Goal: Communication & Community: Share content

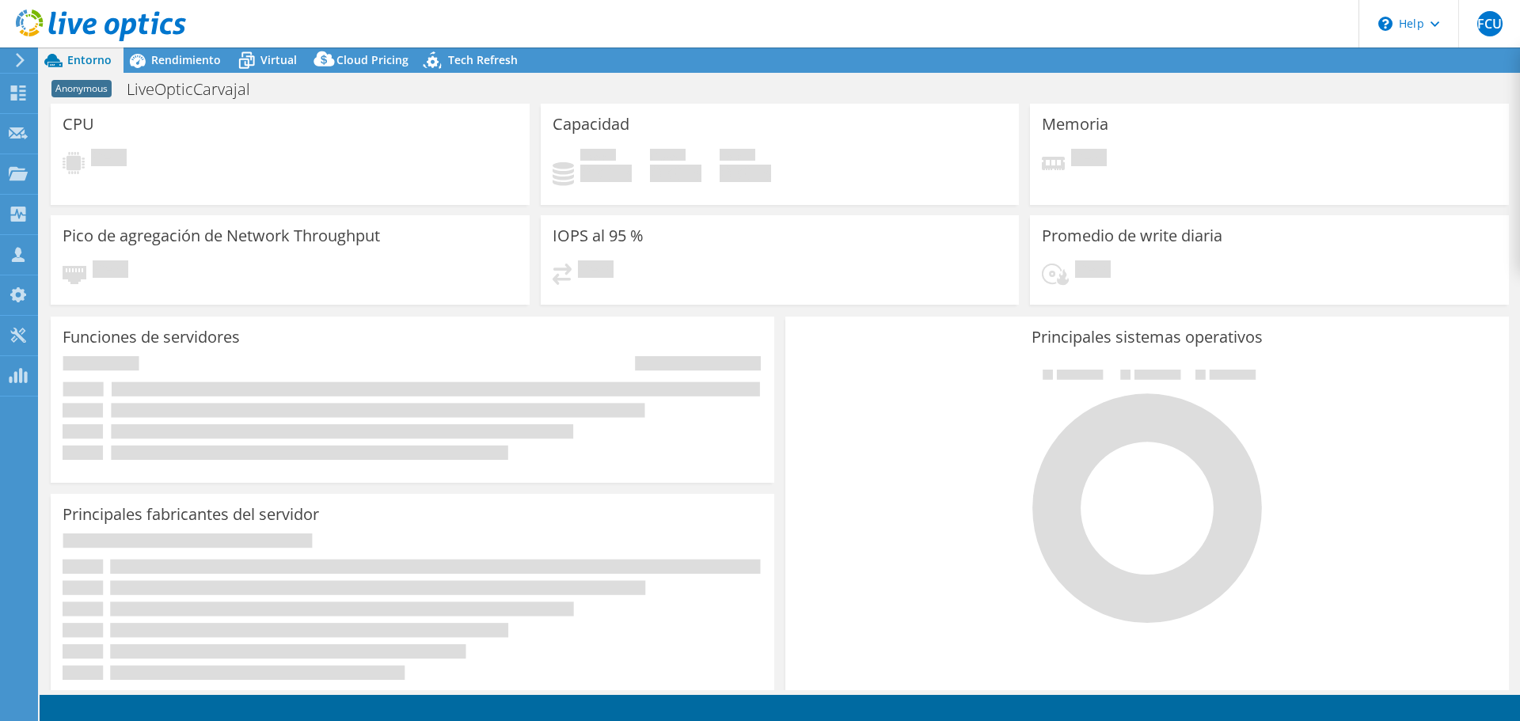
select select "USD"
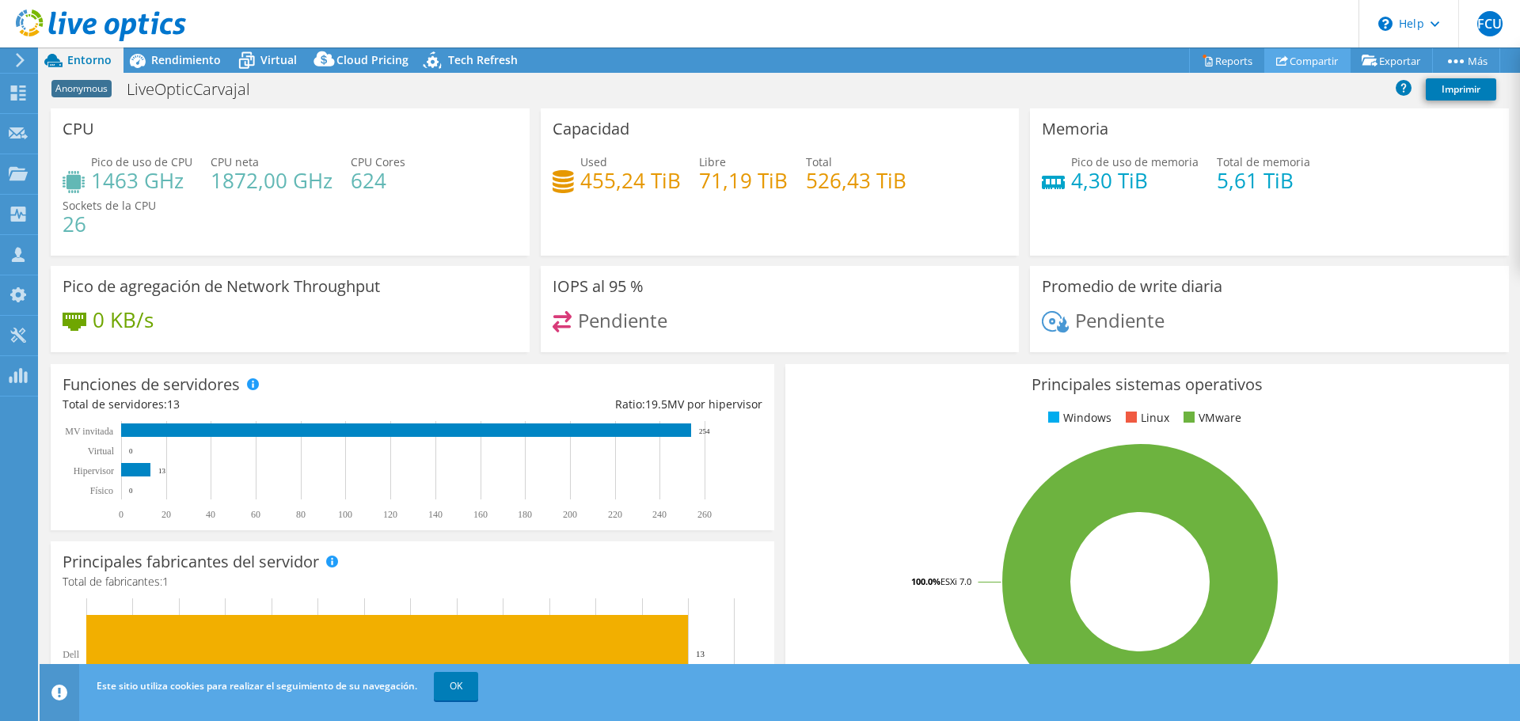
click at [1276, 63] on icon at bounding box center [1282, 61] width 12 height 12
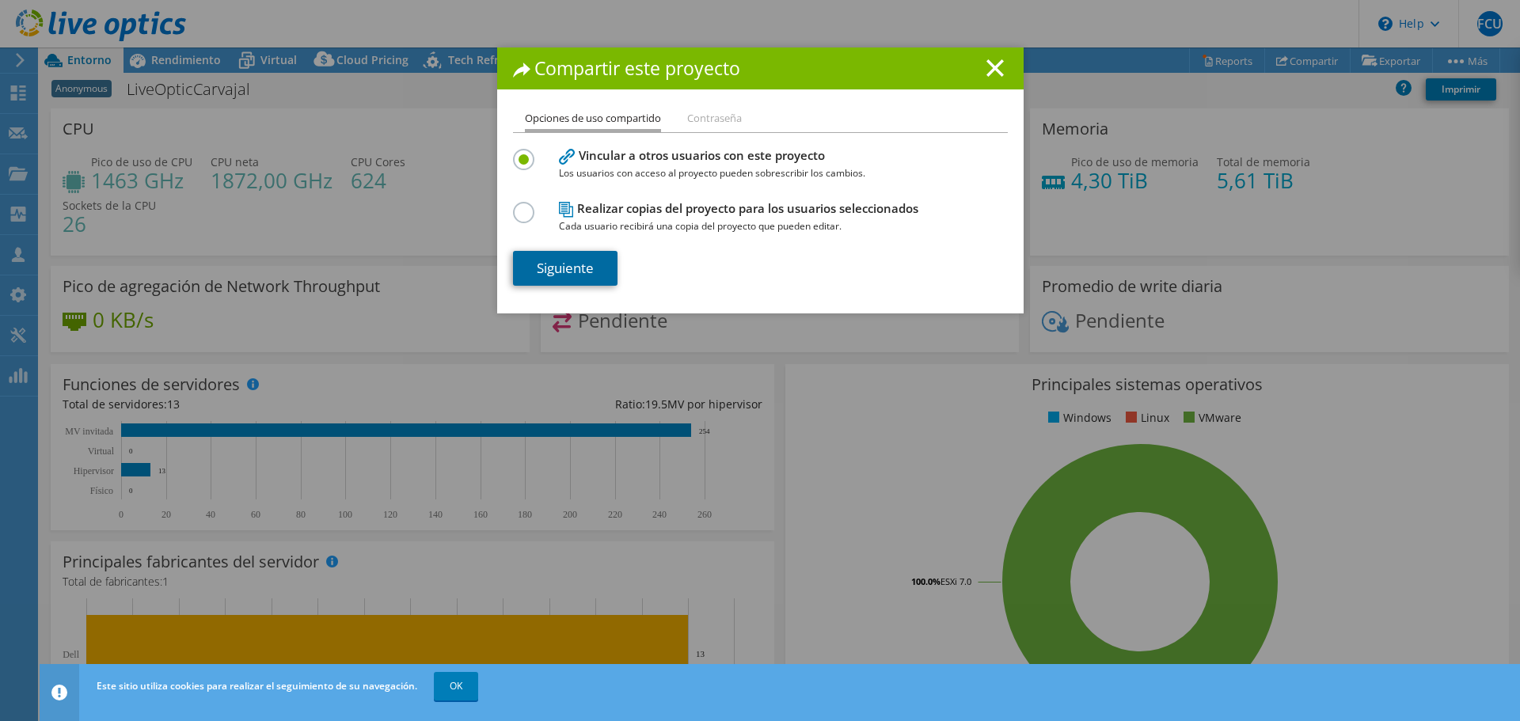
click at [548, 268] on link "Siguiente" at bounding box center [565, 268] width 105 height 35
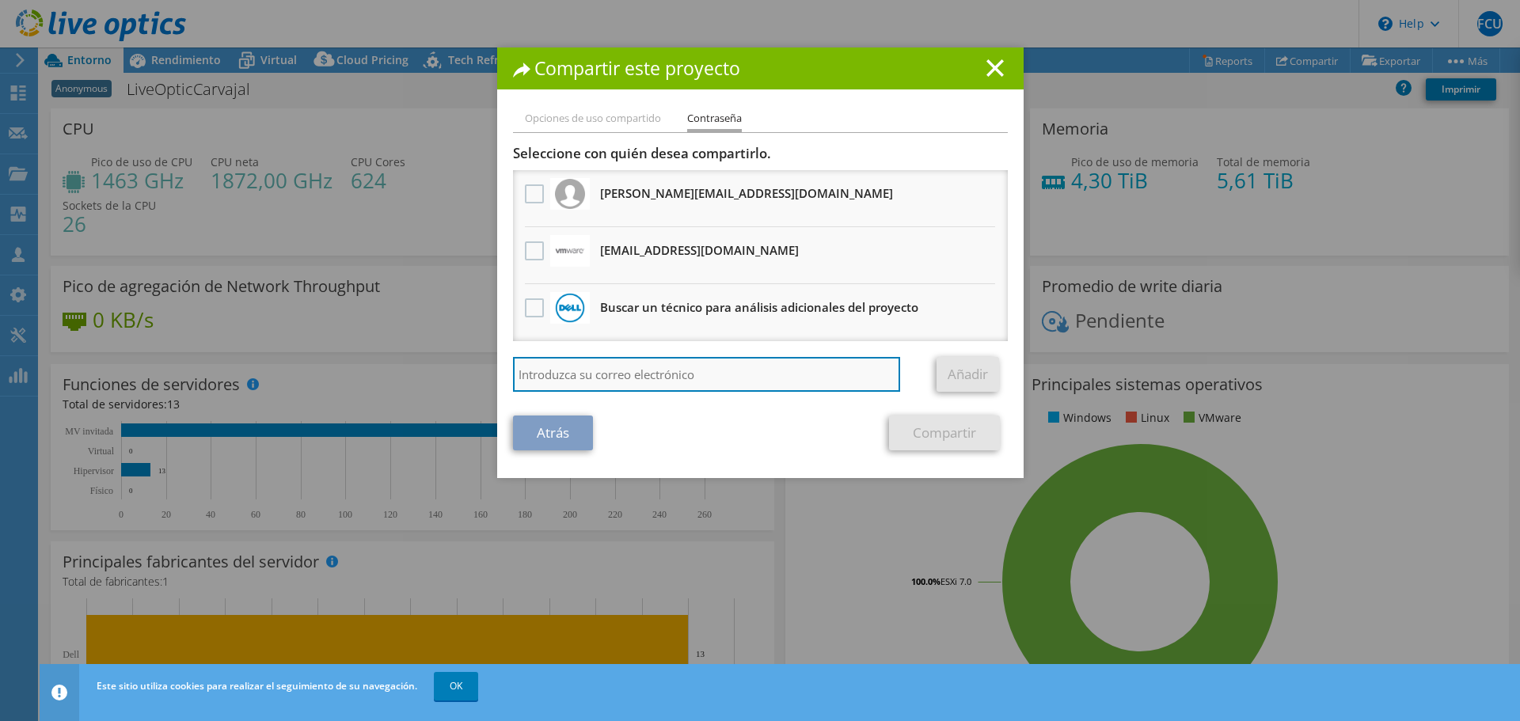
click at [616, 373] on input "search" at bounding box center [707, 374] width 388 height 35
click at [584, 376] on input "search" at bounding box center [707, 374] width 388 height 35
click at [747, 384] on input "search" at bounding box center [707, 374] width 388 height 35
paste input "marijose.tovar@dell.com"
type input "marijose.tovar@dell.com"
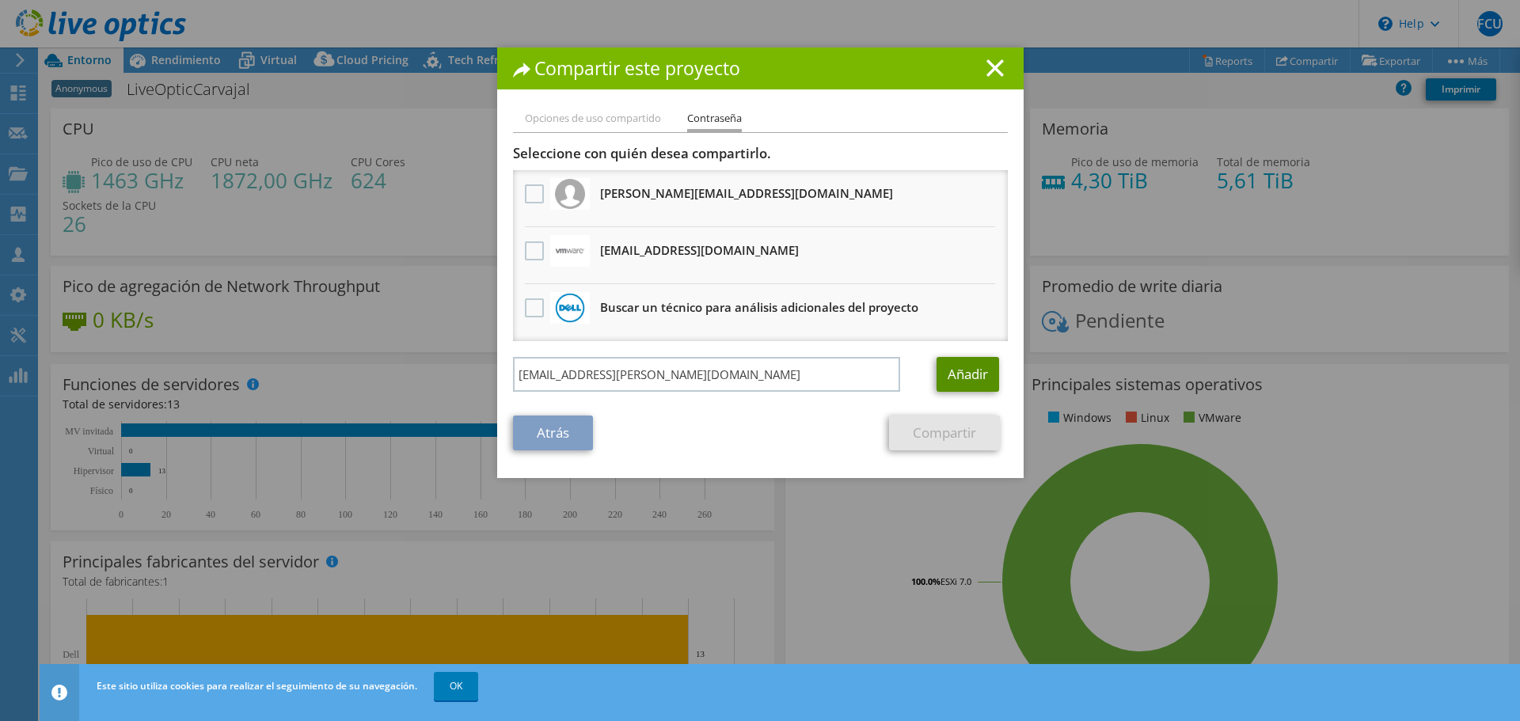
click at [960, 371] on link "Añadir" at bounding box center [968, 374] width 63 height 35
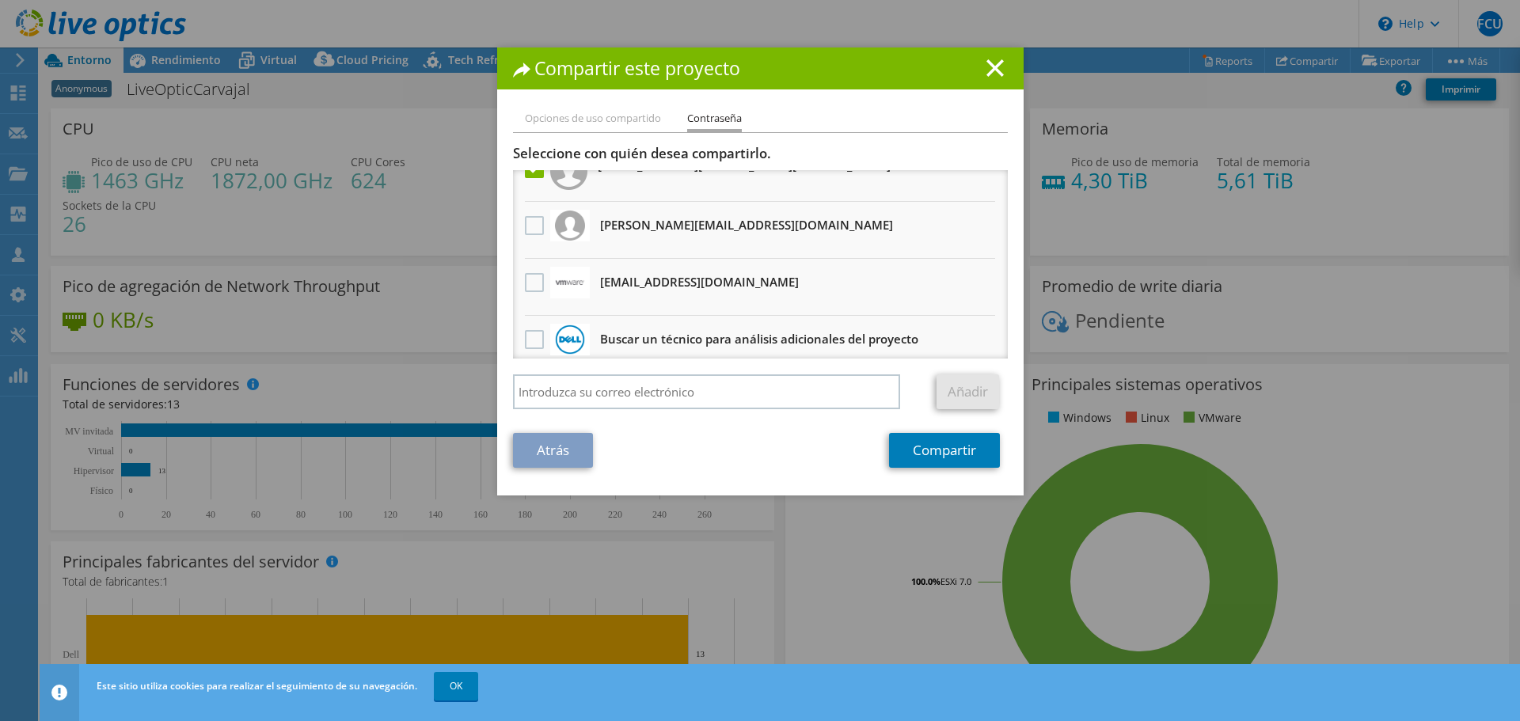
scroll to position [40, 0]
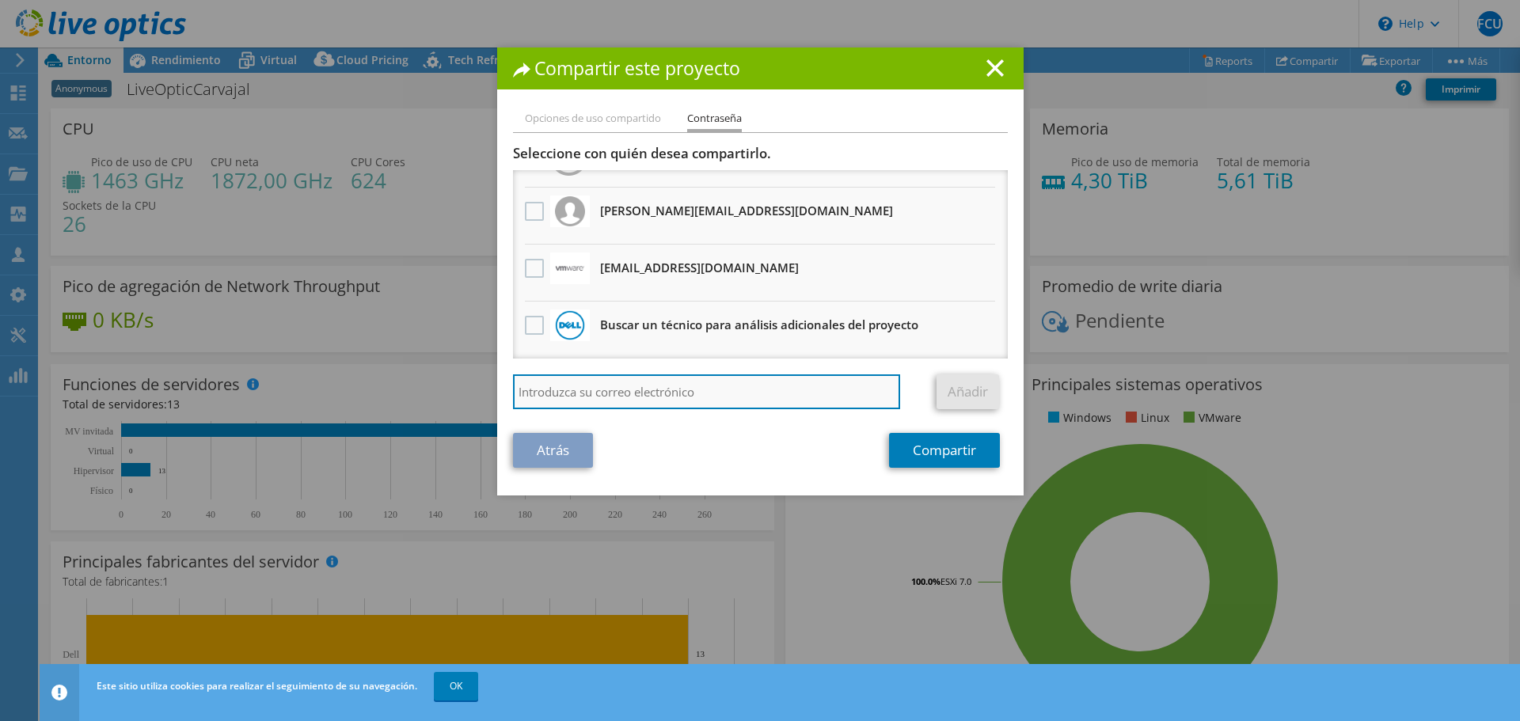
click at [595, 388] on input "search" at bounding box center [707, 392] width 388 height 35
paste input "Aisha_liana.Soto@Dell.com"
type input "Aisha_liana.Soto@Dell.com"
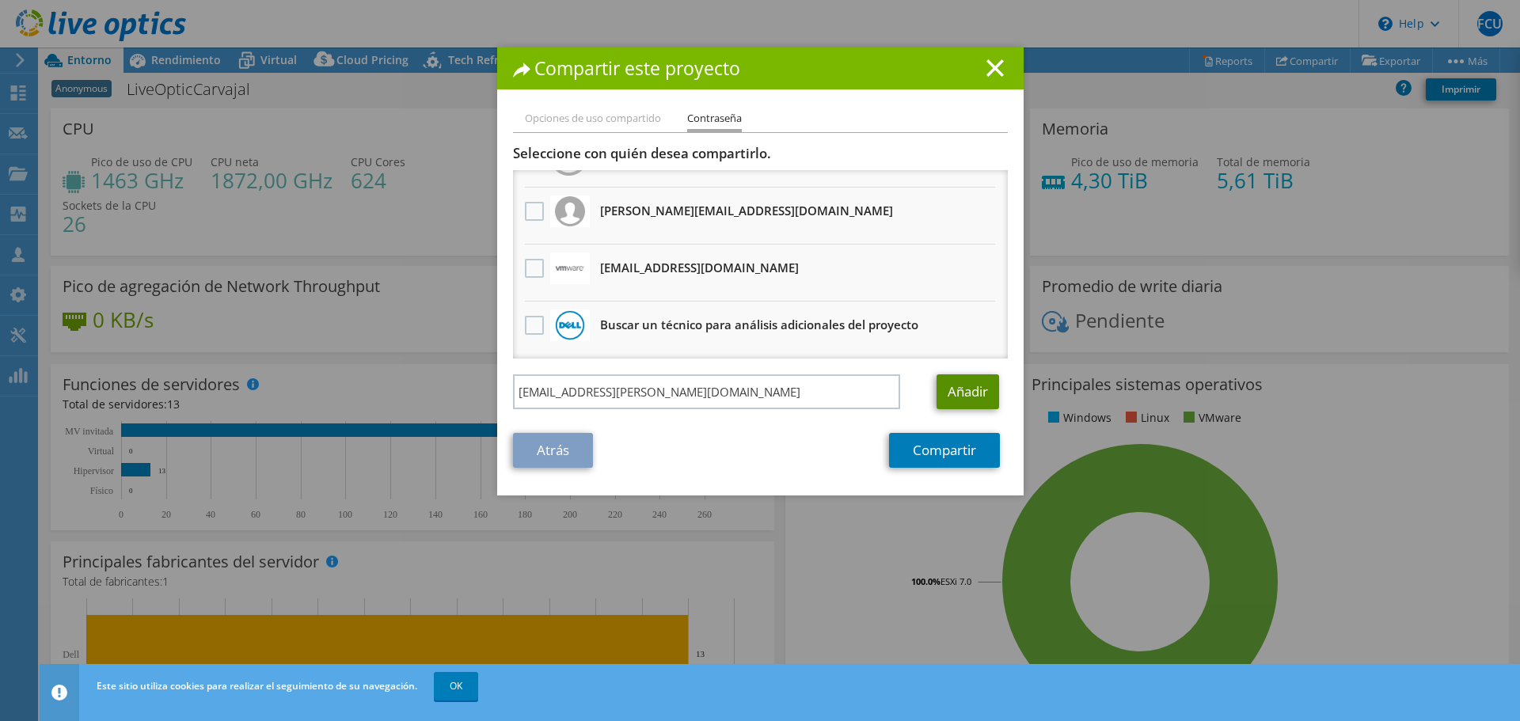
click at [968, 388] on link "Añadir" at bounding box center [968, 392] width 63 height 35
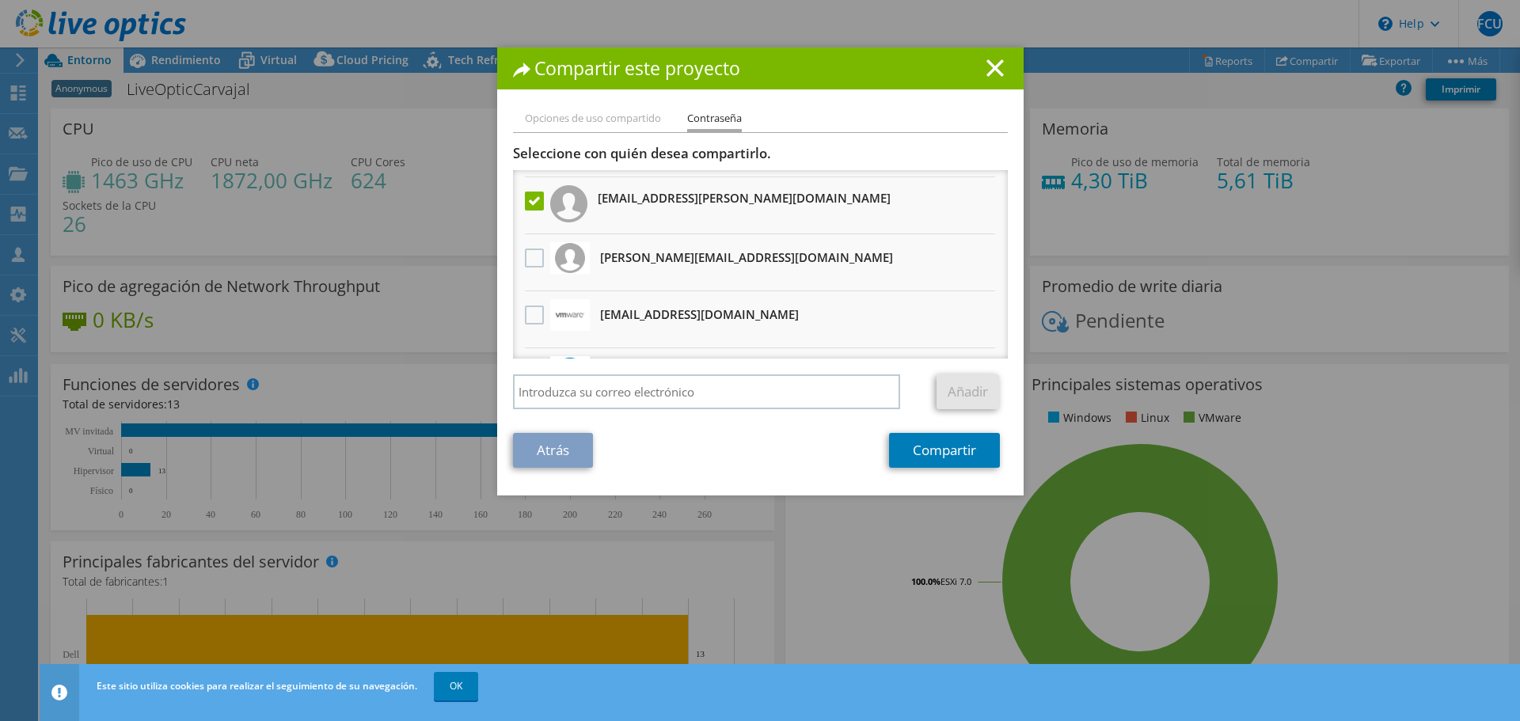
scroll to position [97, 0]
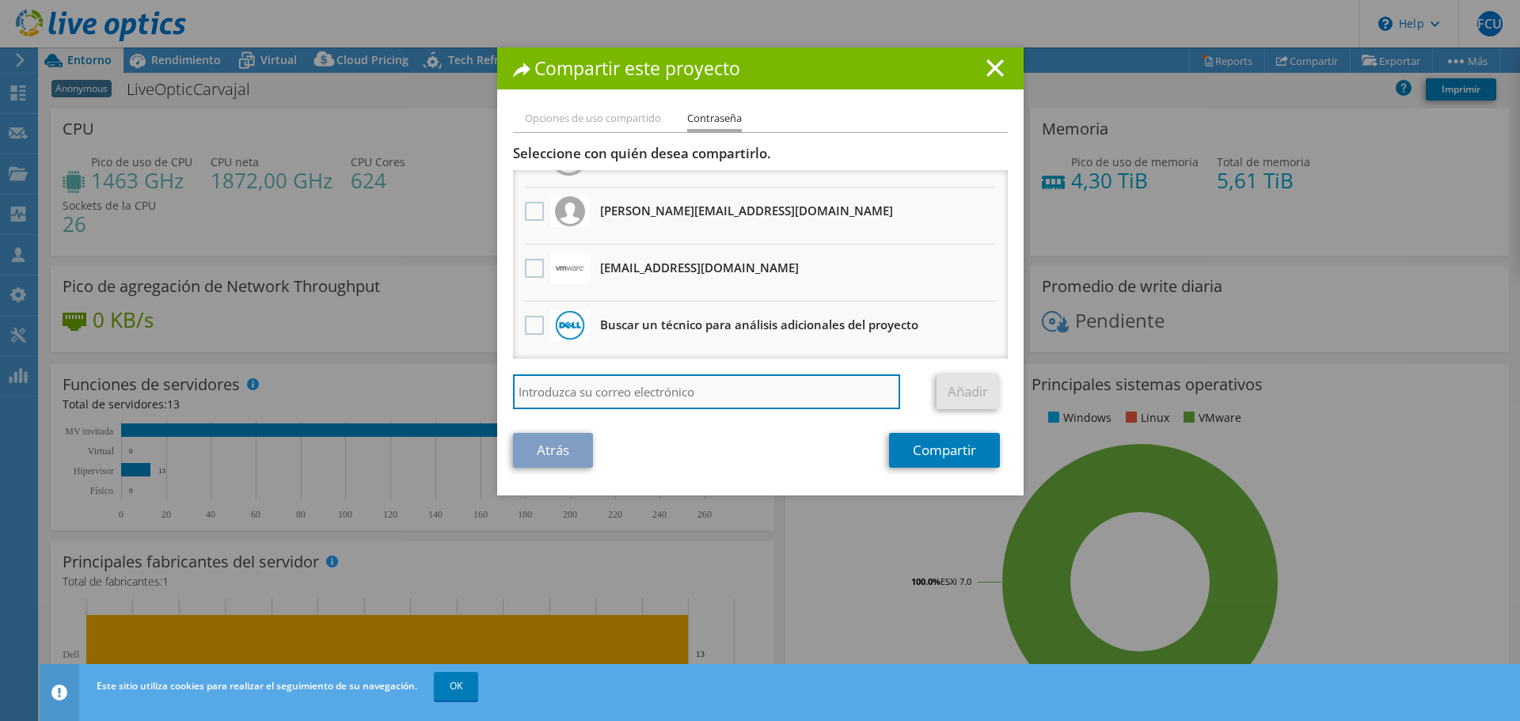
click at [608, 400] on input "search" at bounding box center [707, 392] width 388 height 35
paste input "L.Arroyo@dell.com"
type input "L.Arroyo@dell.com"
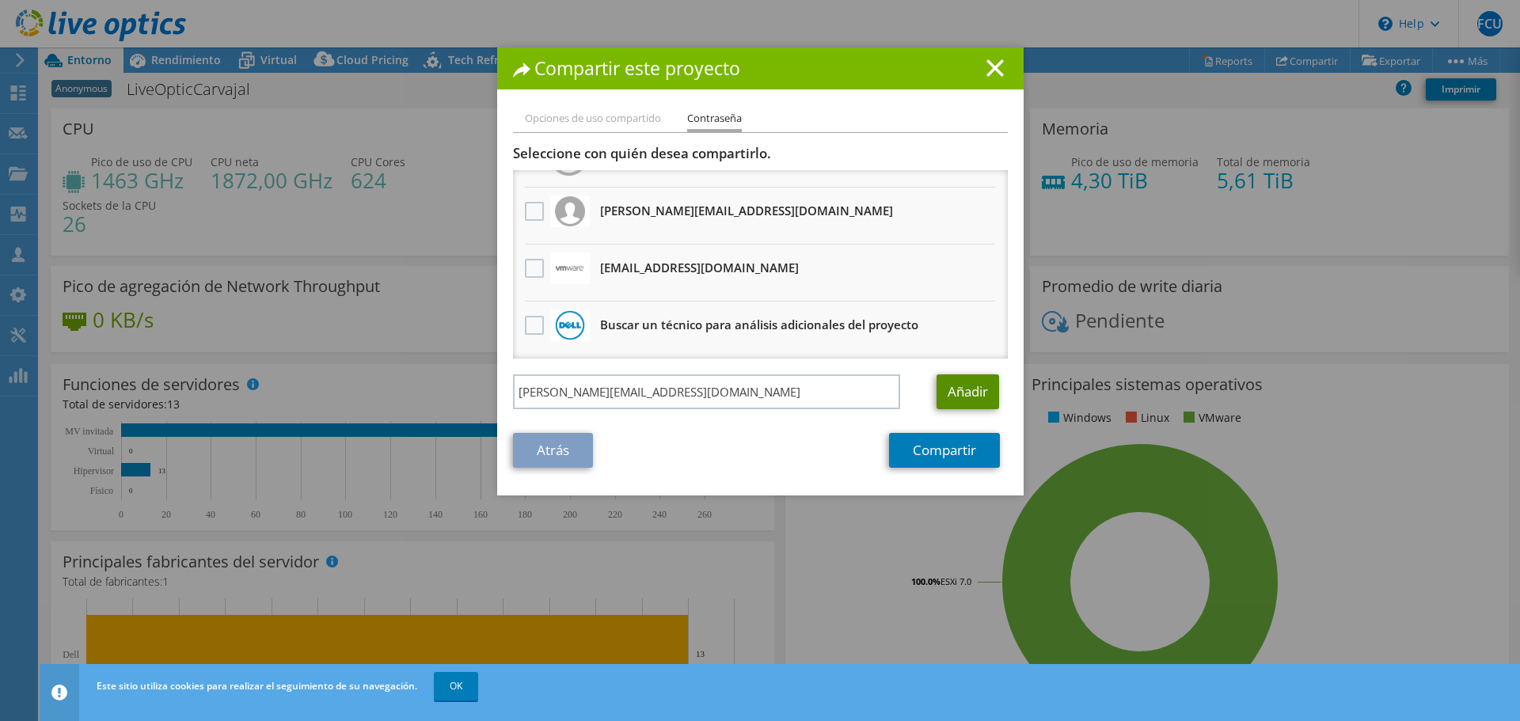
click at [964, 385] on link "Añadir" at bounding box center [968, 392] width 63 height 35
click at [946, 447] on link "Compartir" at bounding box center [944, 450] width 111 height 35
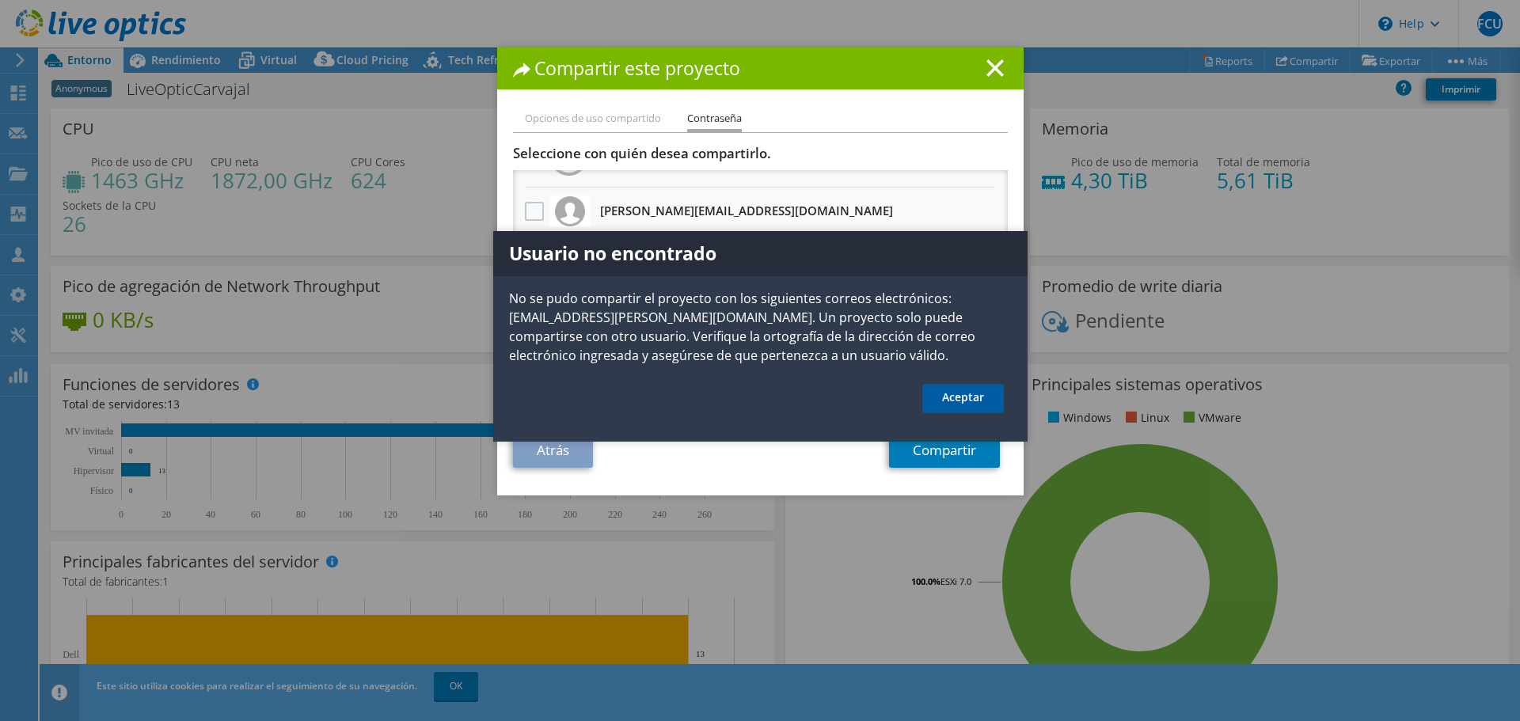
click at [971, 394] on link "Aceptar" at bounding box center [963, 398] width 82 height 29
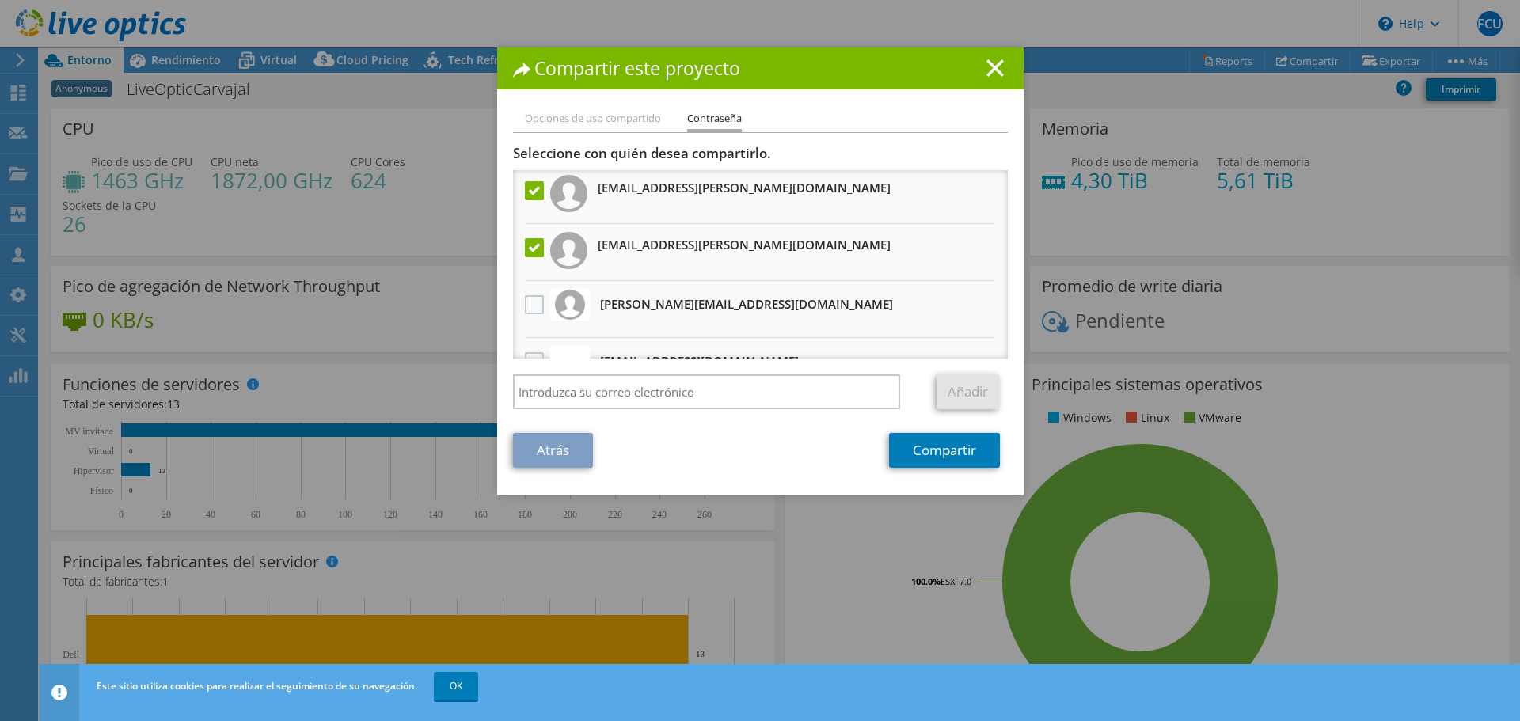
scroll to position [0, 0]
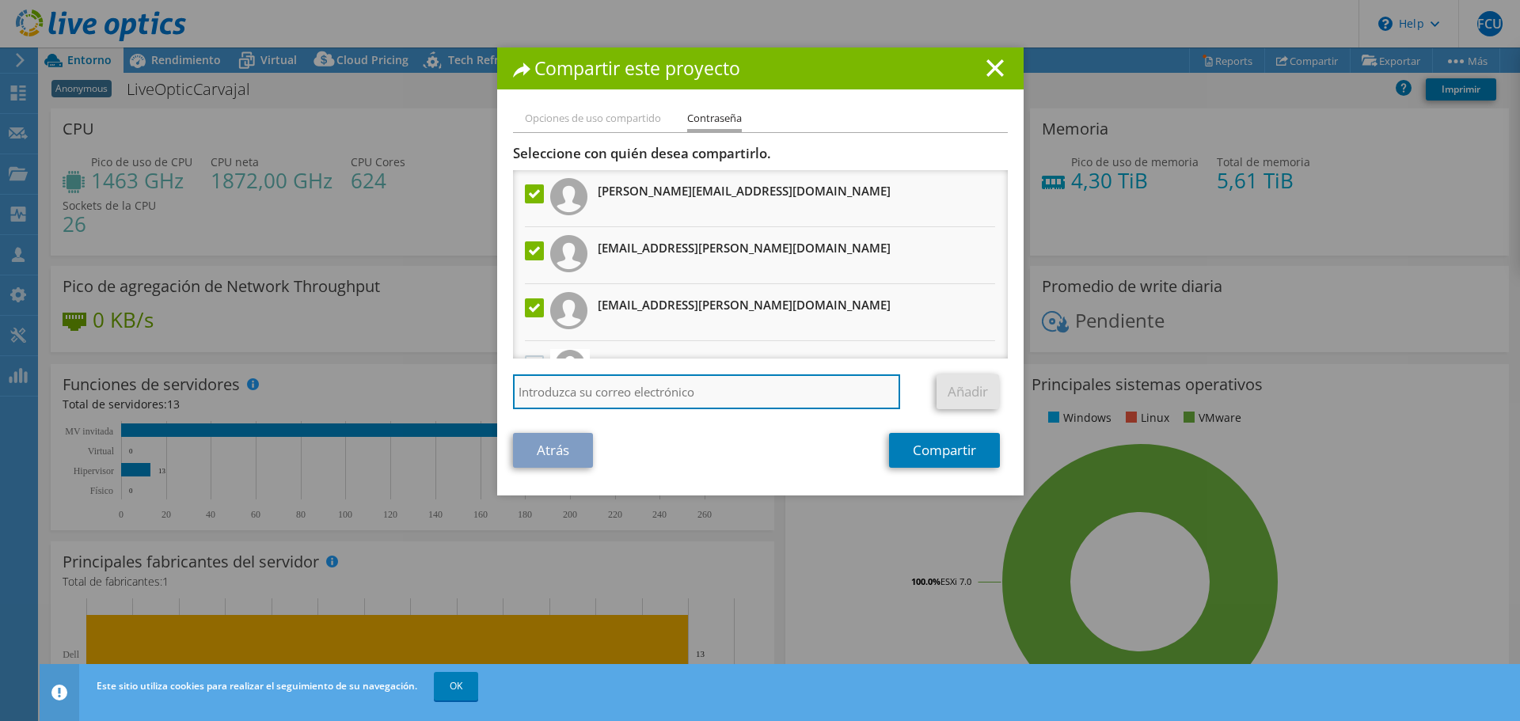
drag, startPoint x: 632, startPoint y: 387, endPoint x: 670, endPoint y: 407, distance: 42.9
click at [632, 387] on input "search" at bounding box center [707, 392] width 388 height 35
paste input "marijose.tovar@dell.com"
type input "marijose.tovar@dell.com"
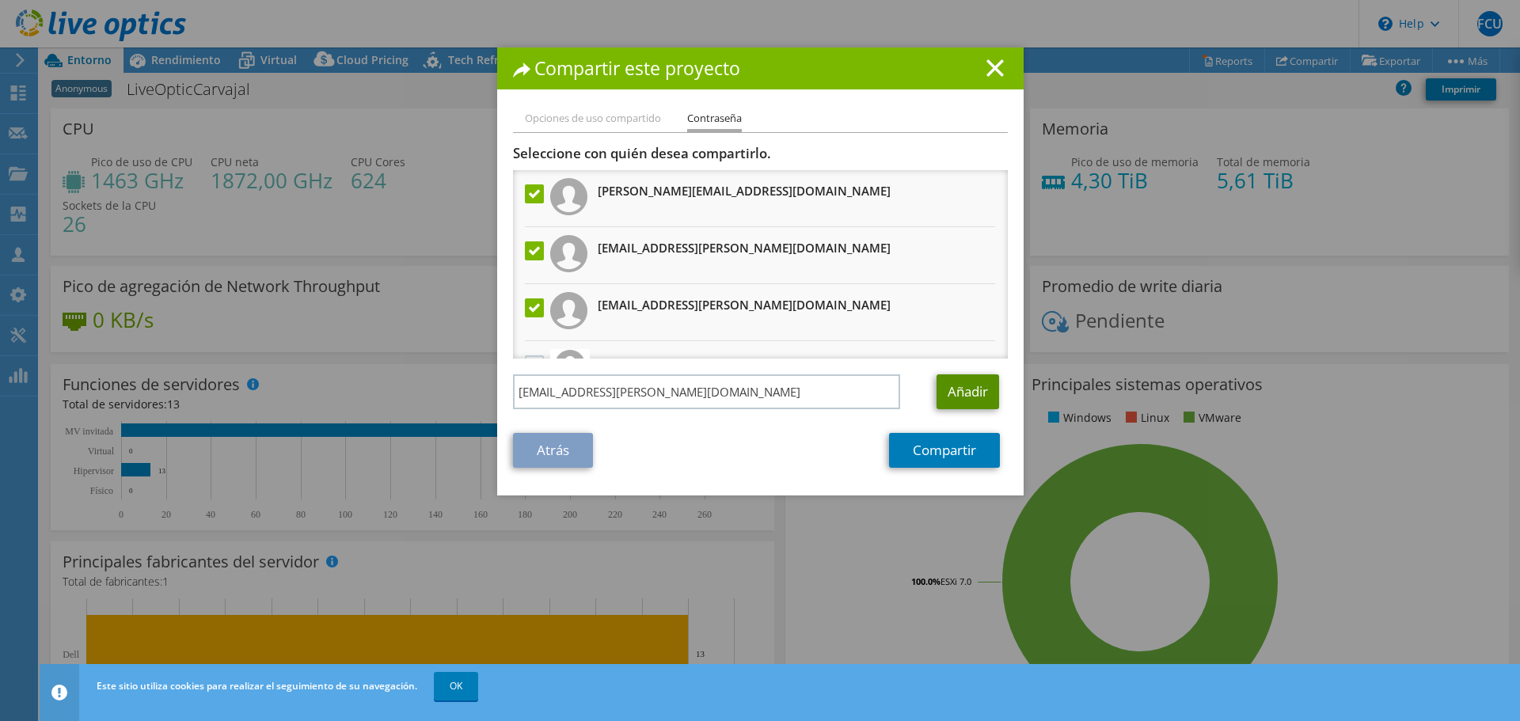
click at [969, 394] on link "Añadir" at bounding box center [968, 392] width 63 height 35
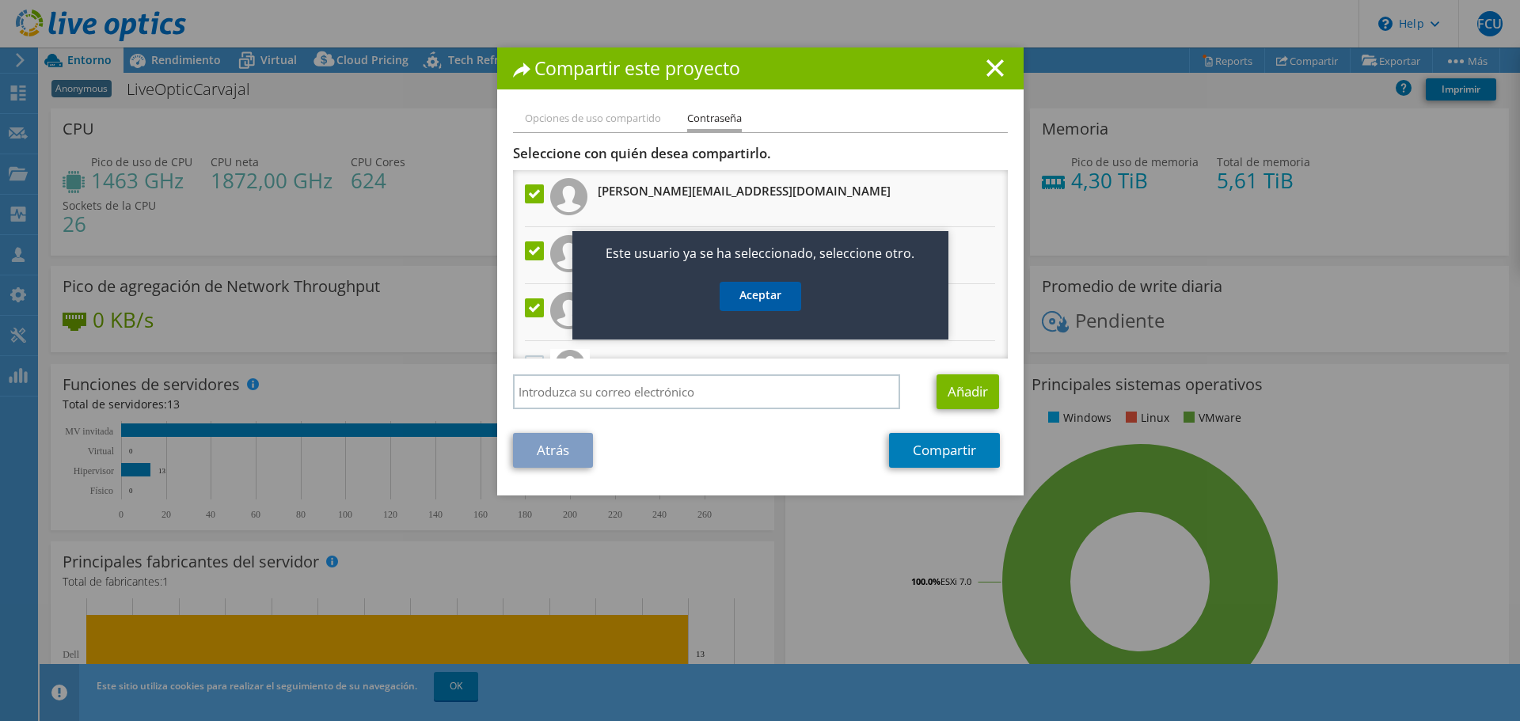
click at [752, 291] on link "Aceptar" at bounding box center [761, 296] width 82 height 29
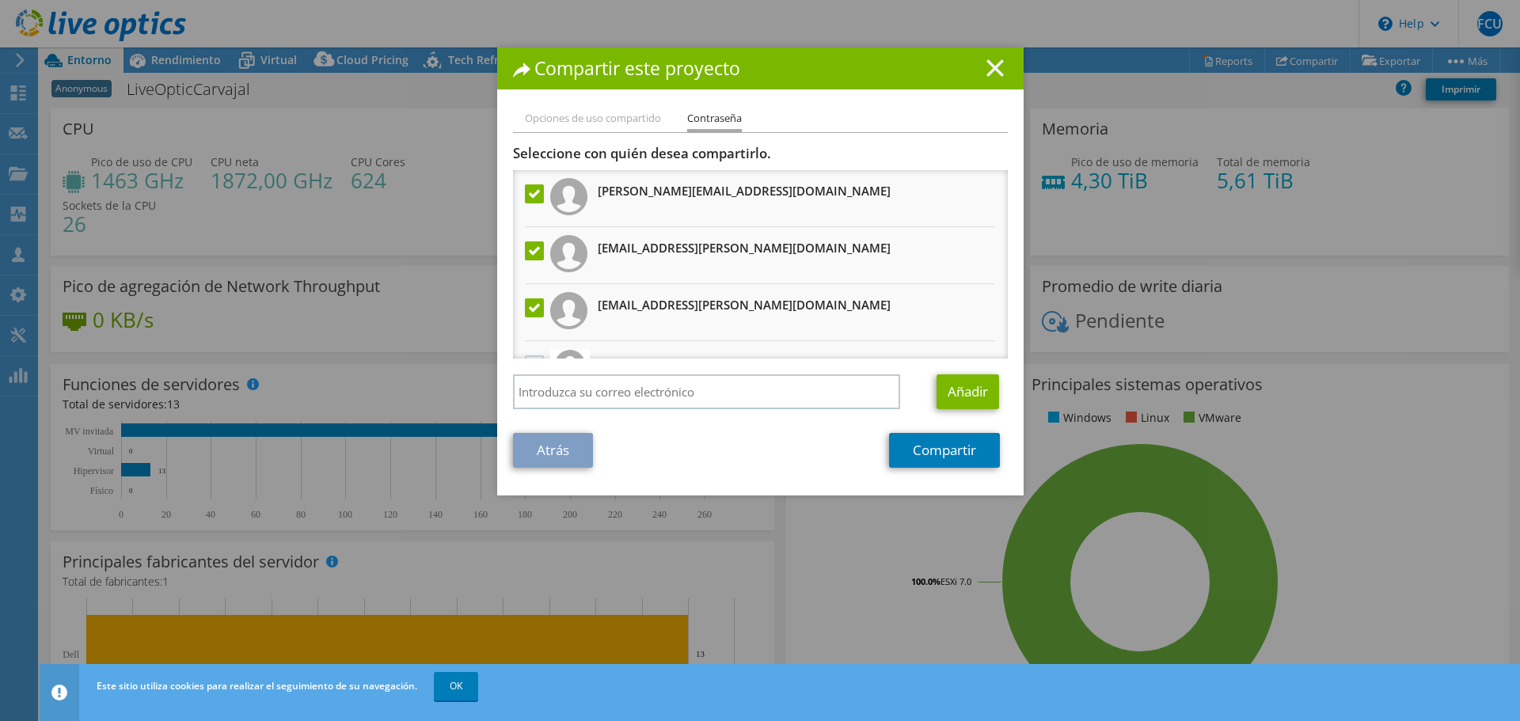
click at [994, 69] on icon at bounding box center [995, 67] width 17 height 17
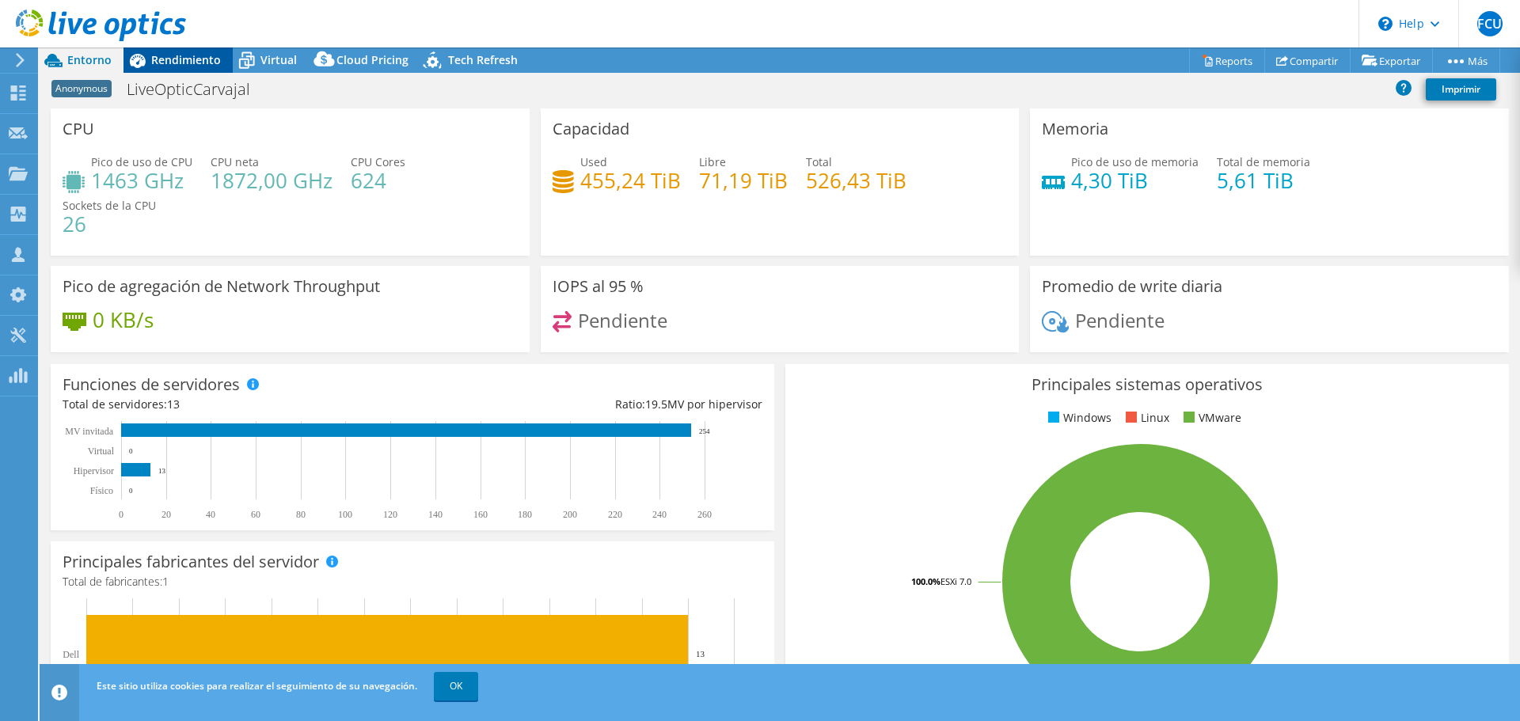
click at [169, 59] on span "Rendimiento" at bounding box center [186, 59] width 70 height 15
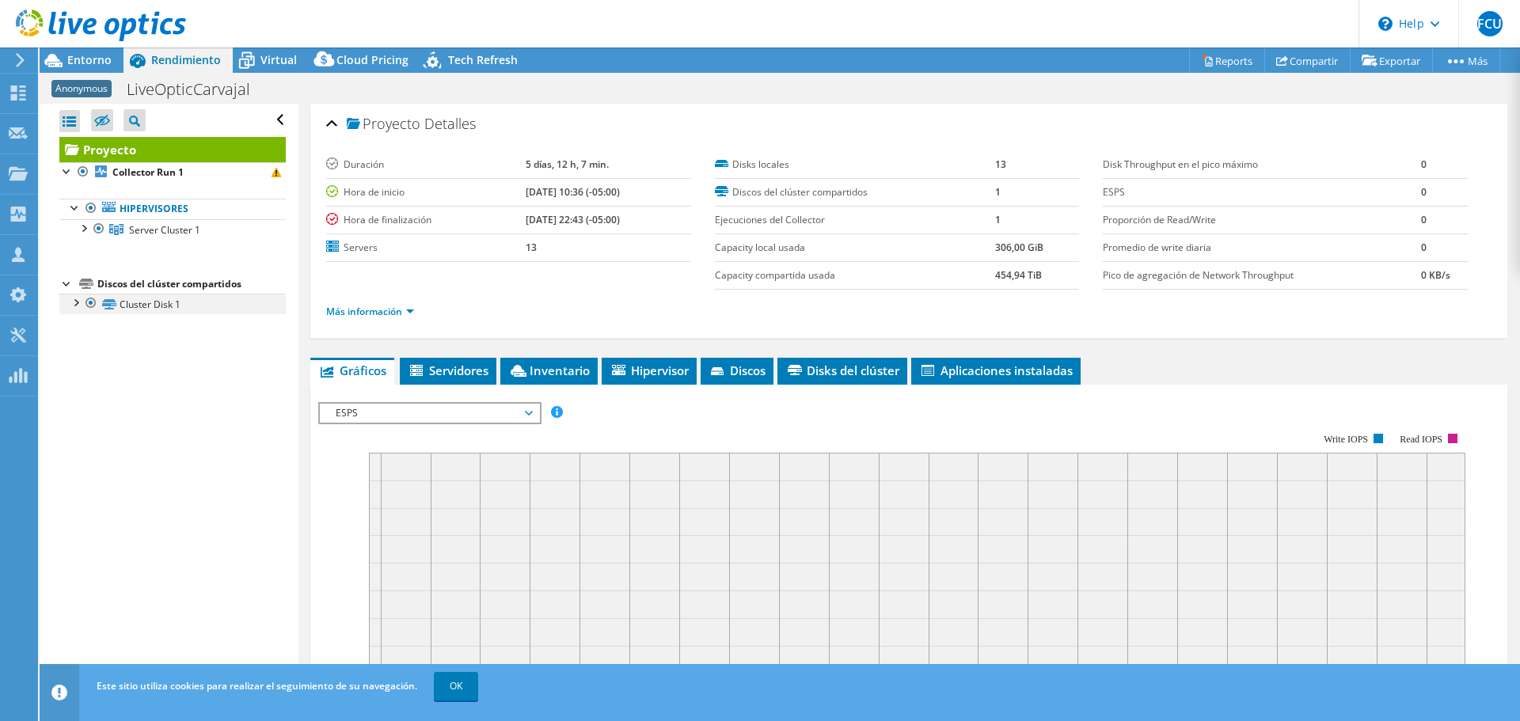
click at [79, 302] on div at bounding box center [75, 302] width 16 height 16
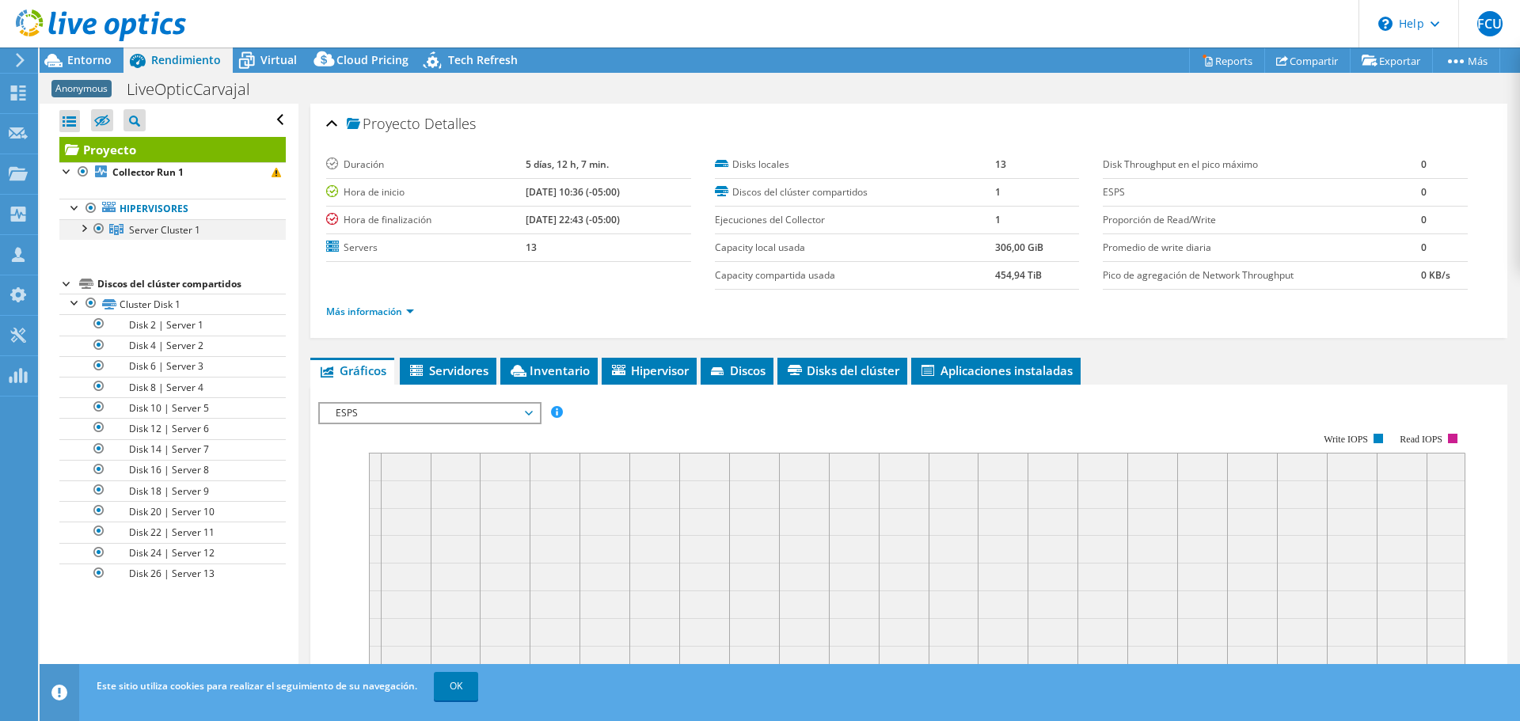
click at [86, 228] on div at bounding box center [83, 227] width 16 height 16
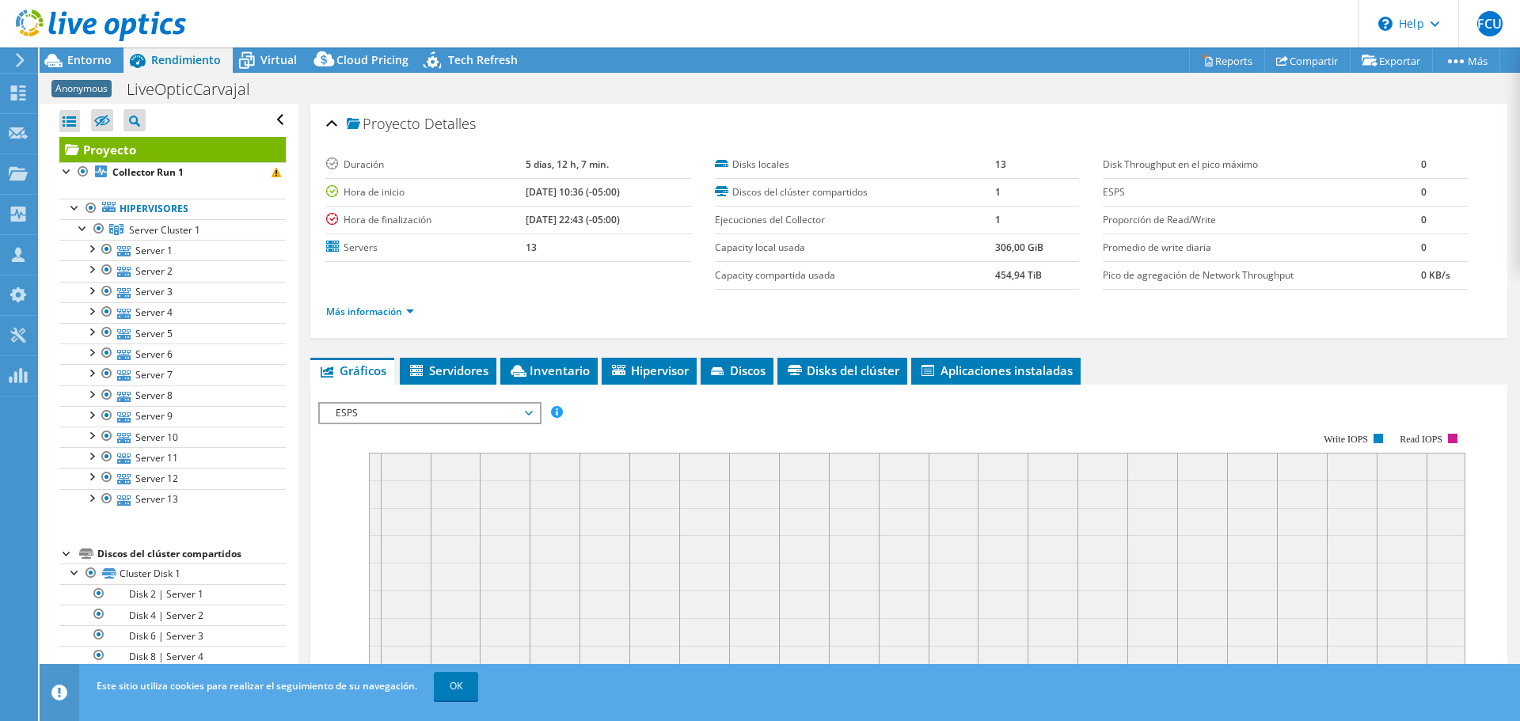
click at [64, 552] on div at bounding box center [67, 553] width 16 height 16
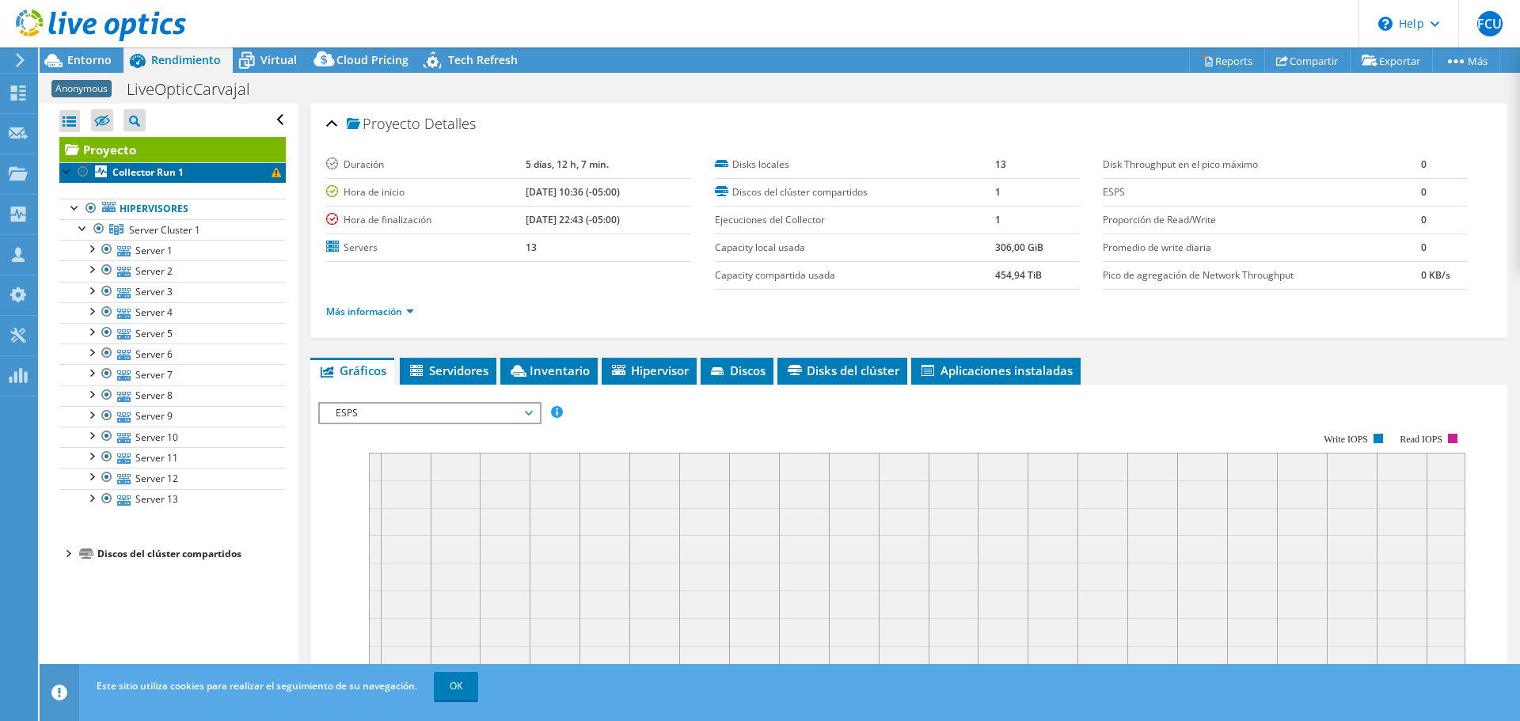
click at [272, 173] on span at bounding box center [277, 173] width 10 height 10
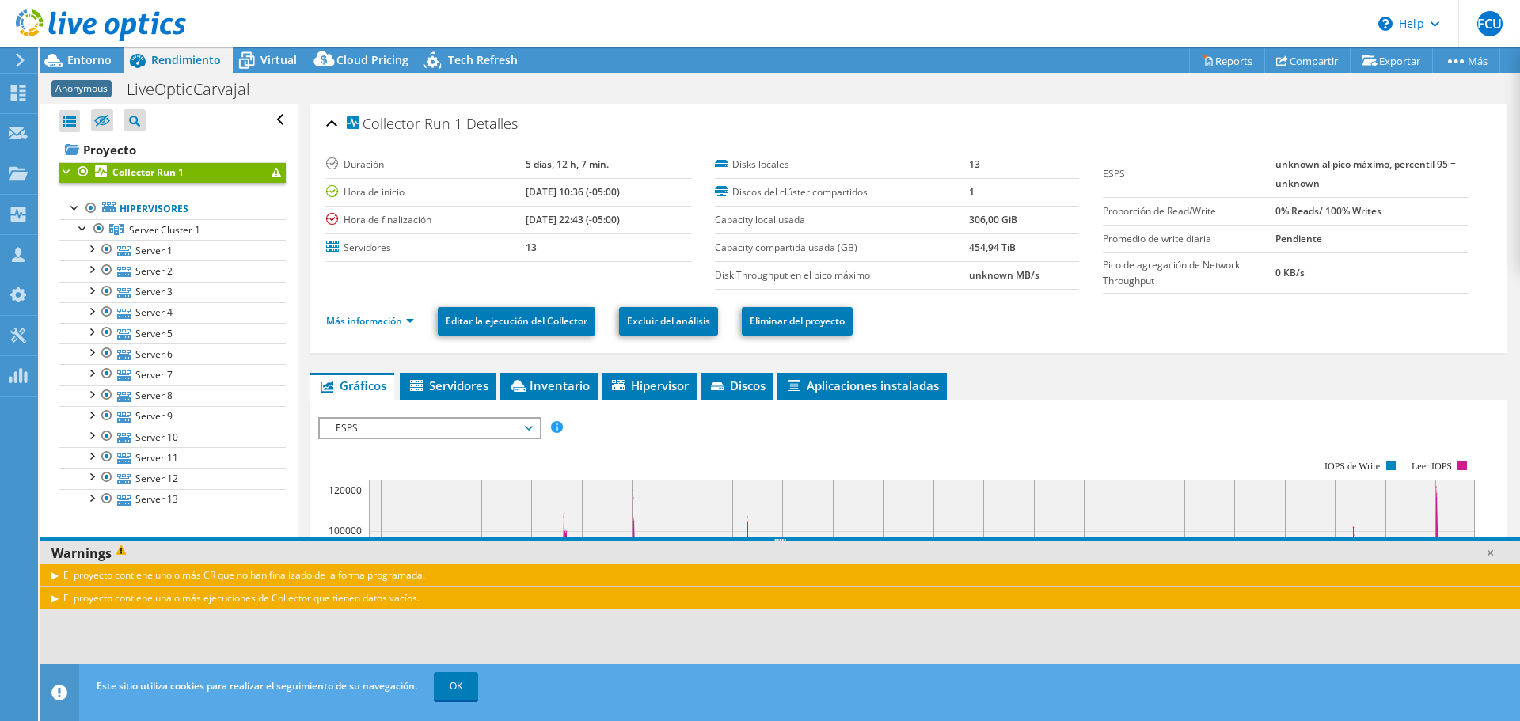
click at [65, 172] on div at bounding box center [67, 170] width 16 height 16
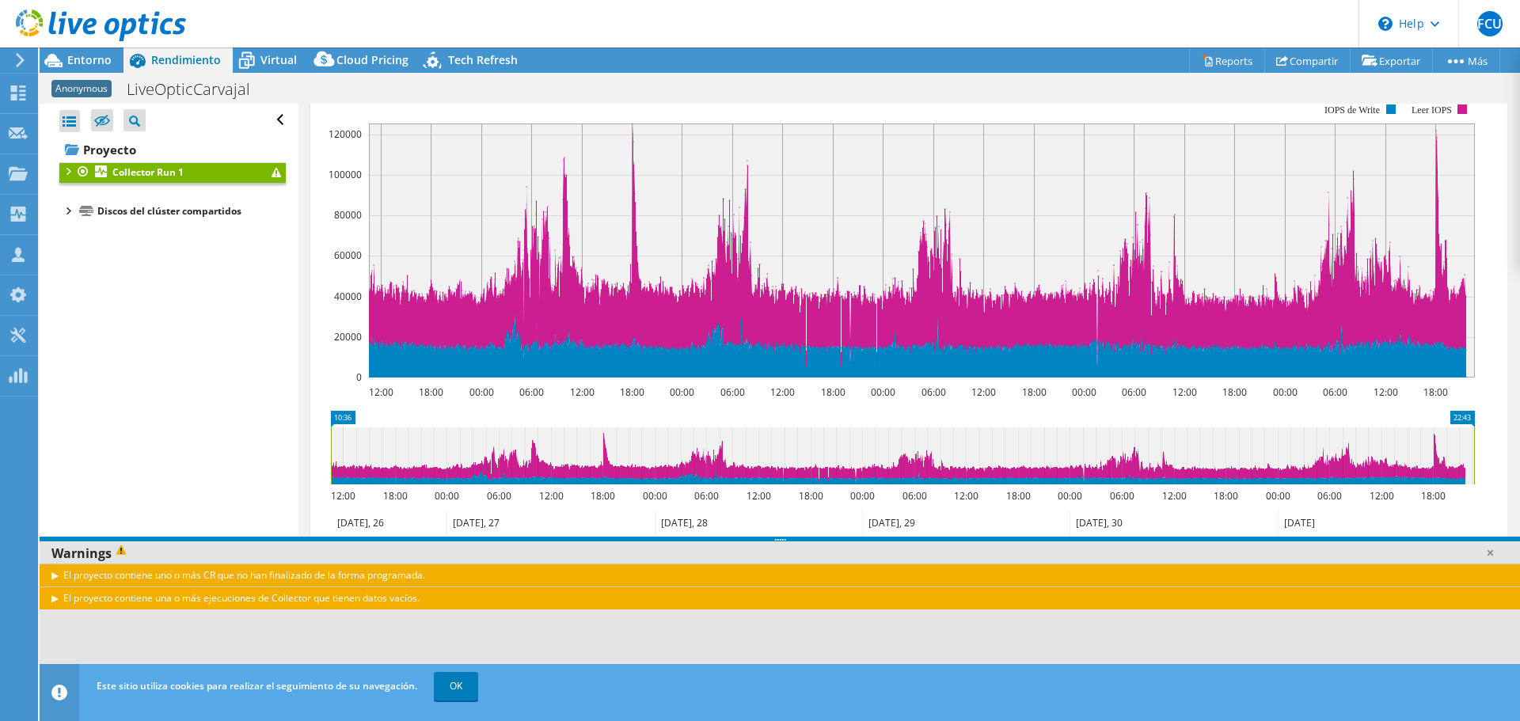
scroll to position [310, 0]
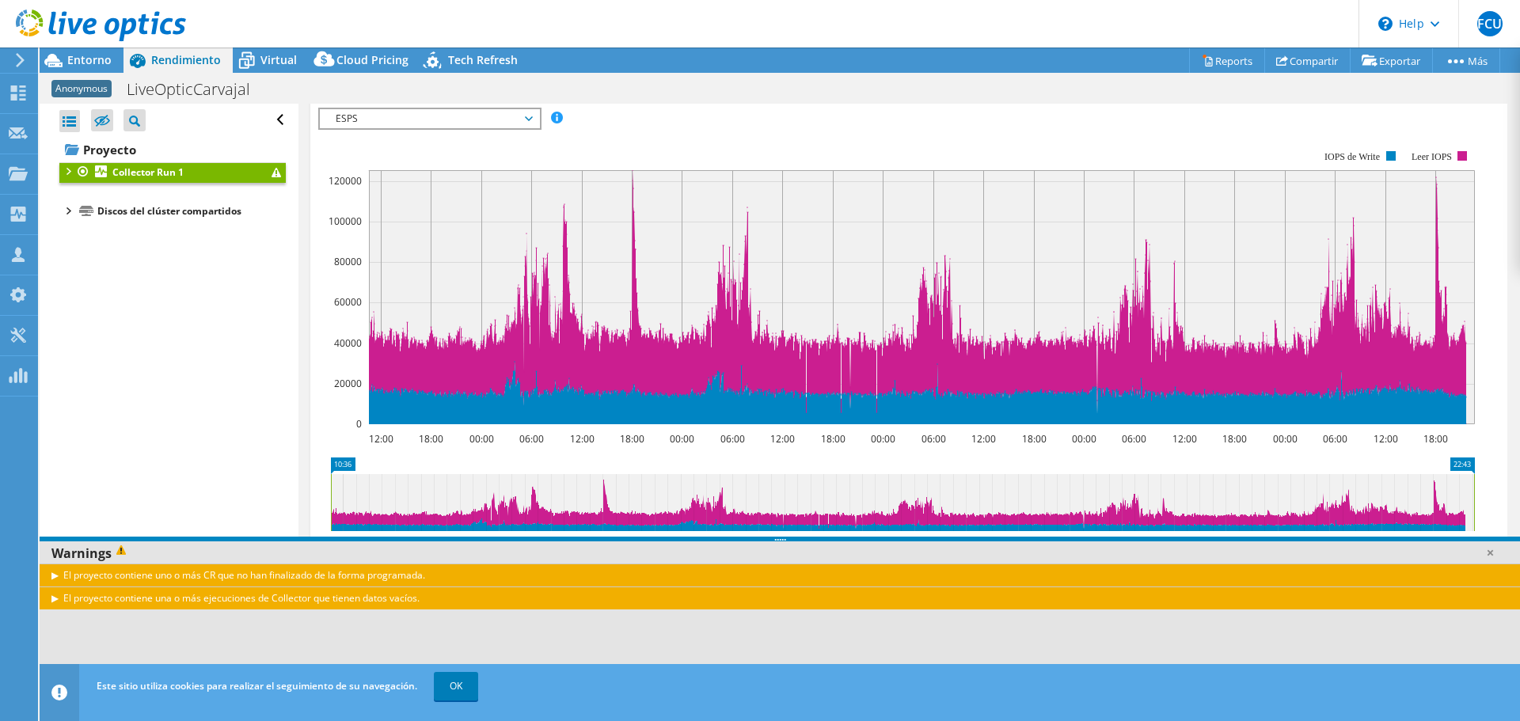
click at [72, 170] on div at bounding box center [67, 170] width 16 height 16
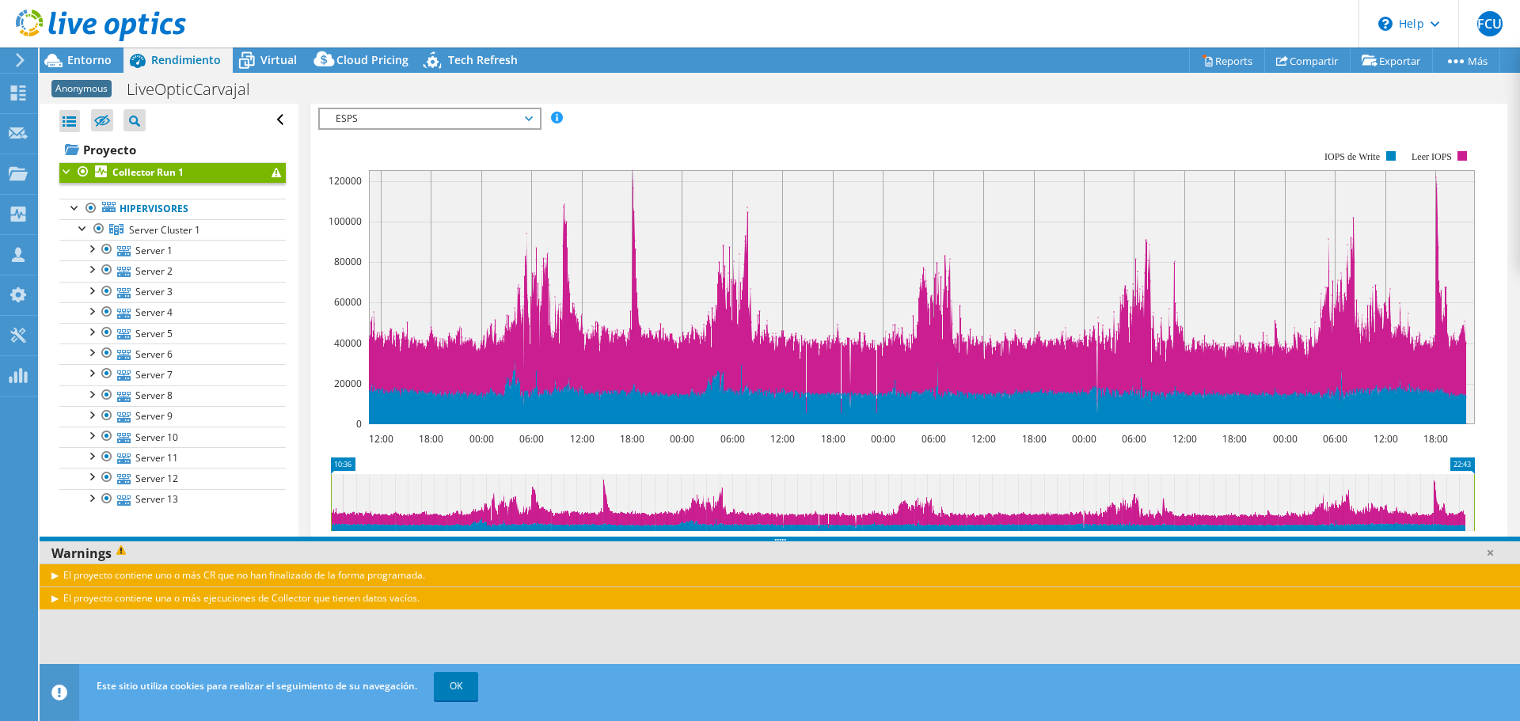
click at [72, 170] on div at bounding box center [67, 170] width 16 height 16
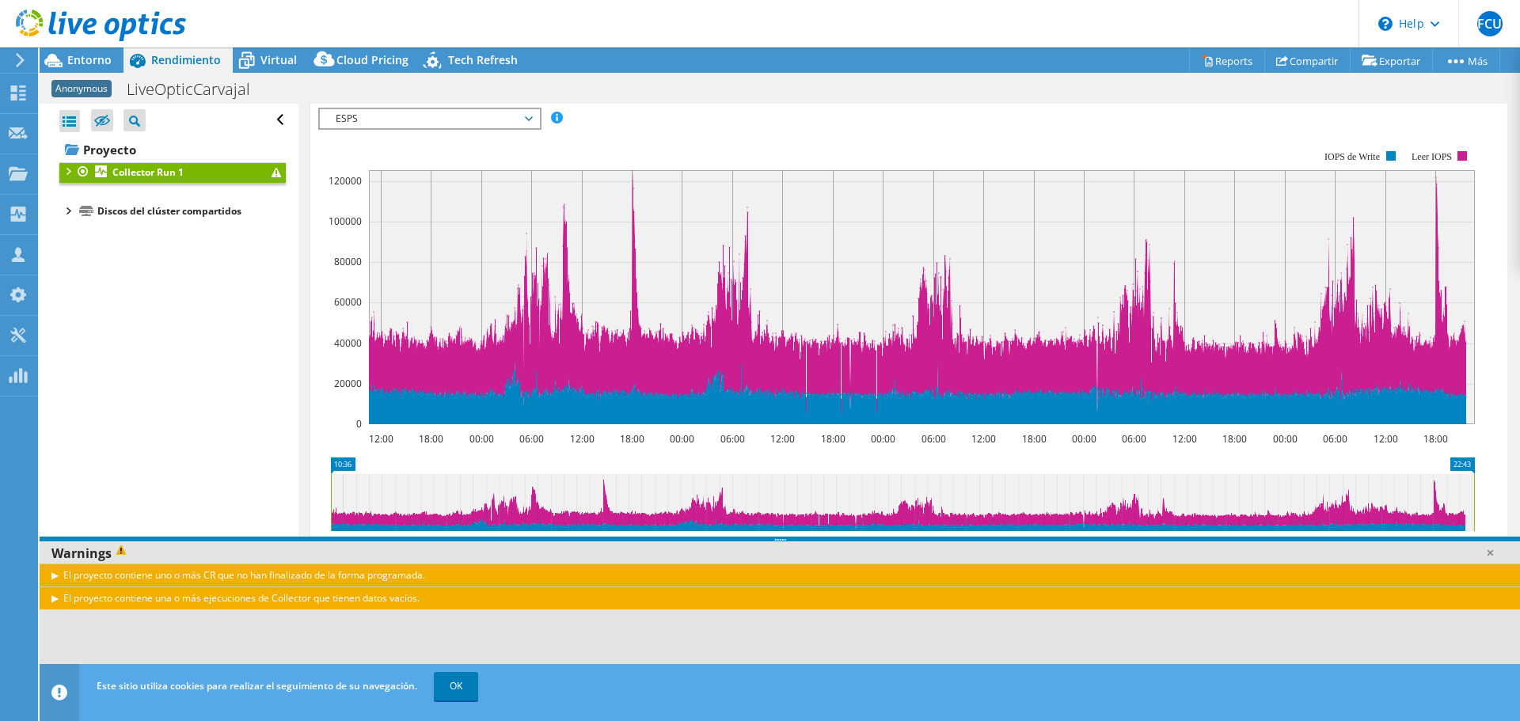
scroll to position [0, 0]
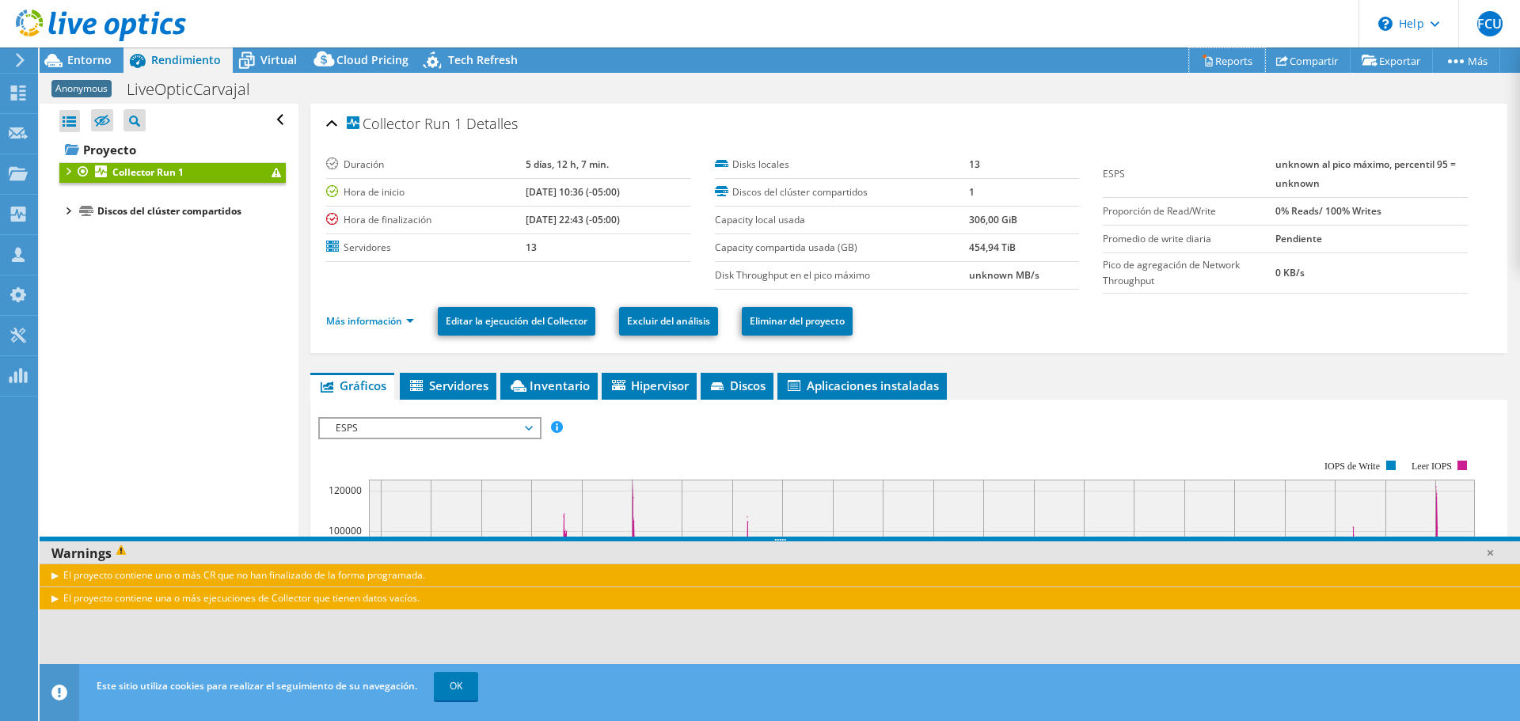
drag, startPoint x: 1237, startPoint y: 54, endPoint x: 1176, endPoint y: 203, distance: 161.6
click at [1237, 54] on link "Reports" at bounding box center [1227, 60] width 76 height 25
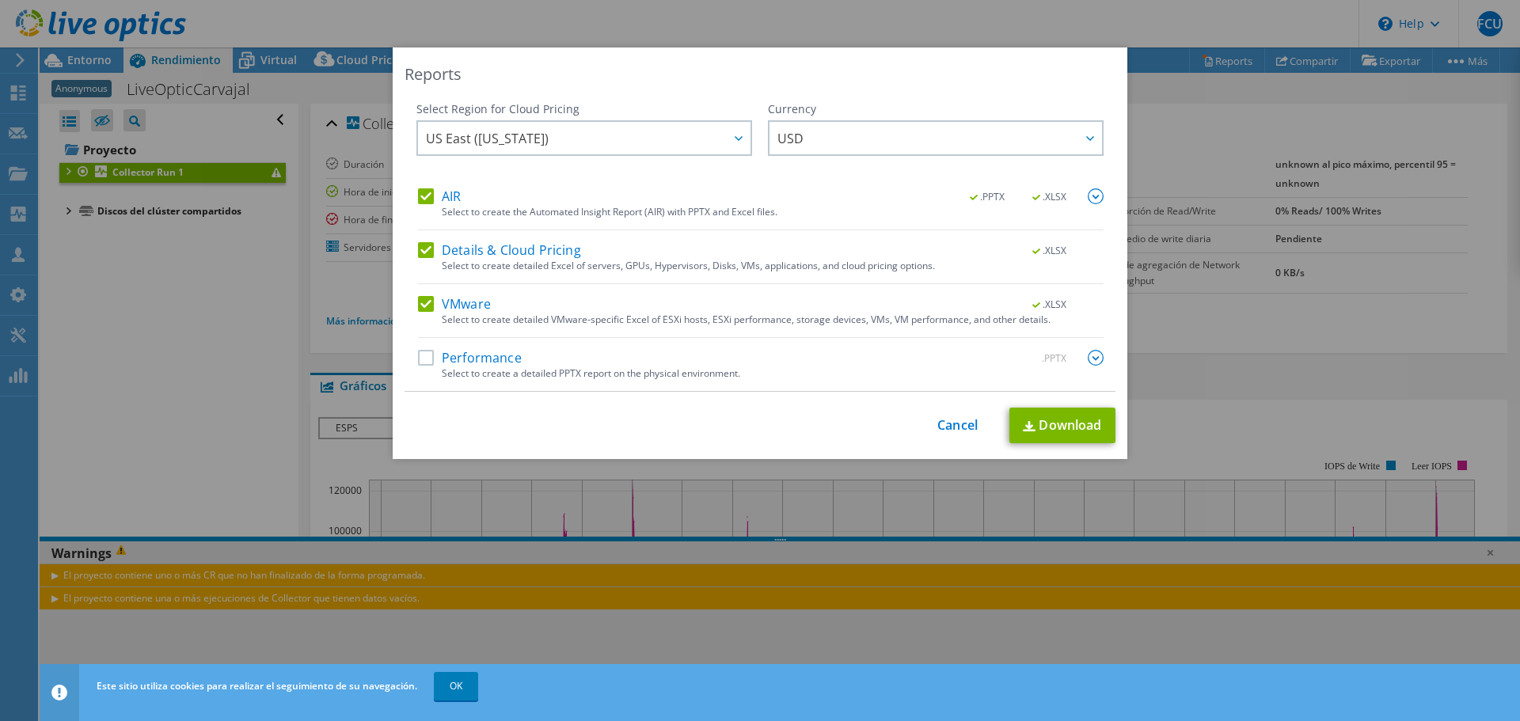
click at [1090, 356] on img at bounding box center [1096, 358] width 16 height 16
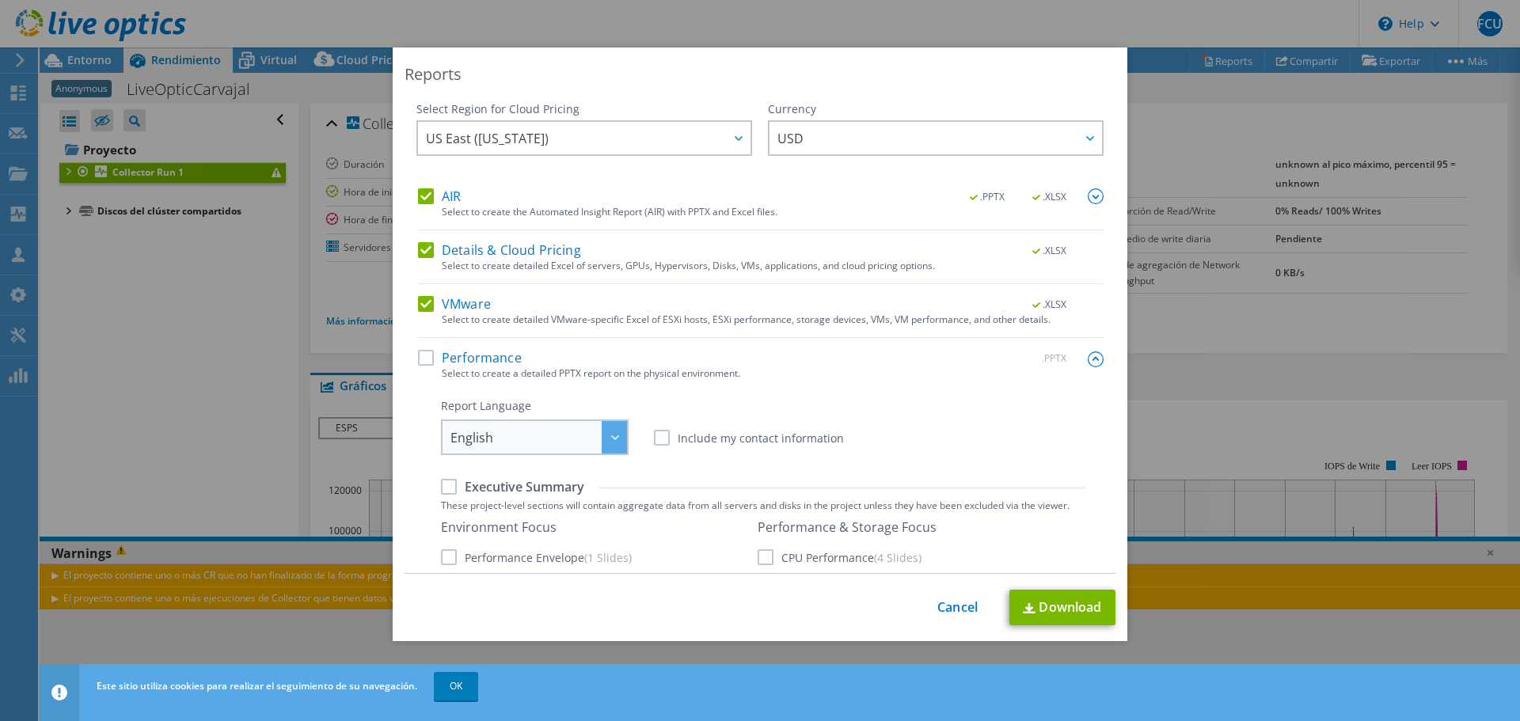
click at [605, 430] on div at bounding box center [614, 437] width 25 height 32
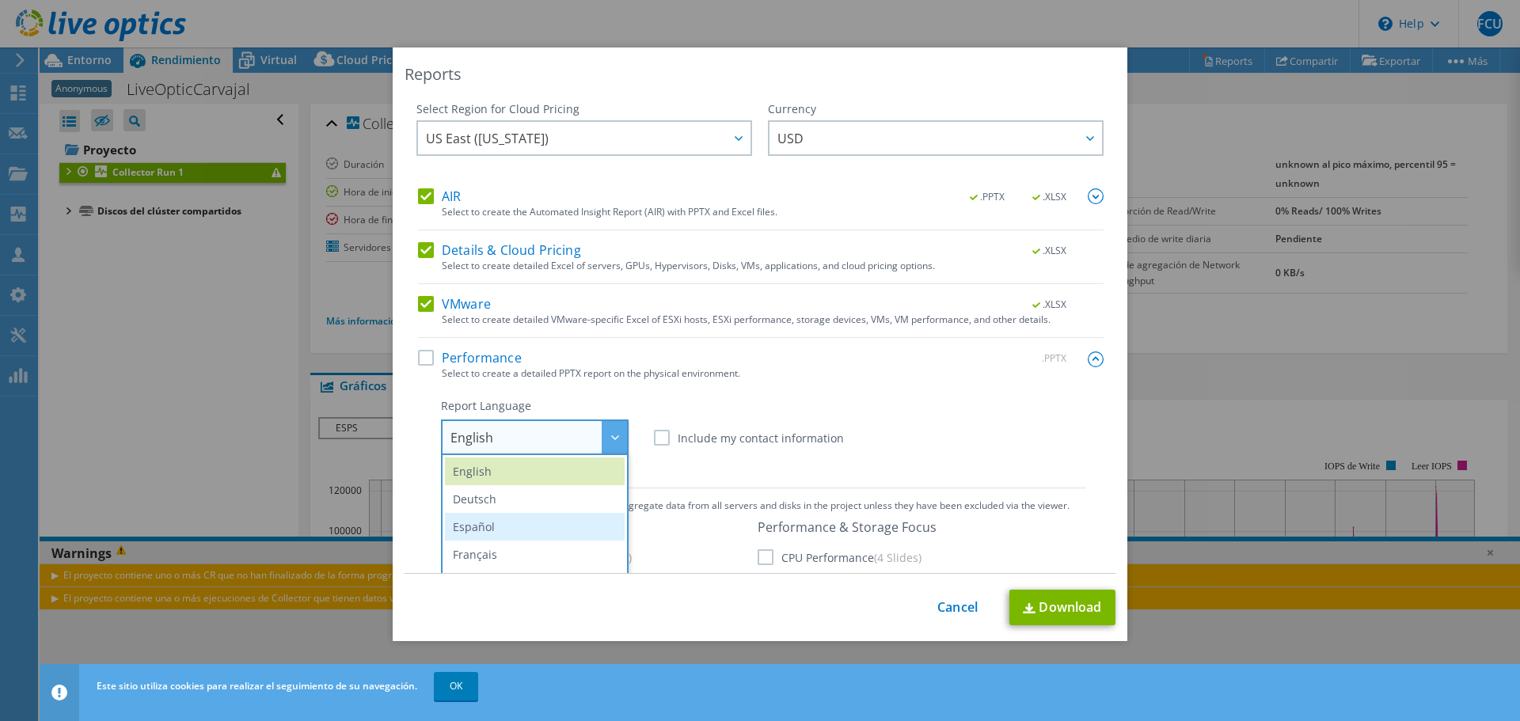
click at [523, 526] on li "Español" at bounding box center [535, 527] width 180 height 28
click at [421, 362] on label "Performance" at bounding box center [470, 358] width 104 height 16
click at [0, 0] on input "Performance" at bounding box center [0, 0] width 0 height 0
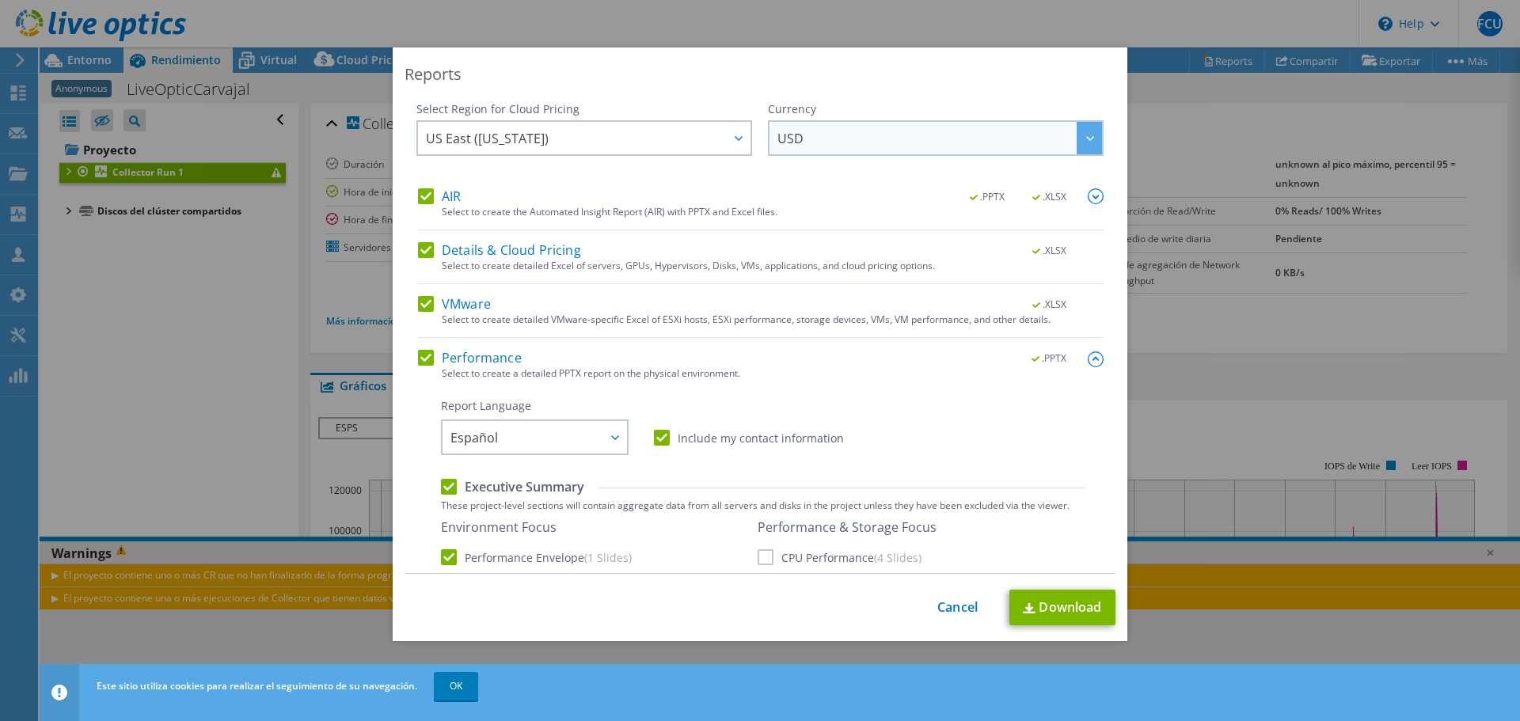
click at [915, 141] on span "USD" at bounding box center [940, 138] width 325 height 32
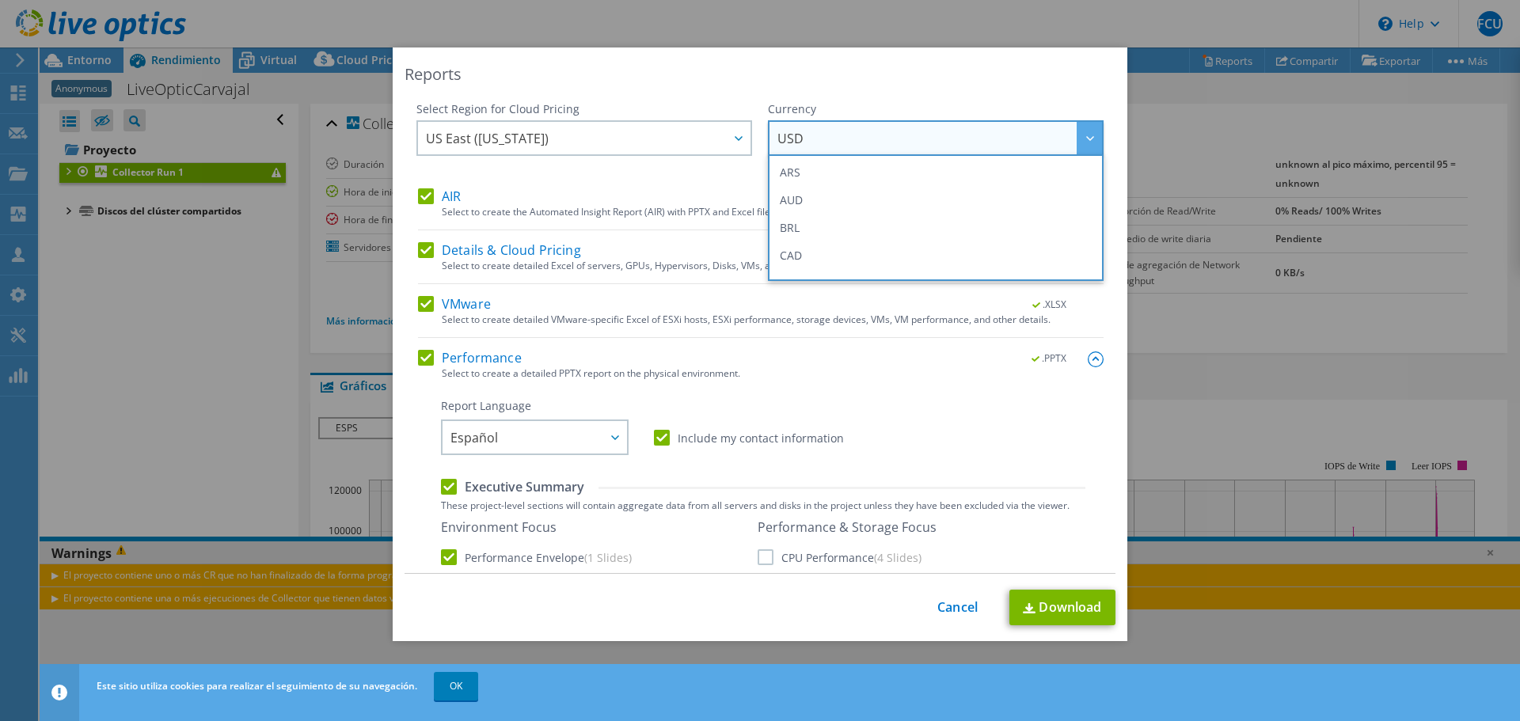
click at [914, 94] on div "Reports Select Region for Cloud Pricing Asia Pacific (Hong Kong) Asia Pacific (…" at bounding box center [760, 345] width 735 height 594
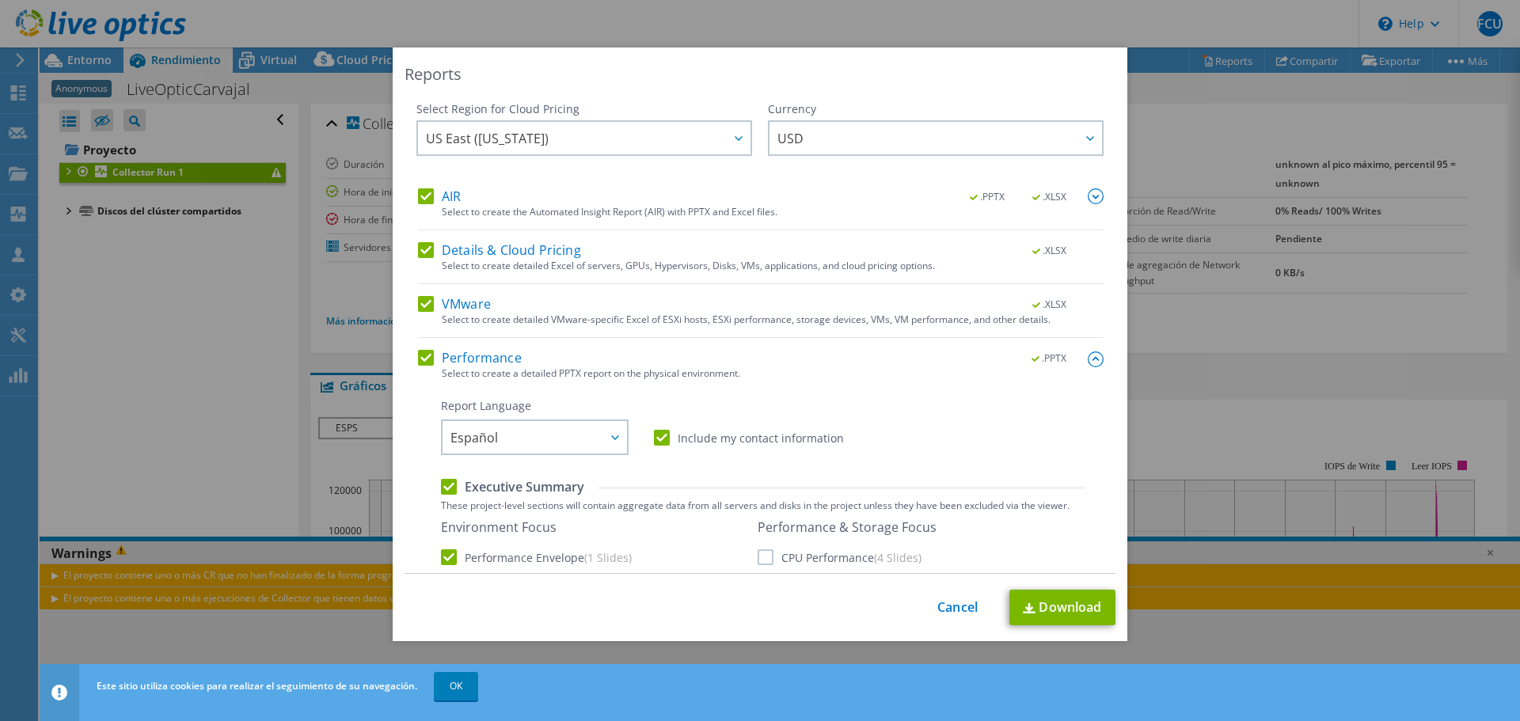
click at [1088, 192] on img at bounding box center [1096, 196] width 16 height 16
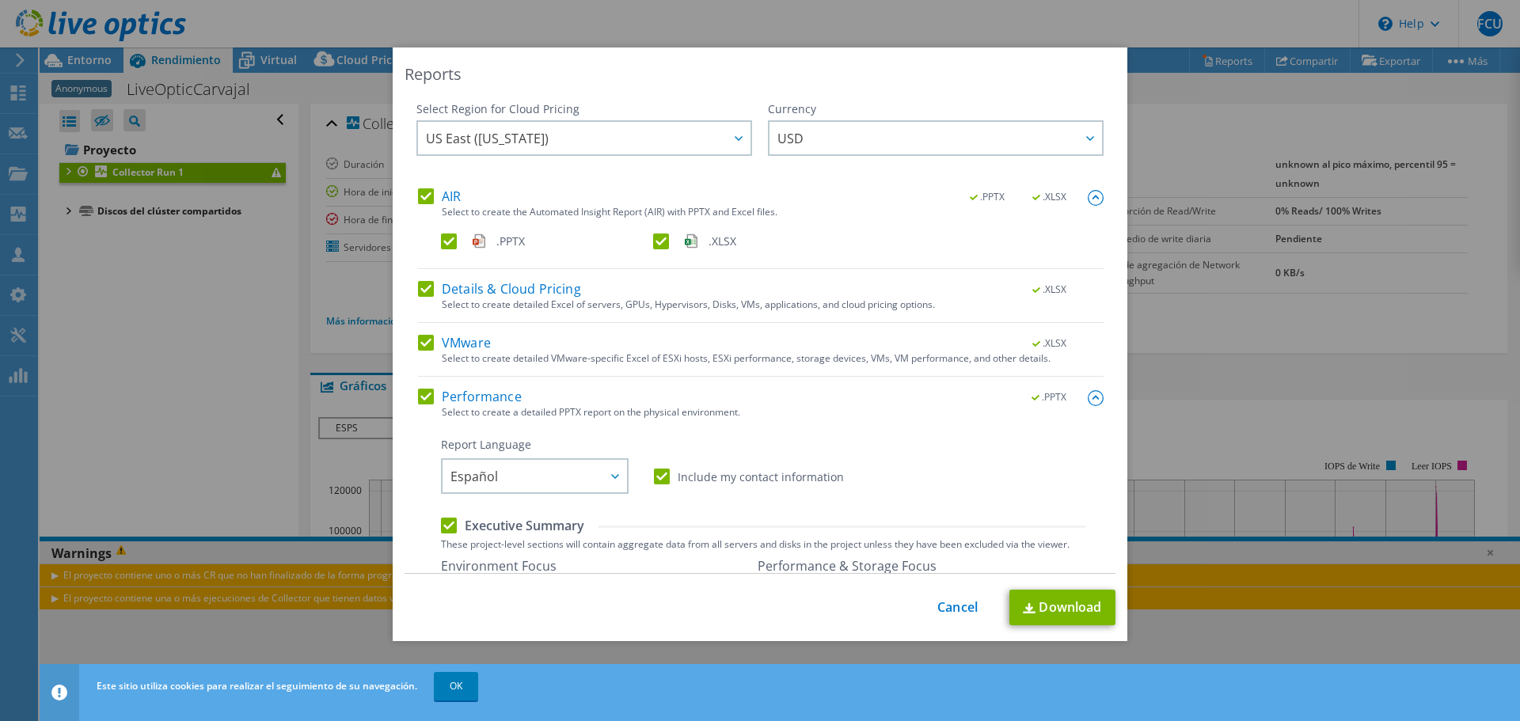
click at [1088, 192] on img at bounding box center [1096, 198] width 16 height 16
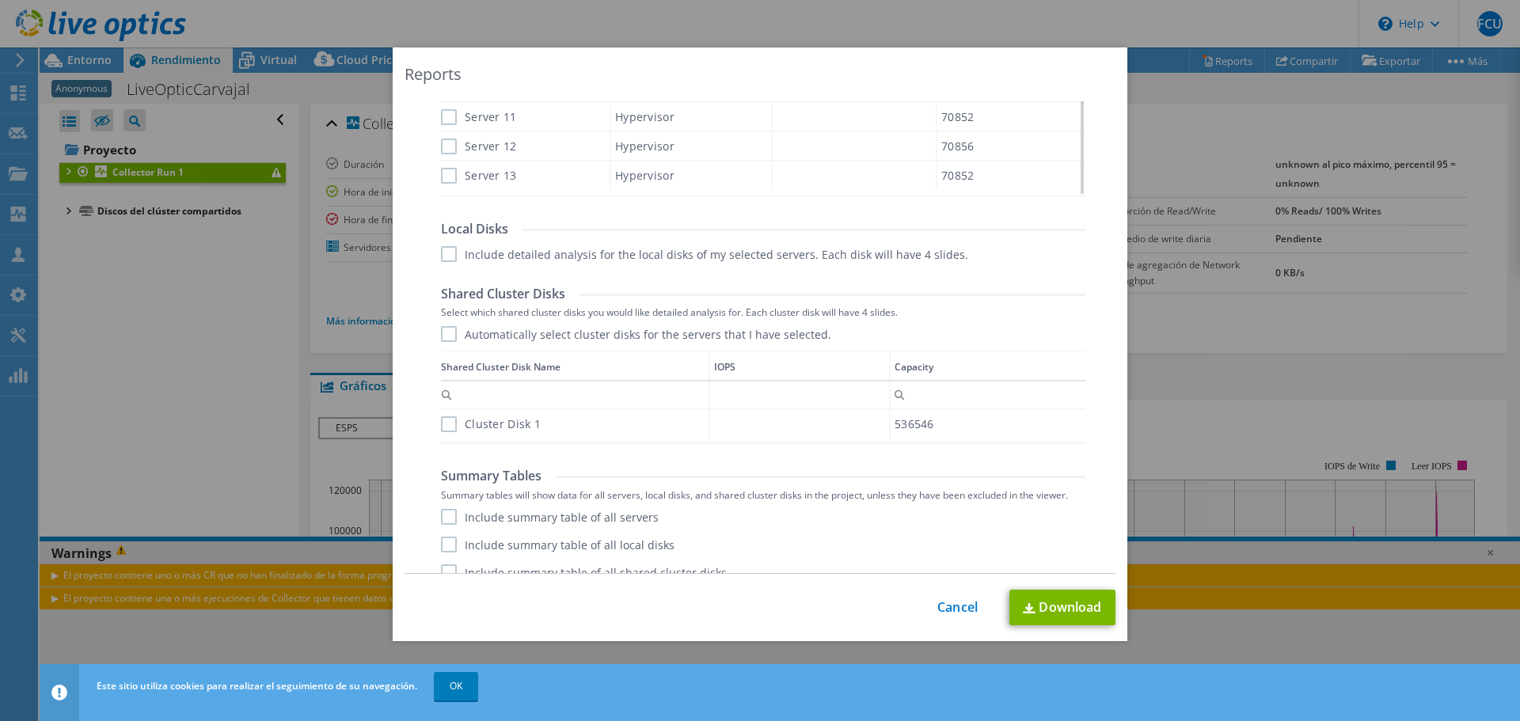
scroll to position [821, 0]
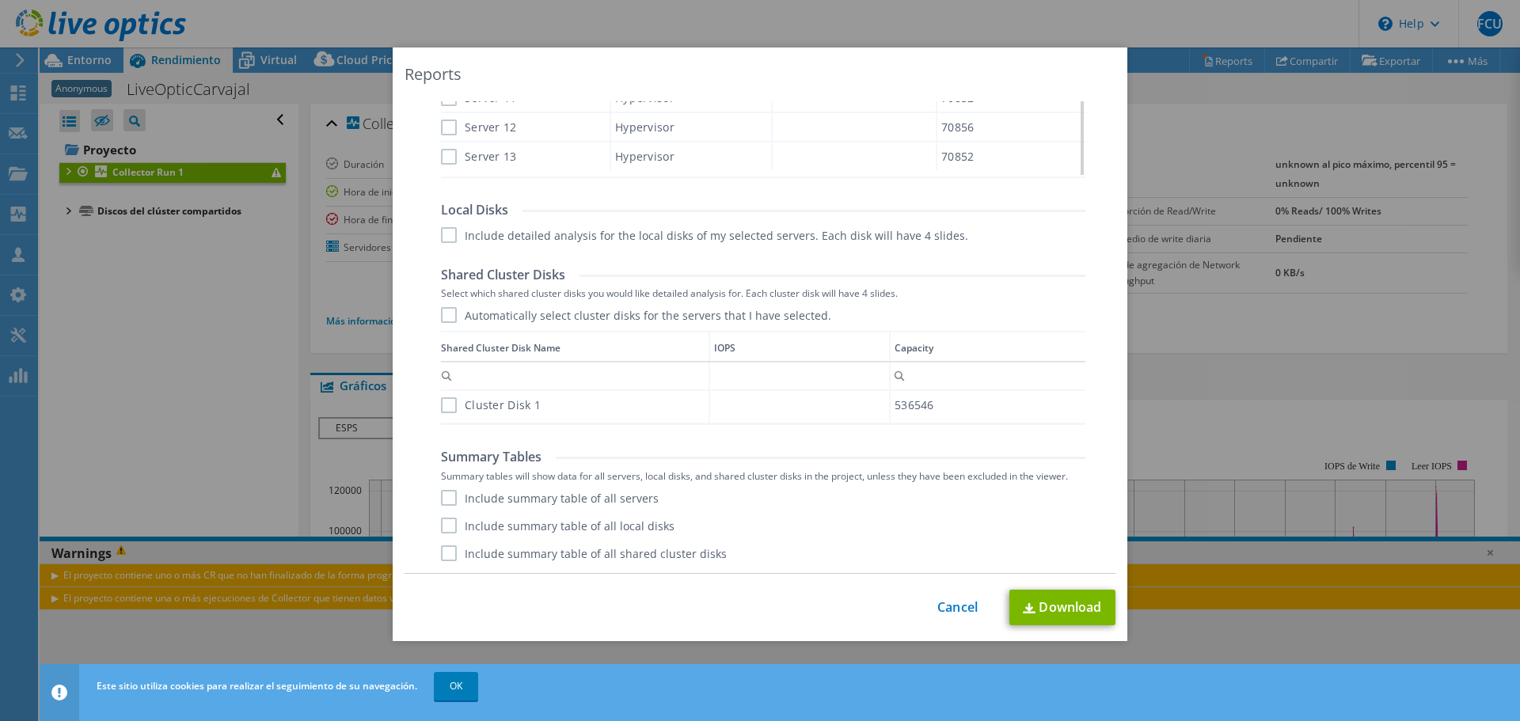
click at [432, 495] on div "Performance .PPTX Select to create a detailed PPTX report on the physical envir…" at bounding box center [761, 51] width 686 height 1044
click at [444, 500] on label "Include summary table of all servers" at bounding box center [550, 498] width 218 height 16
click at [0, 0] on input "Include summary table of all servers" at bounding box center [0, 0] width 0 height 0
click at [1051, 610] on link "Download" at bounding box center [1063, 608] width 106 height 36
click at [1211, 331] on div "Reports Select Region for Cloud Pricing Asia Pacific (Hong Kong) Asia Pacific (…" at bounding box center [760, 361] width 1520 height 626
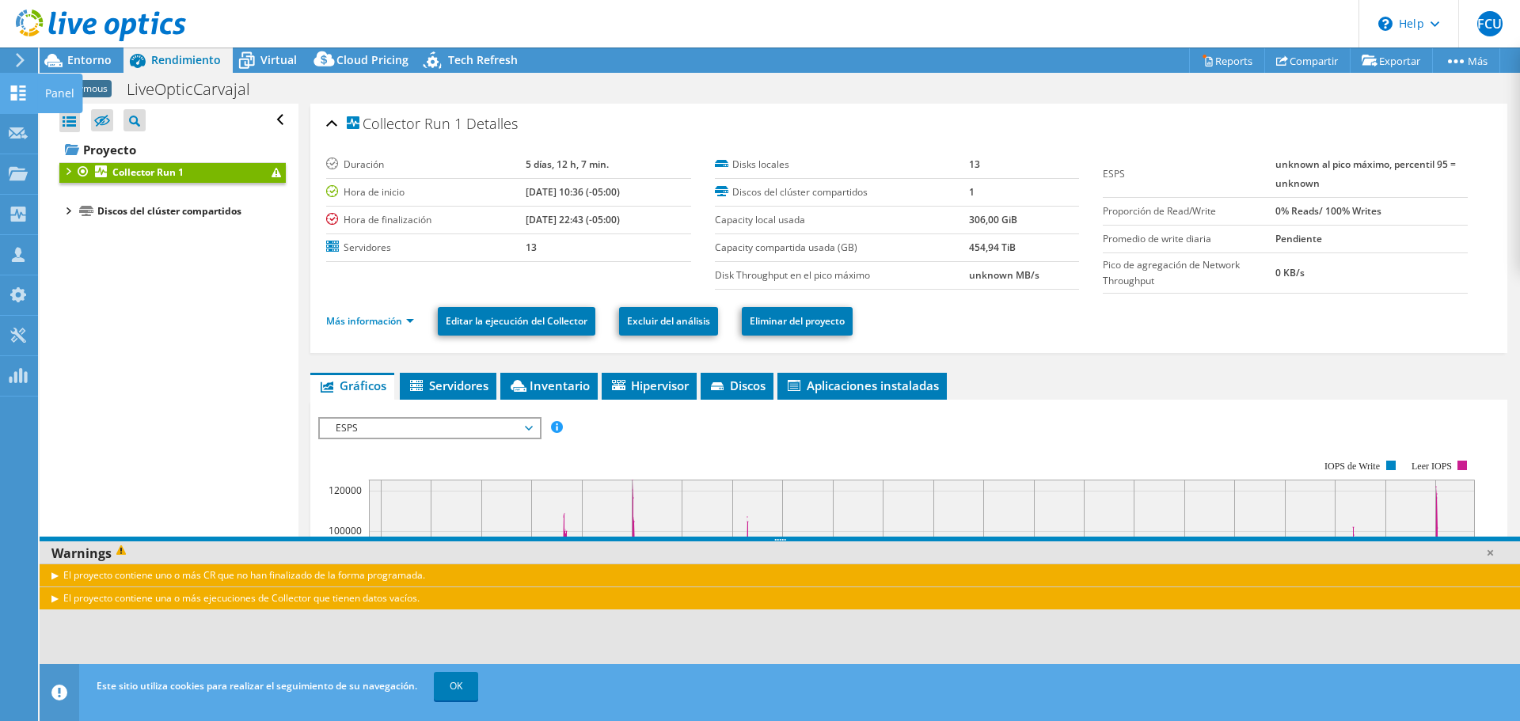
click at [16, 100] on use at bounding box center [18, 93] width 15 height 15
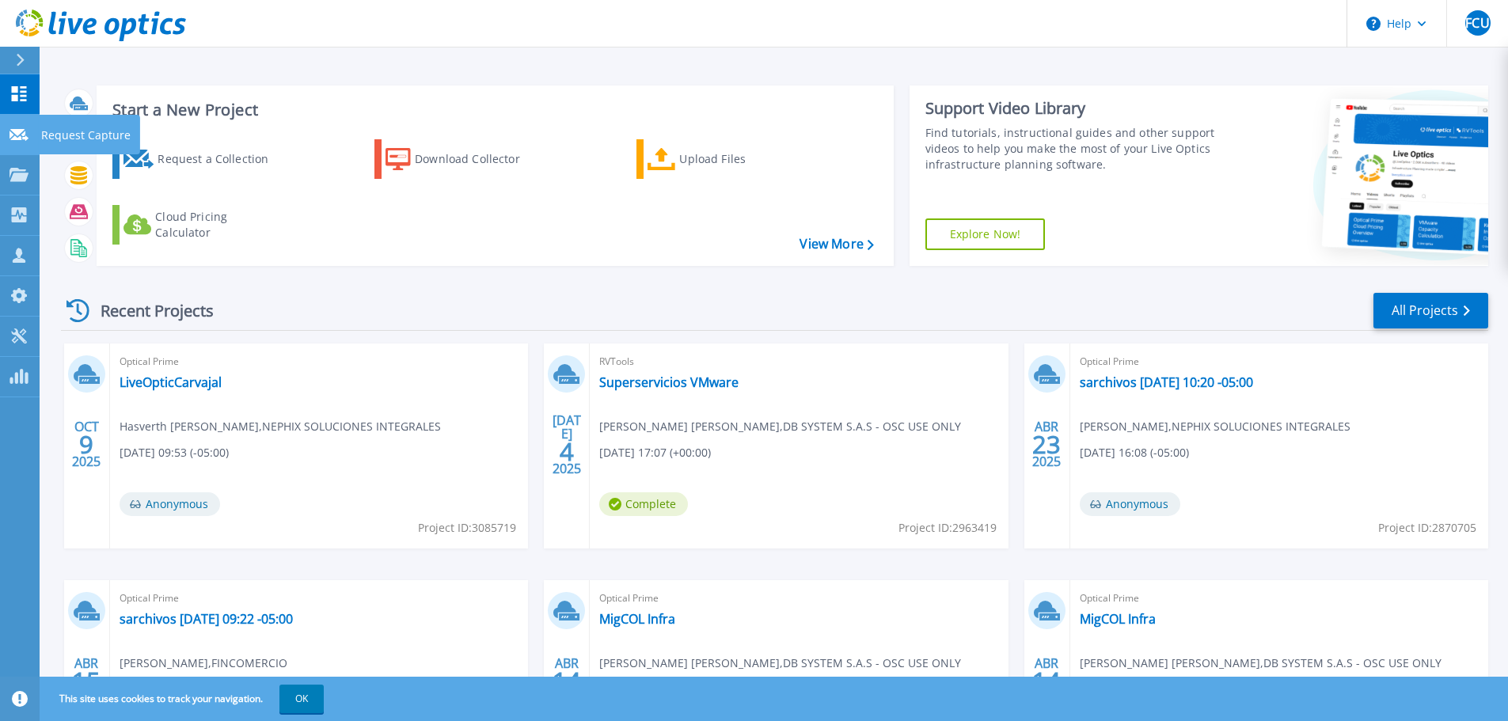
click at [17, 134] on icon at bounding box center [19, 135] width 19 height 12
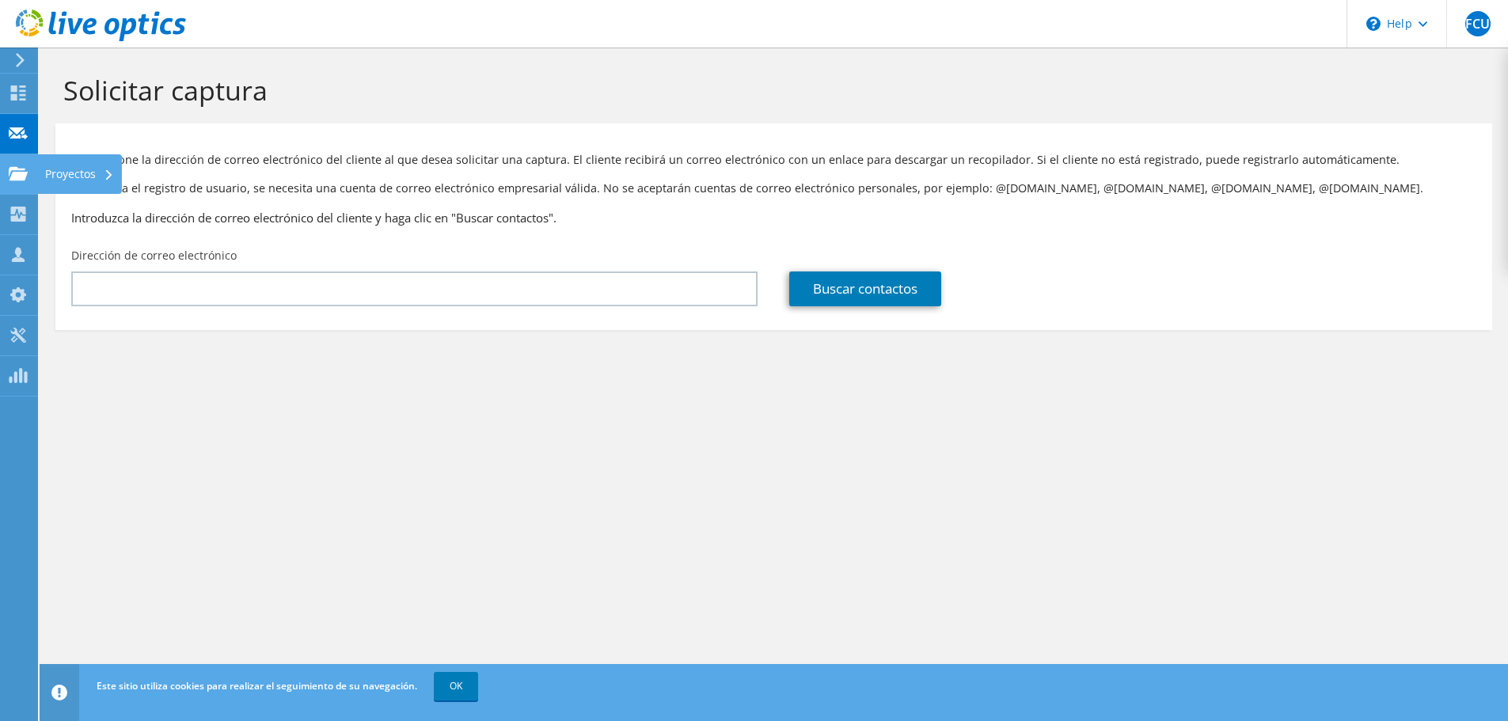
click at [13, 177] on use at bounding box center [18, 172] width 19 height 13
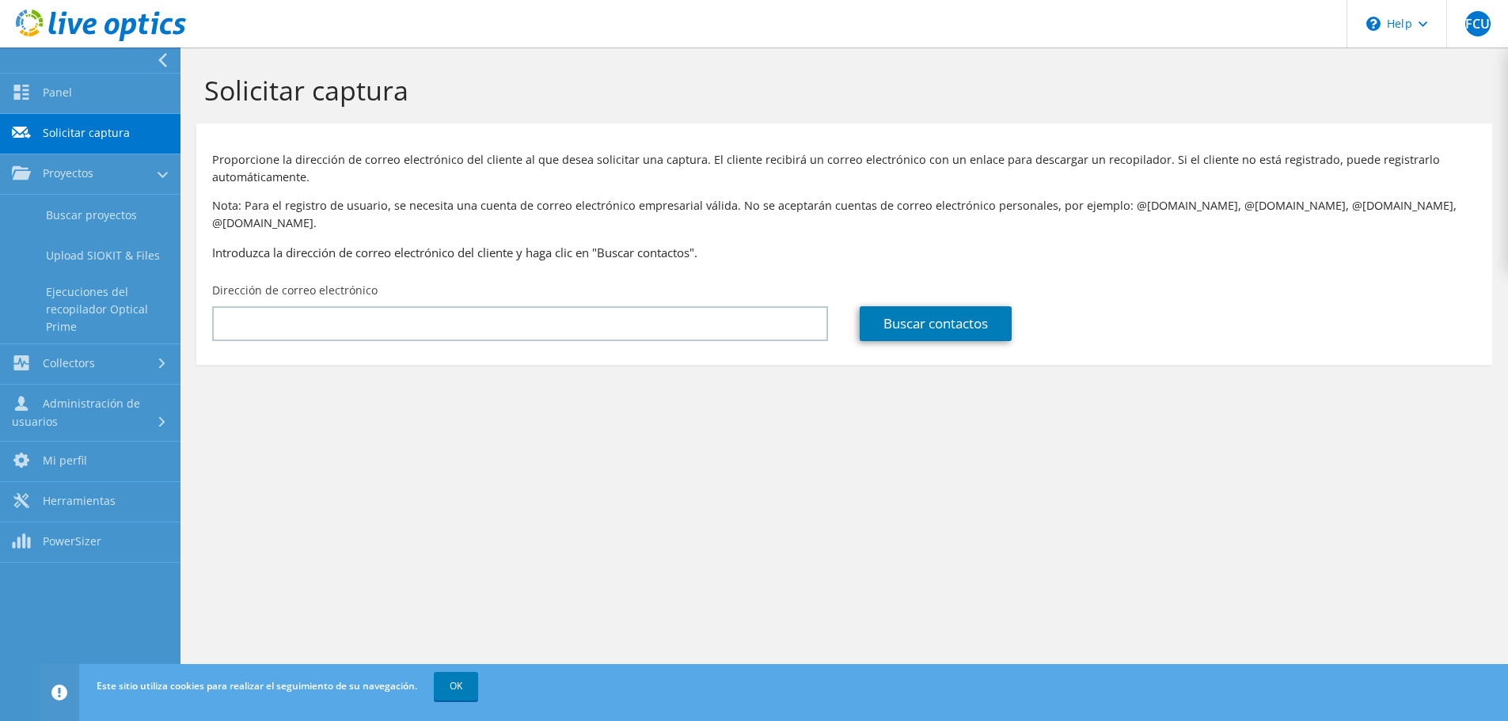
click at [36, 134] on link "Solicitar captura" at bounding box center [90, 134] width 181 height 40
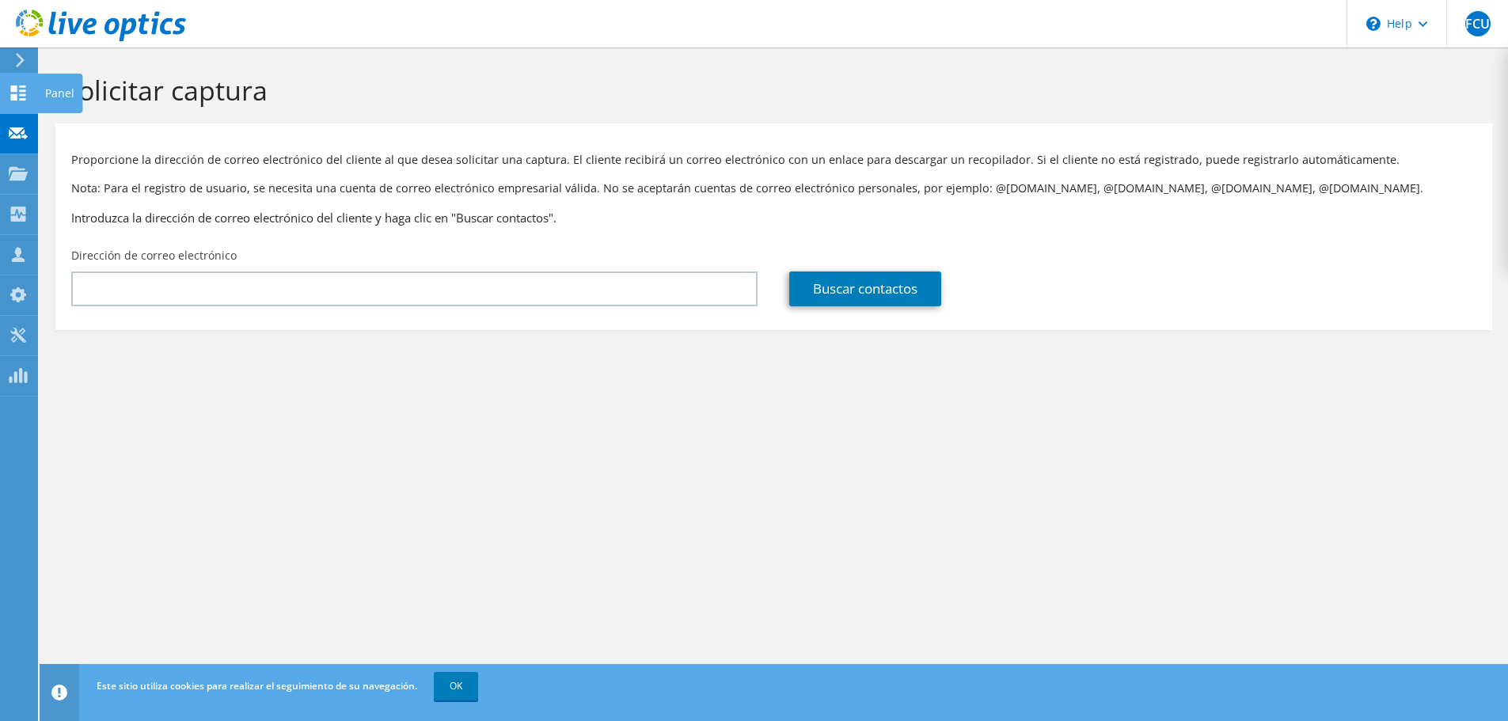
click at [21, 92] on icon at bounding box center [18, 93] width 19 height 15
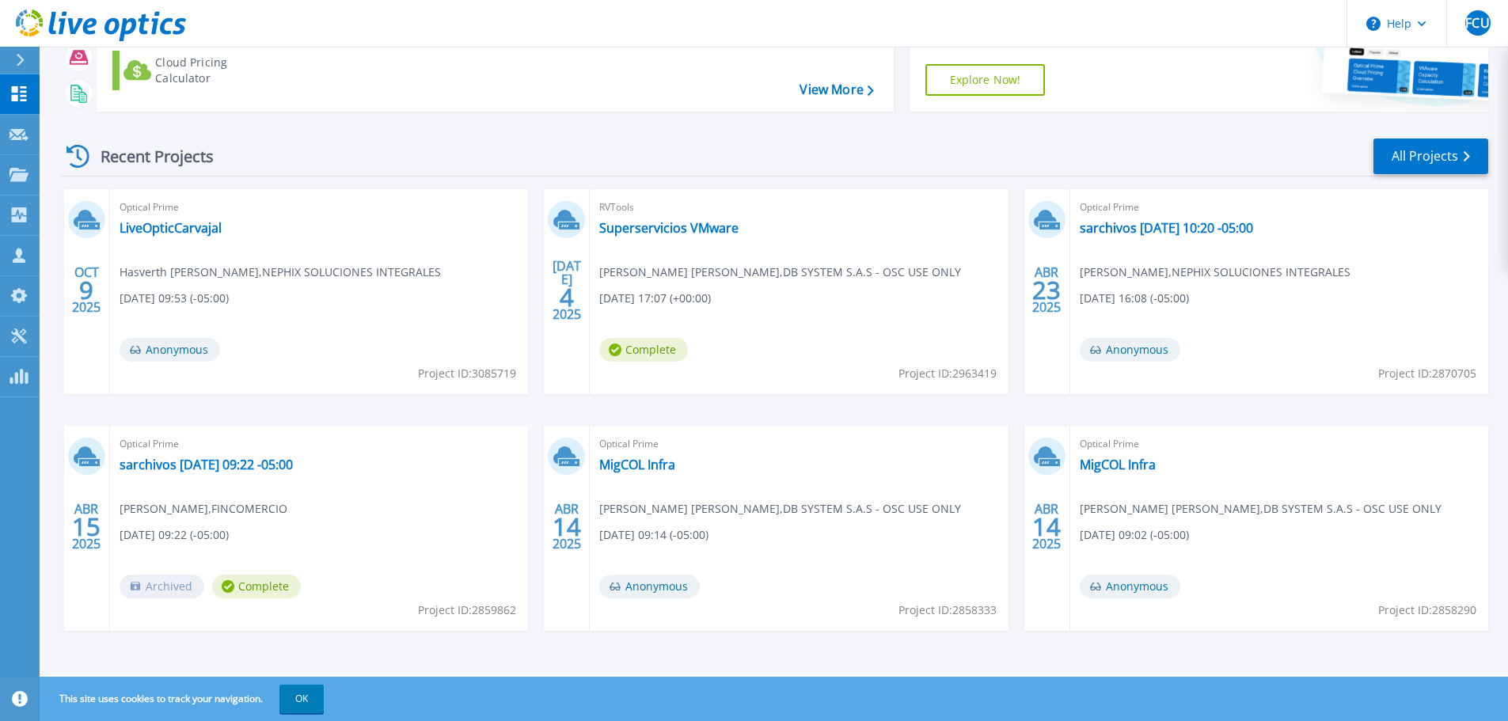
scroll to position [156, 0]
click at [207, 461] on link "sarchivos [DATE] 09:22 -05:00" at bounding box center [206, 463] width 173 height 16
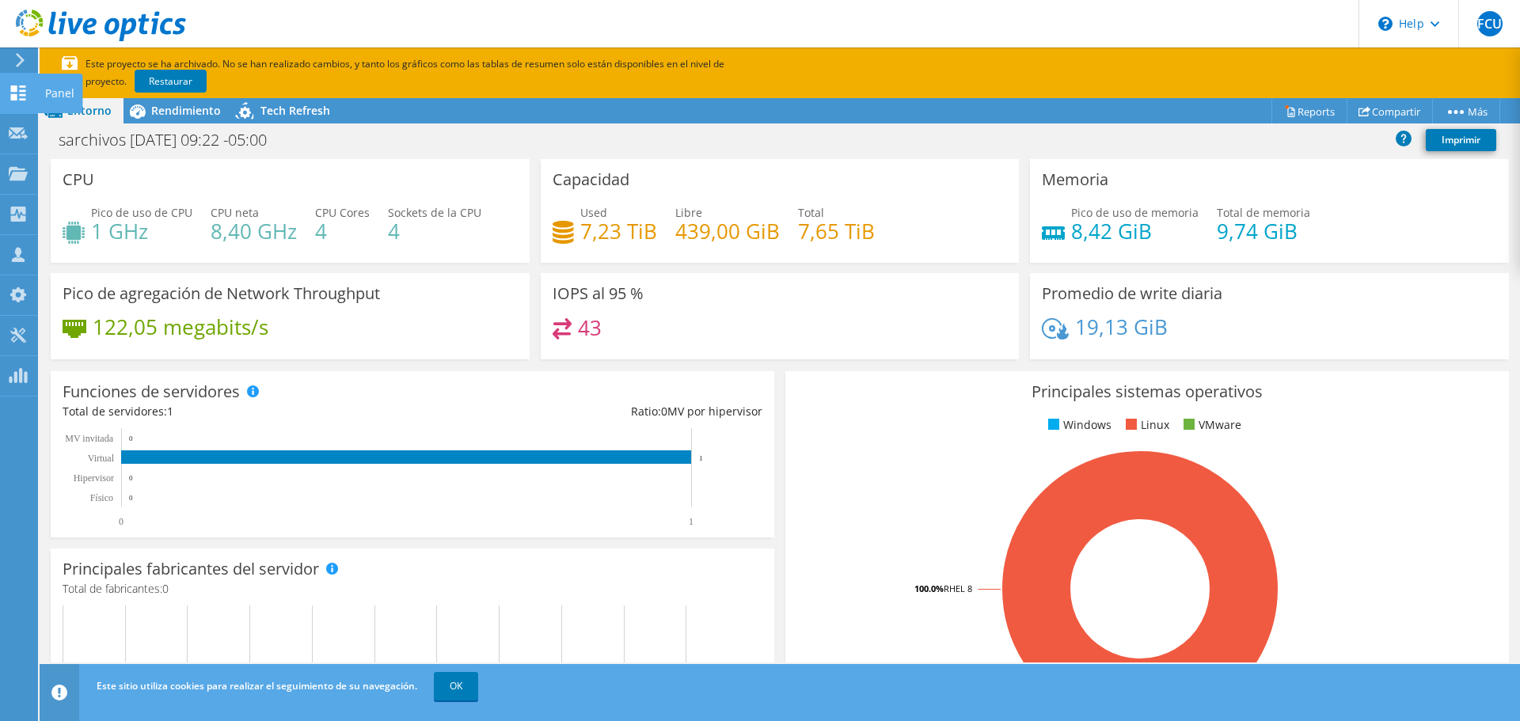
click at [17, 97] on use at bounding box center [18, 93] width 15 height 15
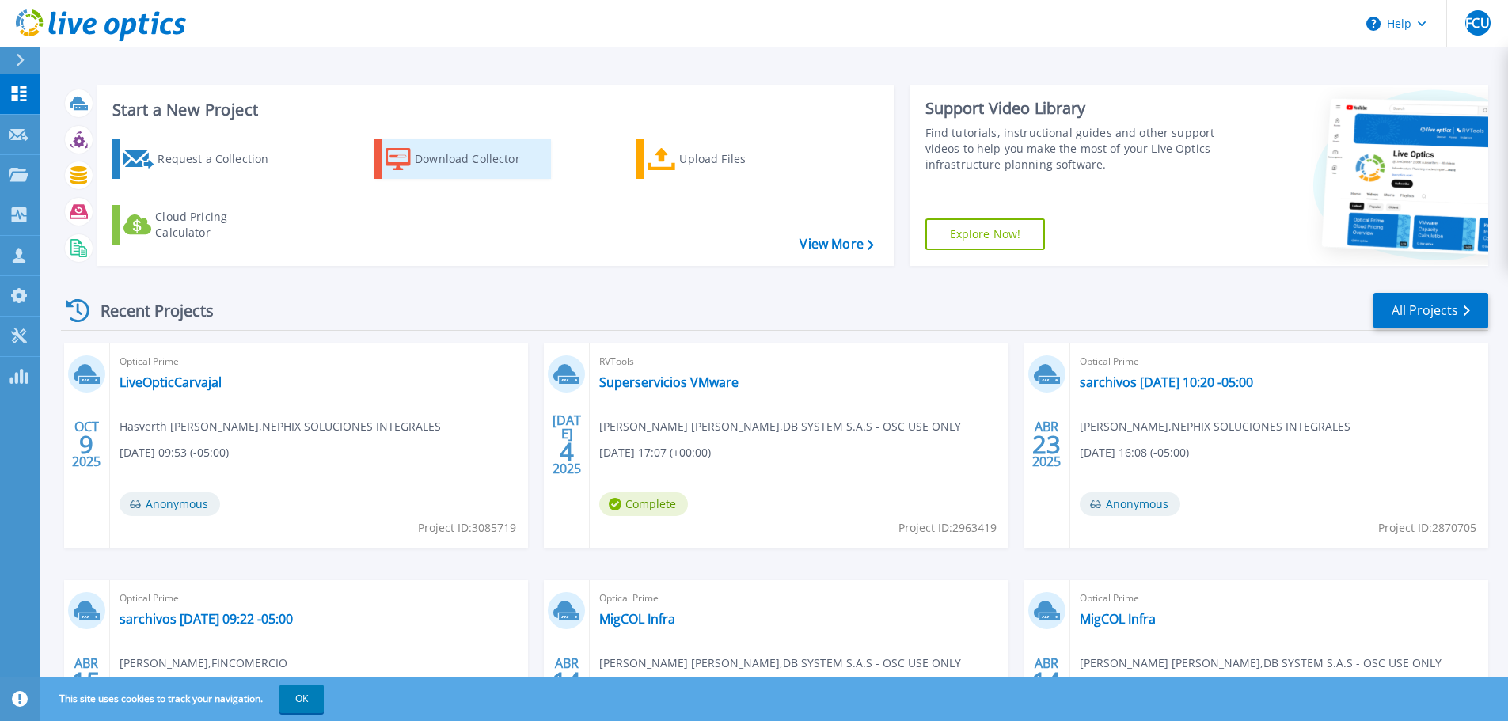
click at [410, 154] on icon at bounding box center [398, 159] width 25 height 23
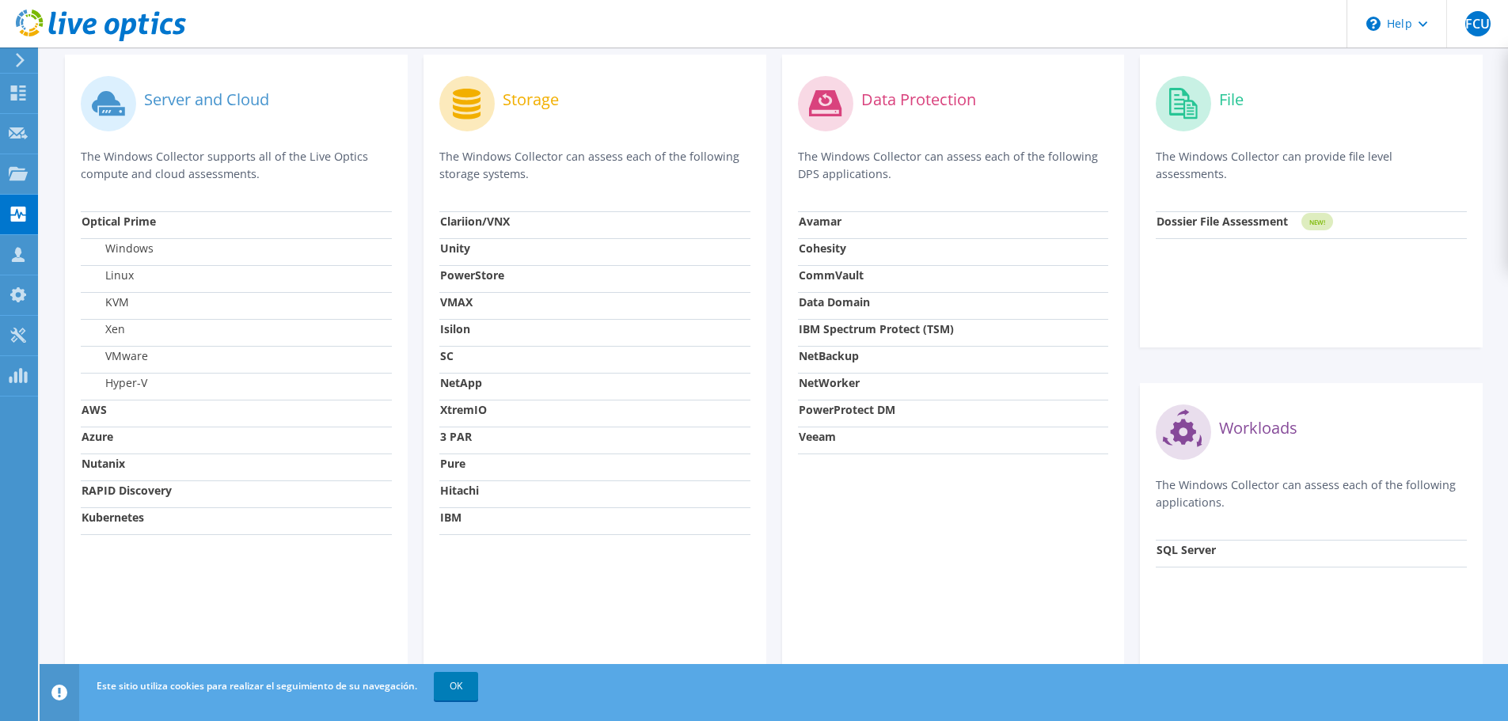
scroll to position [317, 0]
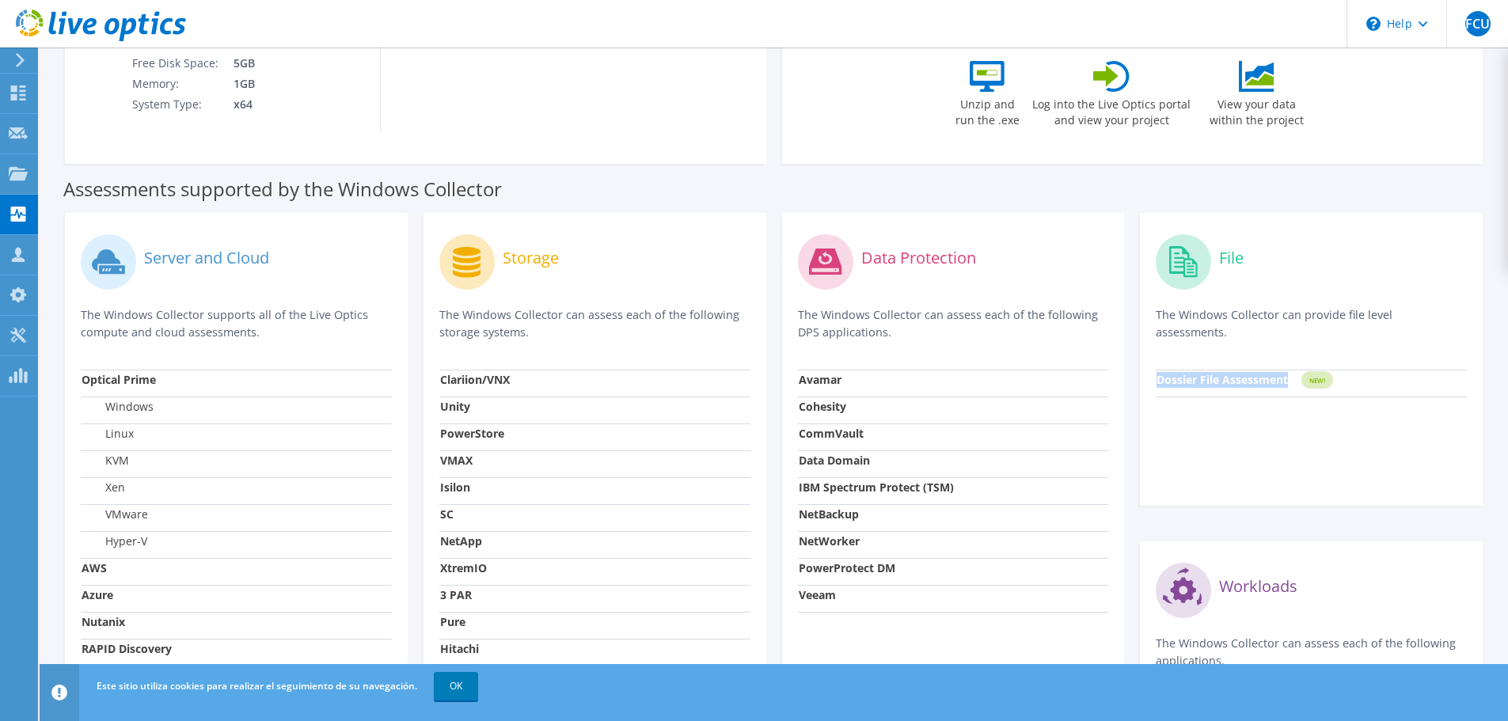
drag, startPoint x: 1156, startPoint y: 378, endPoint x: 1187, endPoint y: 386, distance: 31.9
click at [1187, 387] on td "Dossier File Assessment" at bounding box center [1228, 383] width 145 height 27
copy strong "Dossier File Assessment"
click at [1218, 412] on div "File The Windows Collector can provide file level assessments. Dossier File Ass…" at bounding box center [1311, 359] width 343 height 293
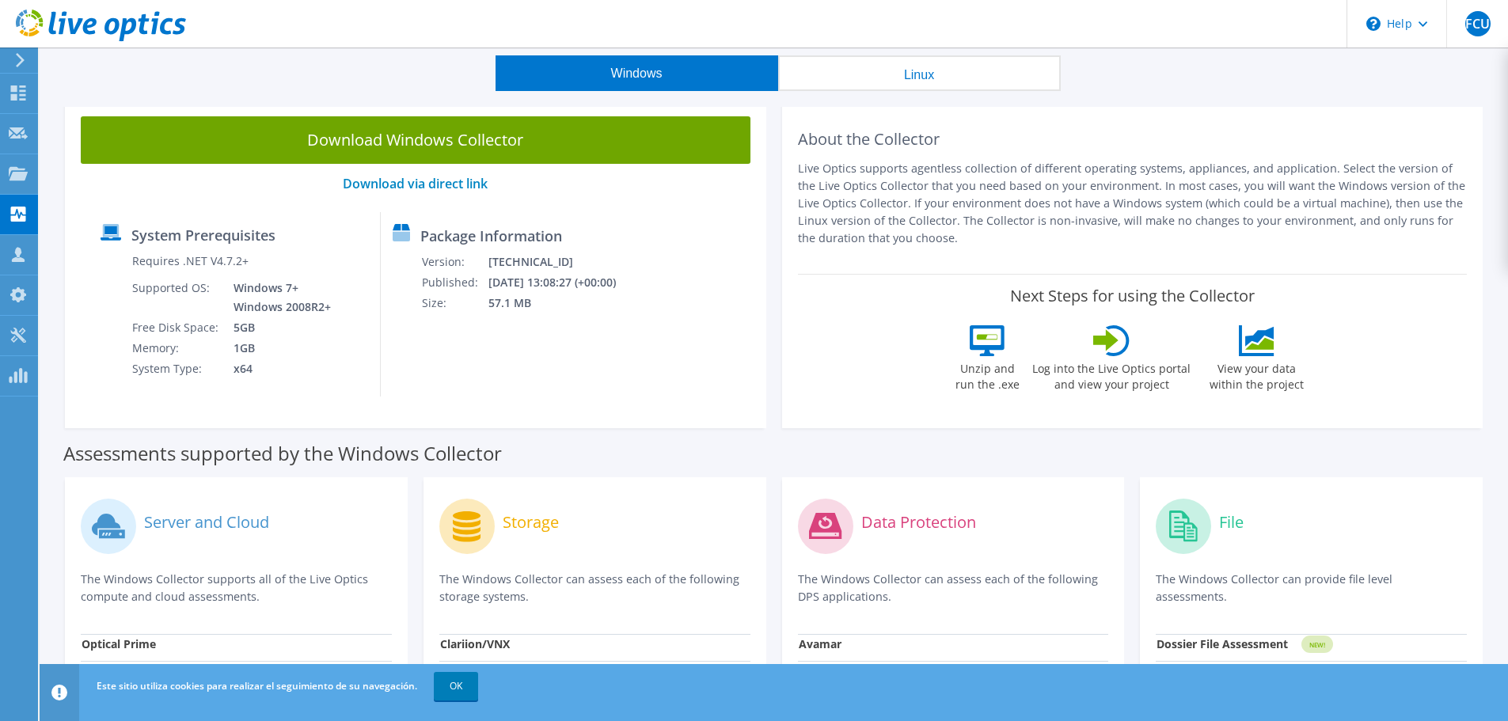
scroll to position [0, 0]
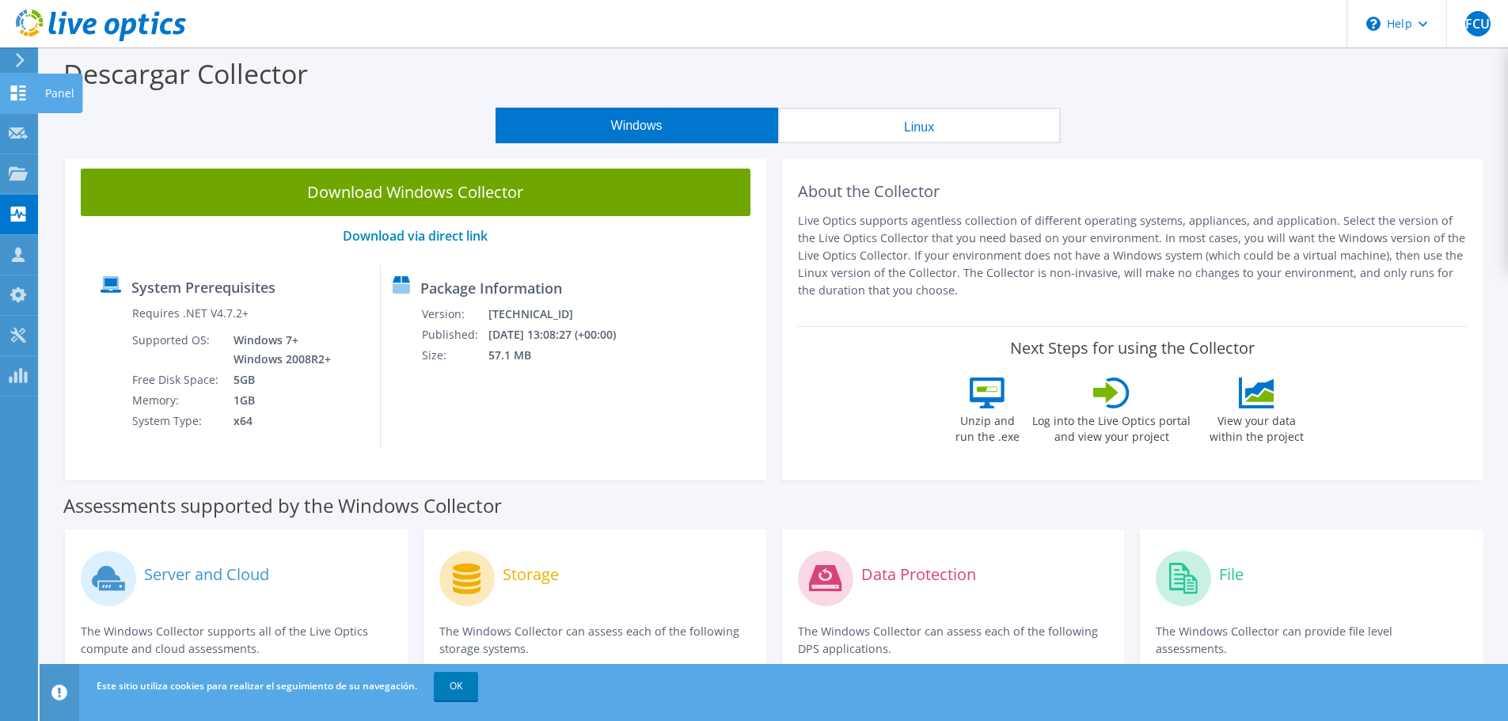
click at [15, 86] on use at bounding box center [18, 93] width 15 height 15
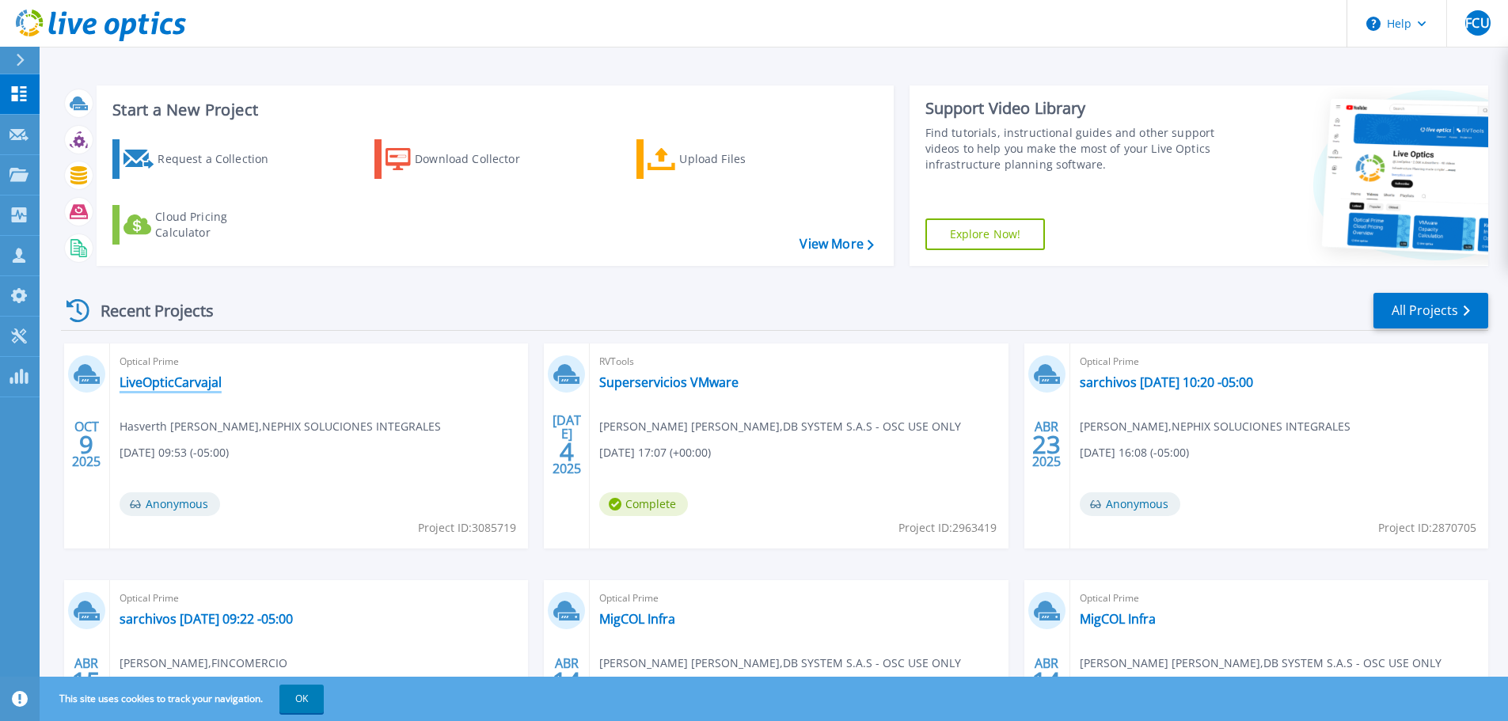
click at [169, 382] on link "LiveOpticCarvajal" at bounding box center [171, 383] width 102 height 16
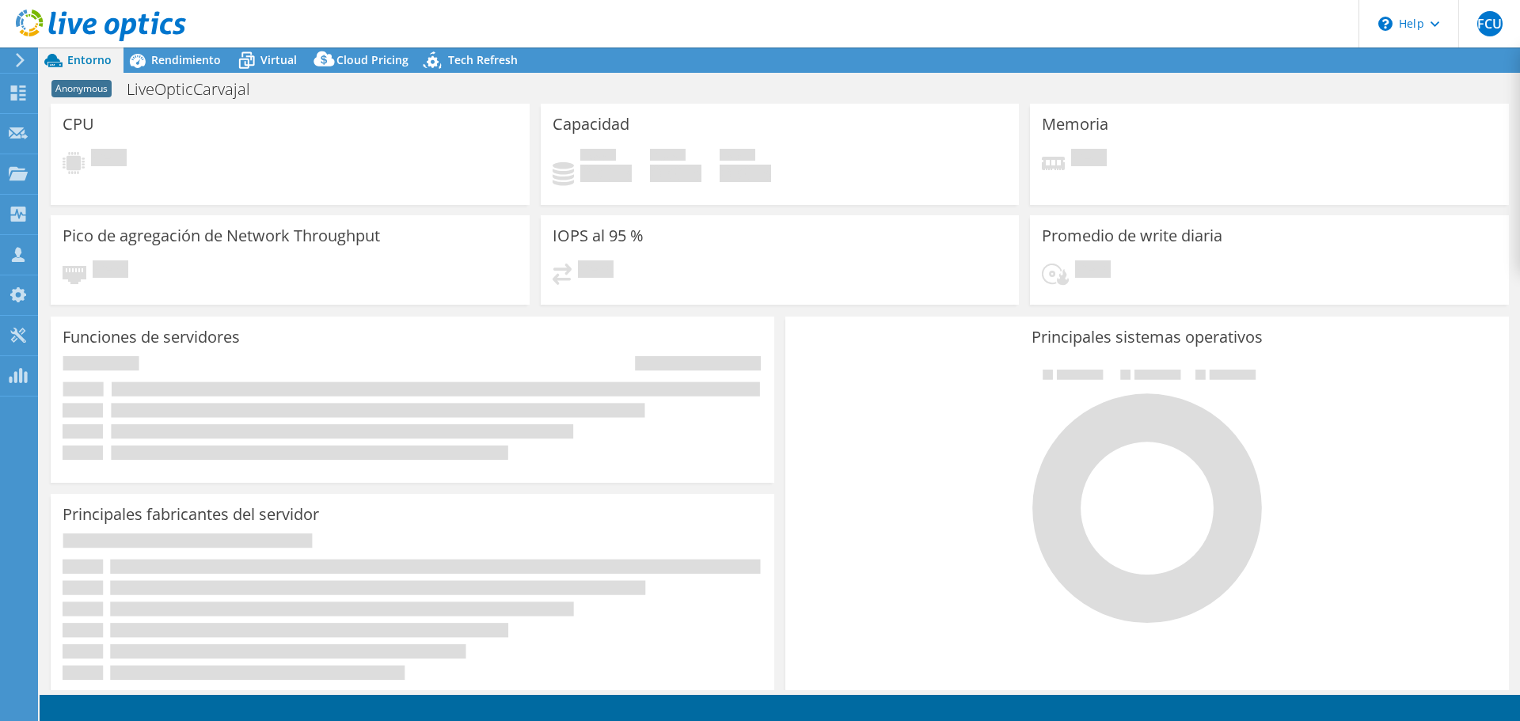
select select "USD"
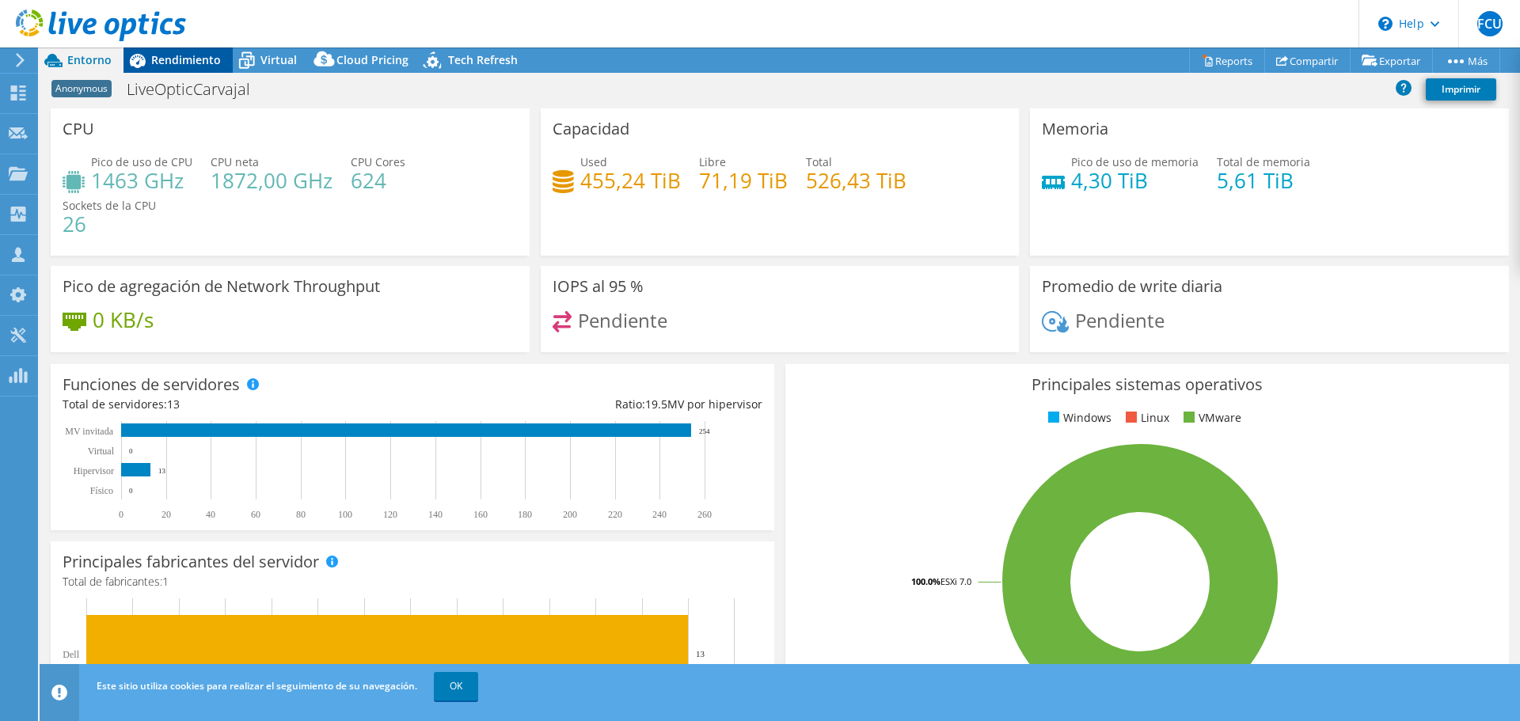
click at [186, 59] on span "Rendimiento" at bounding box center [186, 59] width 70 height 15
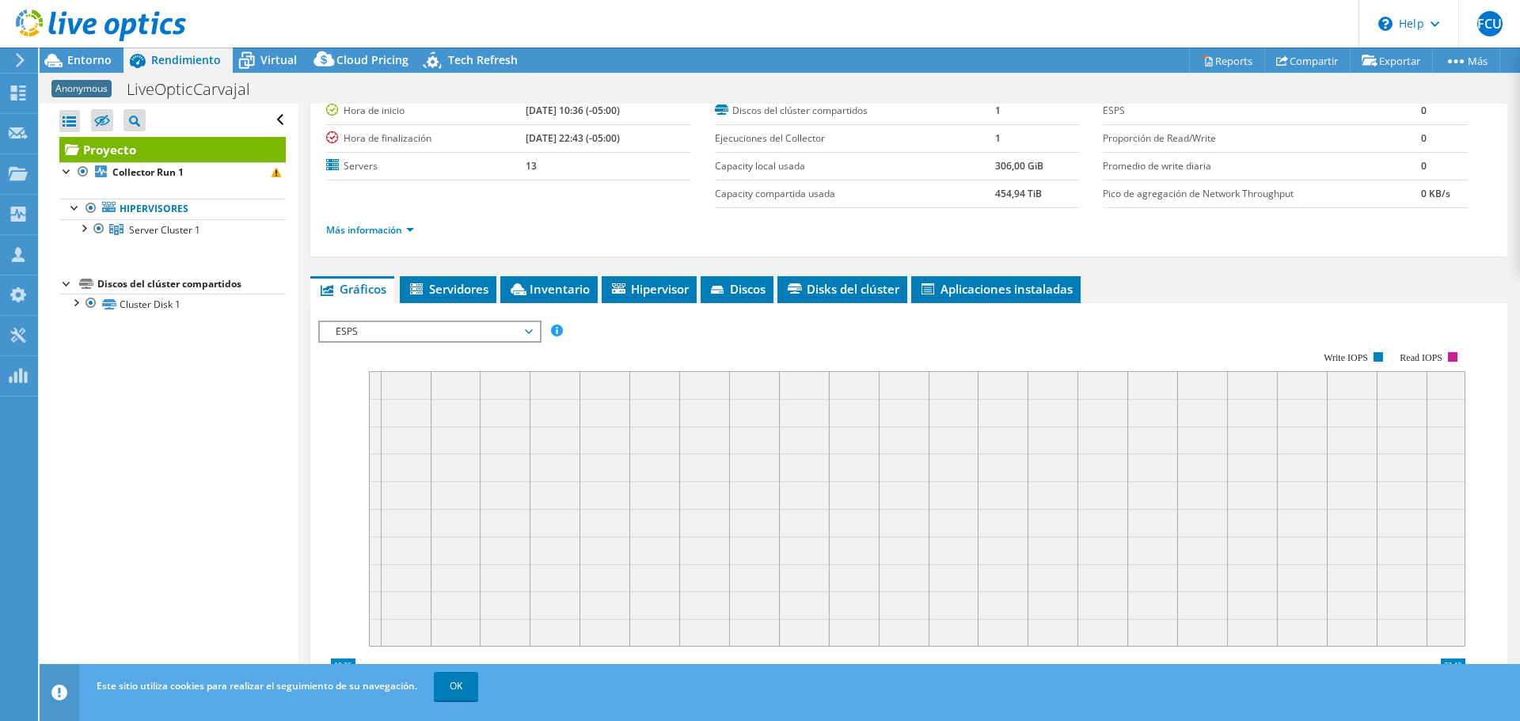
scroll to position [79, 0]
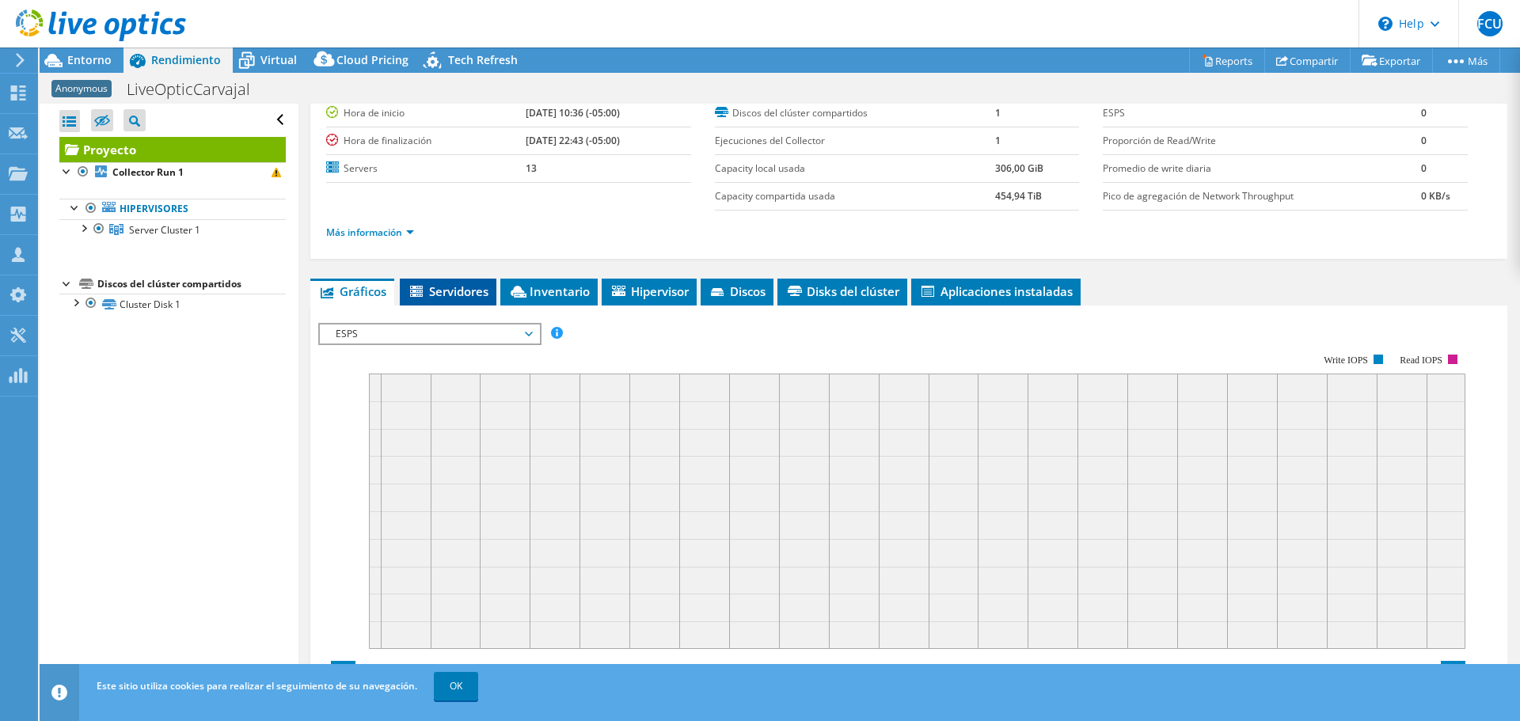
click at [433, 291] on span "Servidores" at bounding box center [448, 291] width 81 height 16
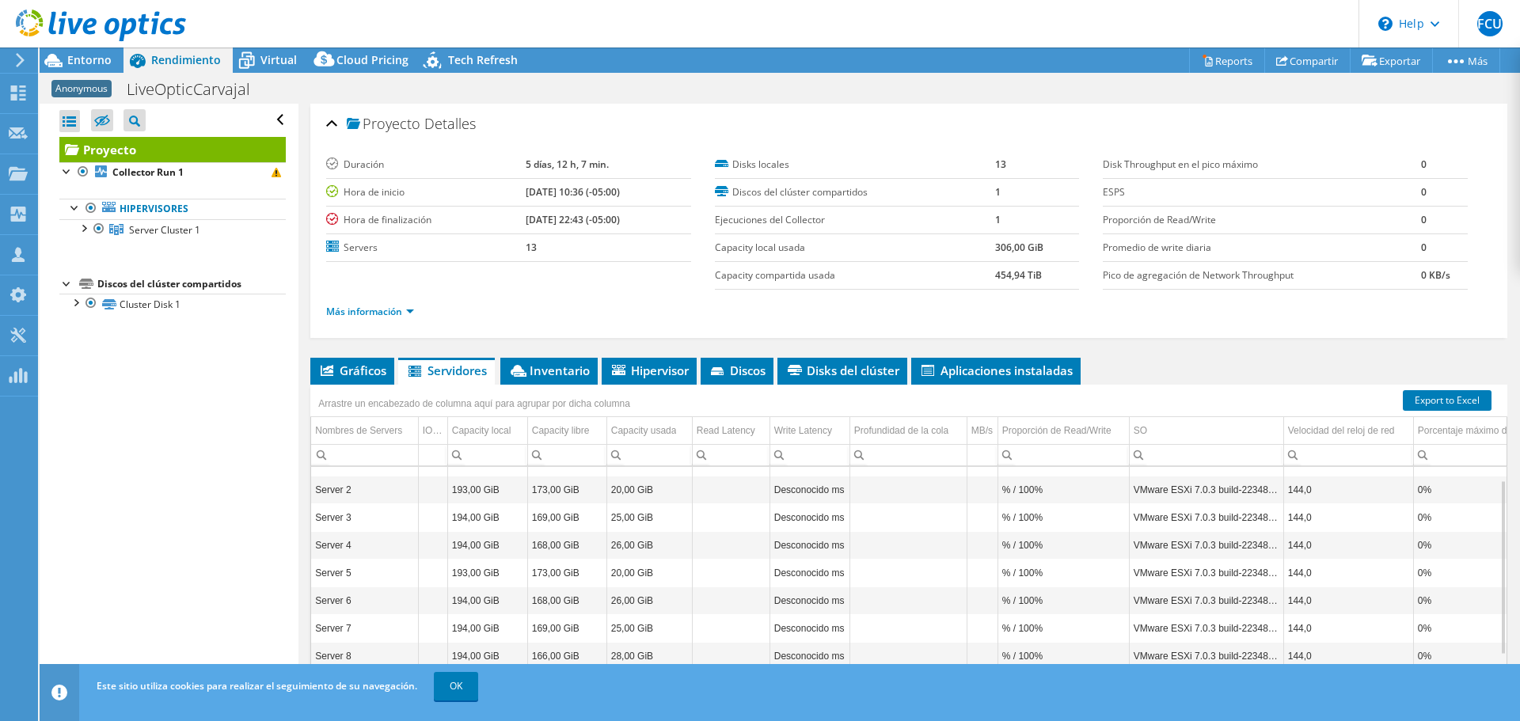
scroll to position [91, 0]
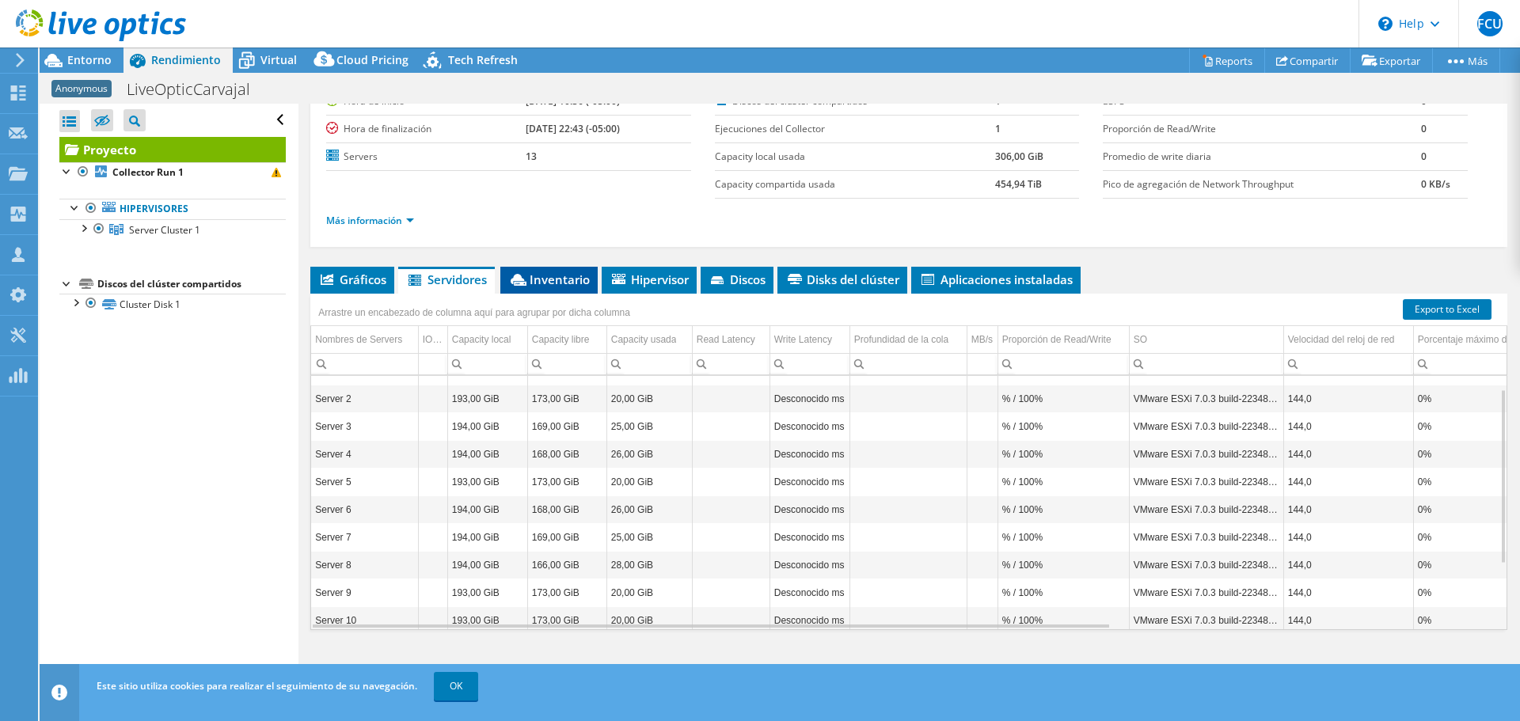
click at [530, 284] on span "Inventario" at bounding box center [549, 280] width 82 height 16
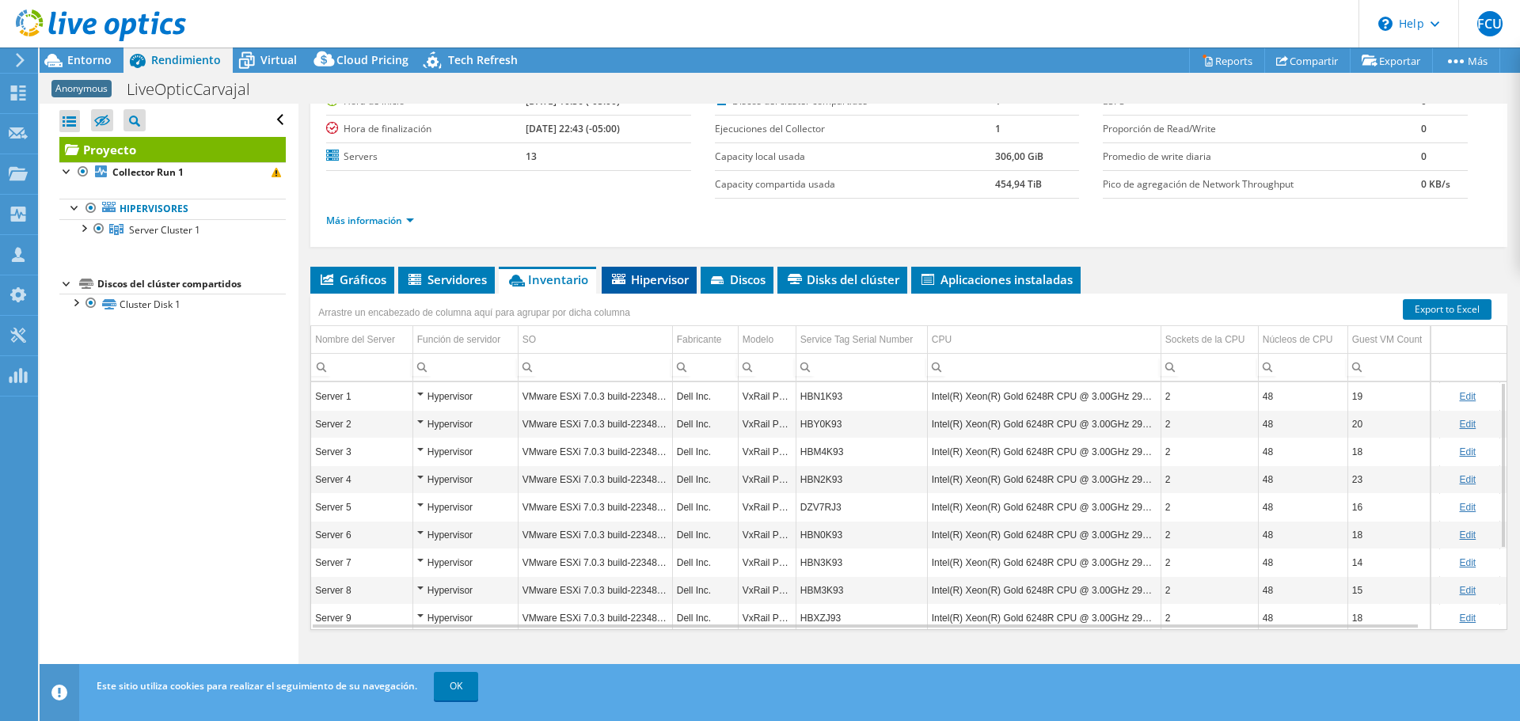
click at [651, 278] on span "Hipervisor" at bounding box center [649, 280] width 79 height 16
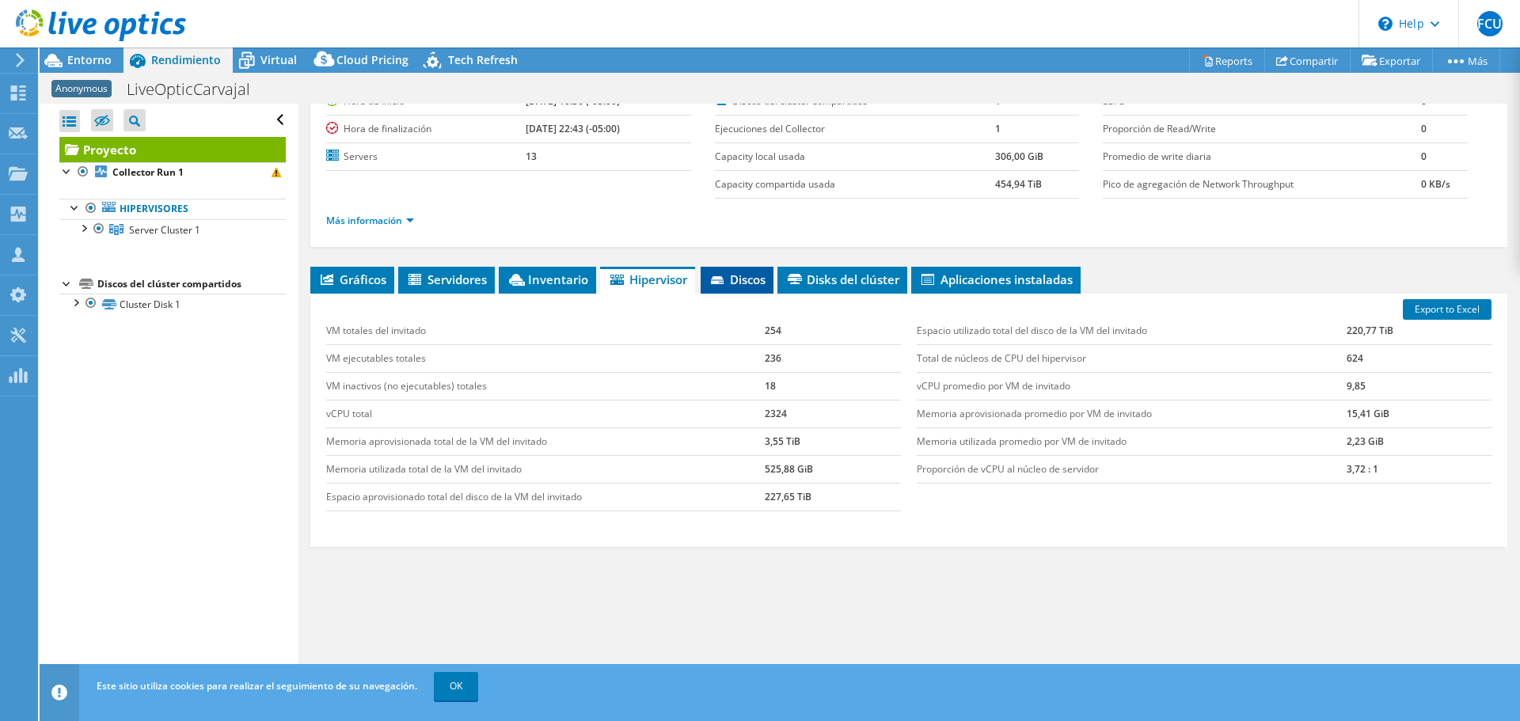
click at [754, 283] on span "Discos" at bounding box center [737, 280] width 57 height 16
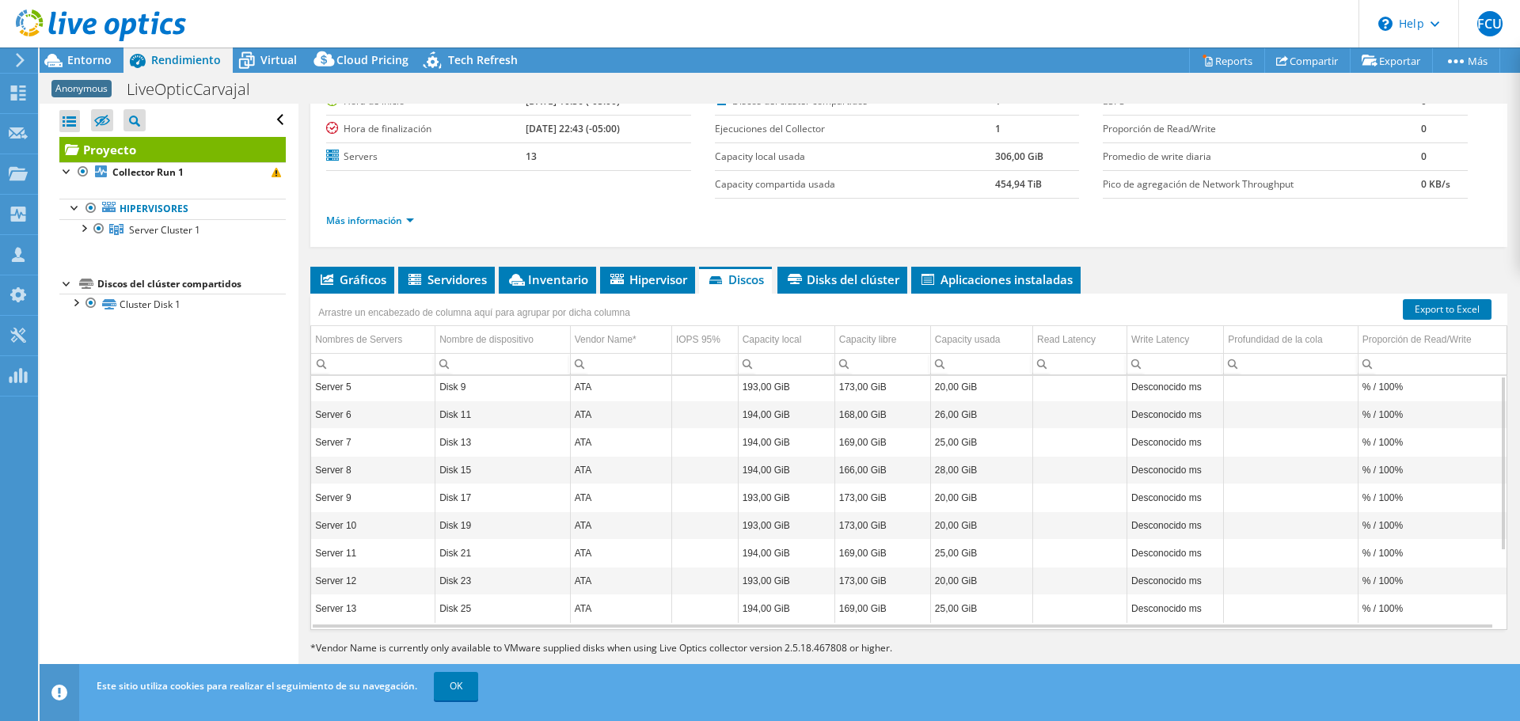
scroll to position [0, 0]
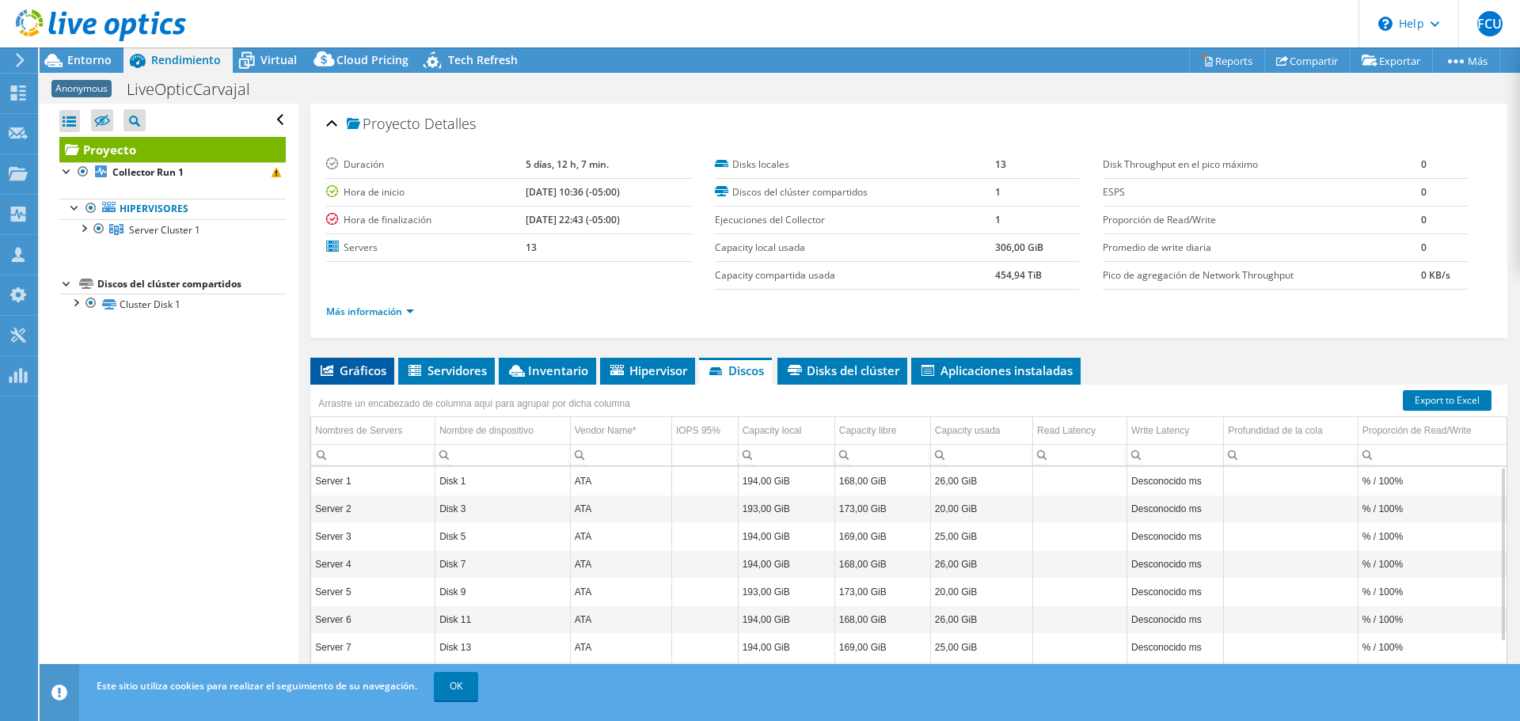
click at [337, 374] on span "Gráficos" at bounding box center [352, 371] width 68 height 16
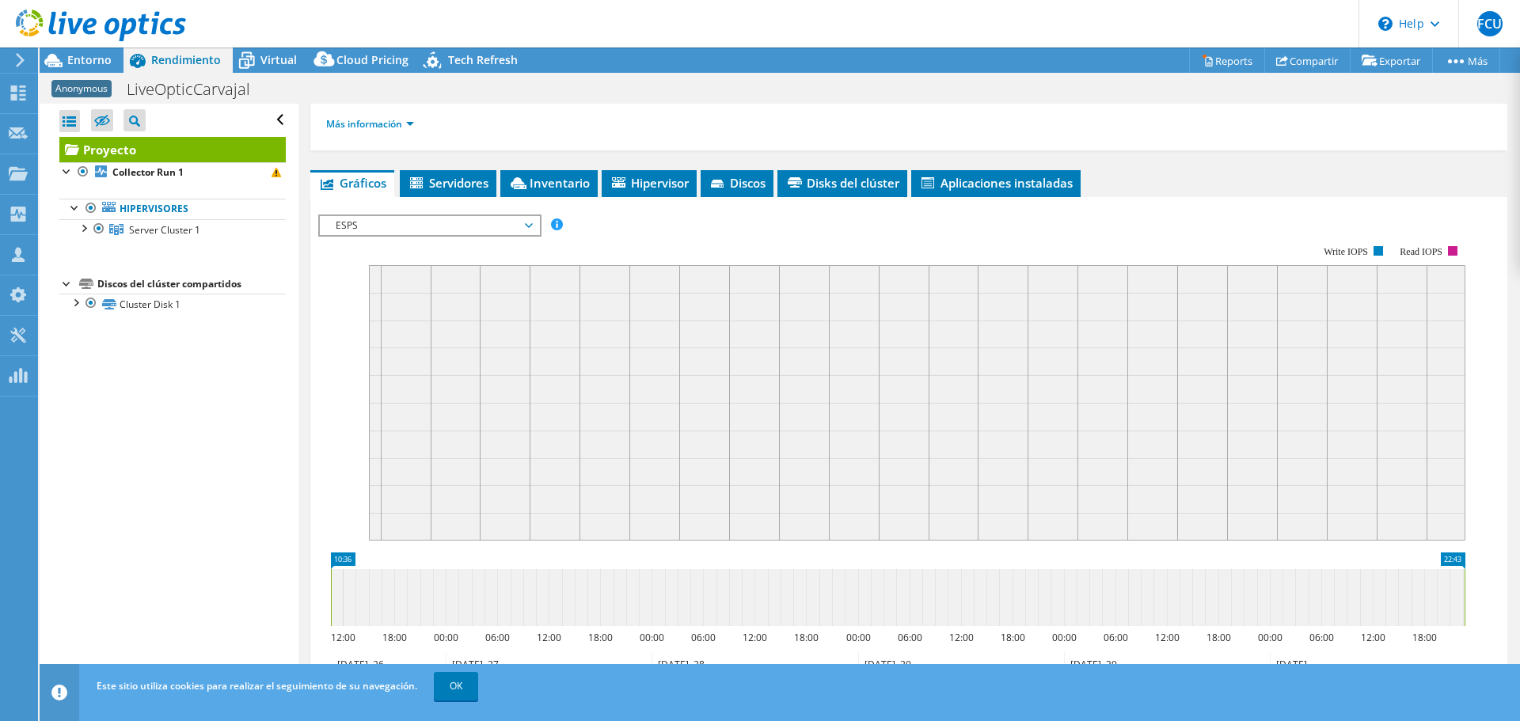
scroll to position [45, 0]
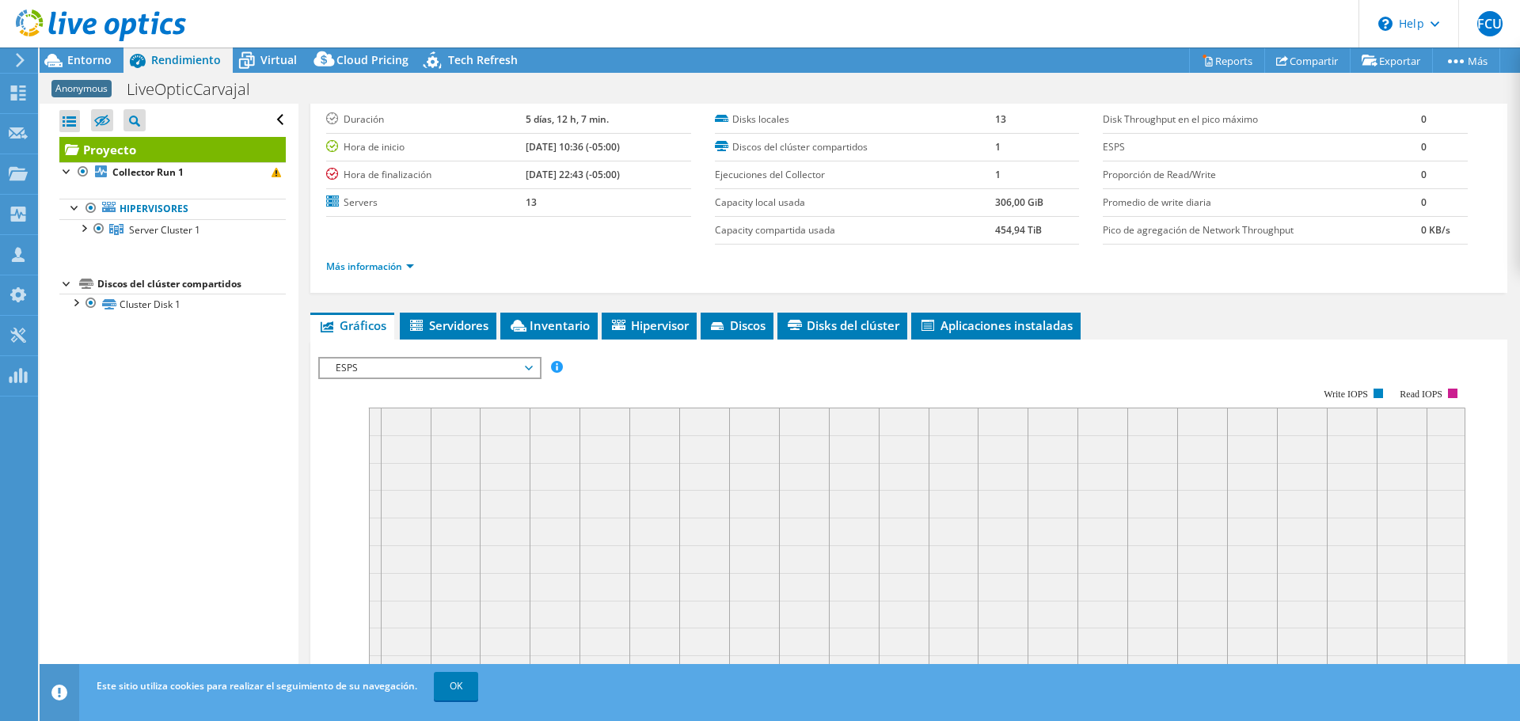
click at [337, 374] on span "ESPS" at bounding box center [429, 368] width 203 height 19
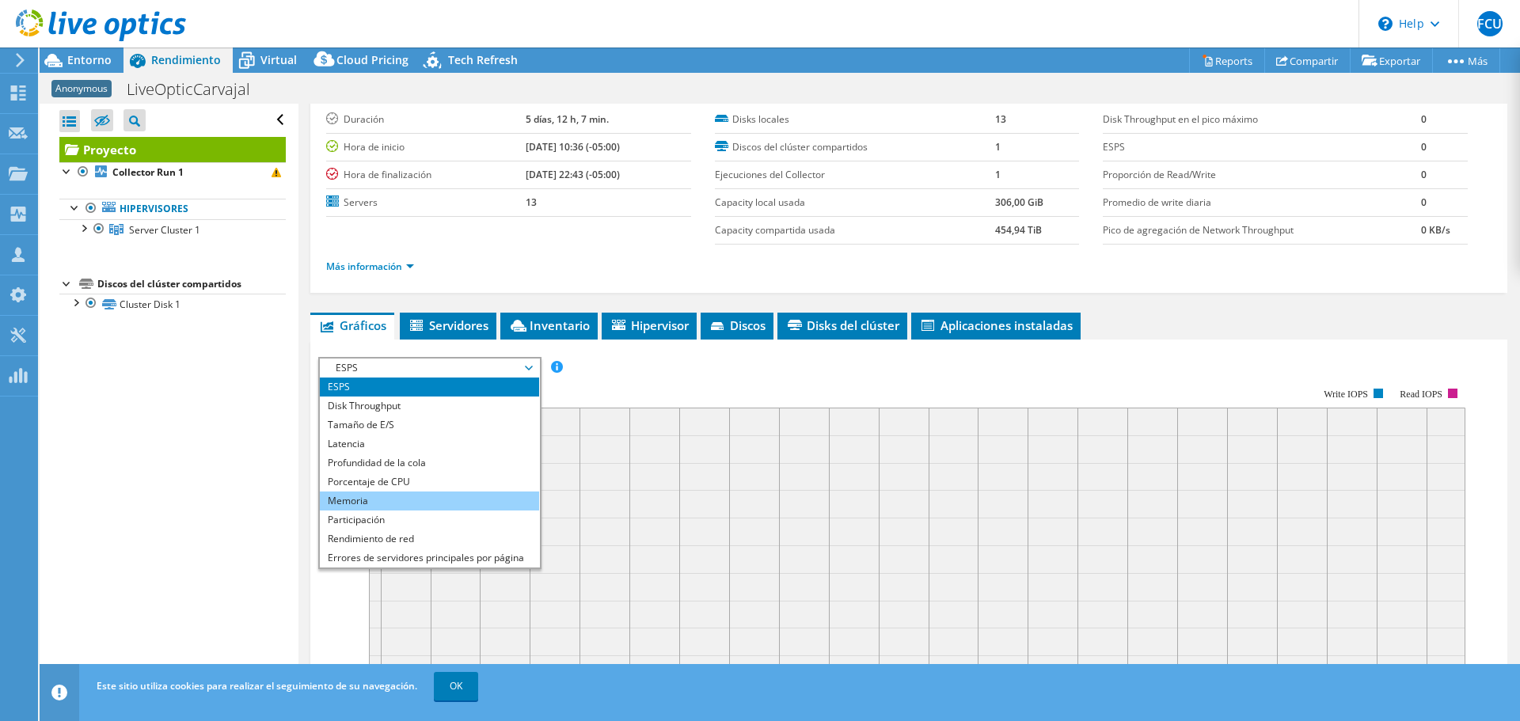
click at [390, 493] on li "Memoria" at bounding box center [429, 501] width 219 height 19
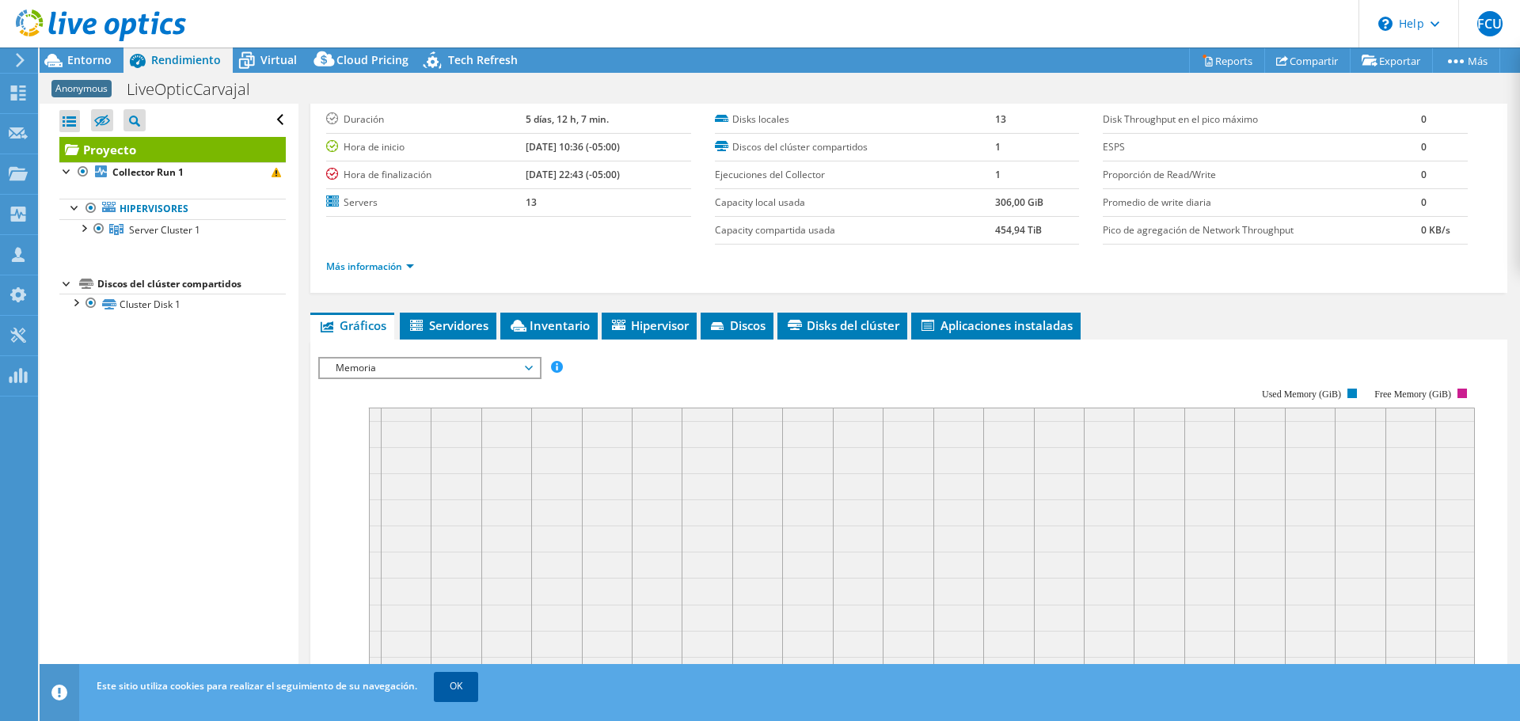
click at [445, 688] on link "OK" at bounding box center [456, 686] width 44 height 29
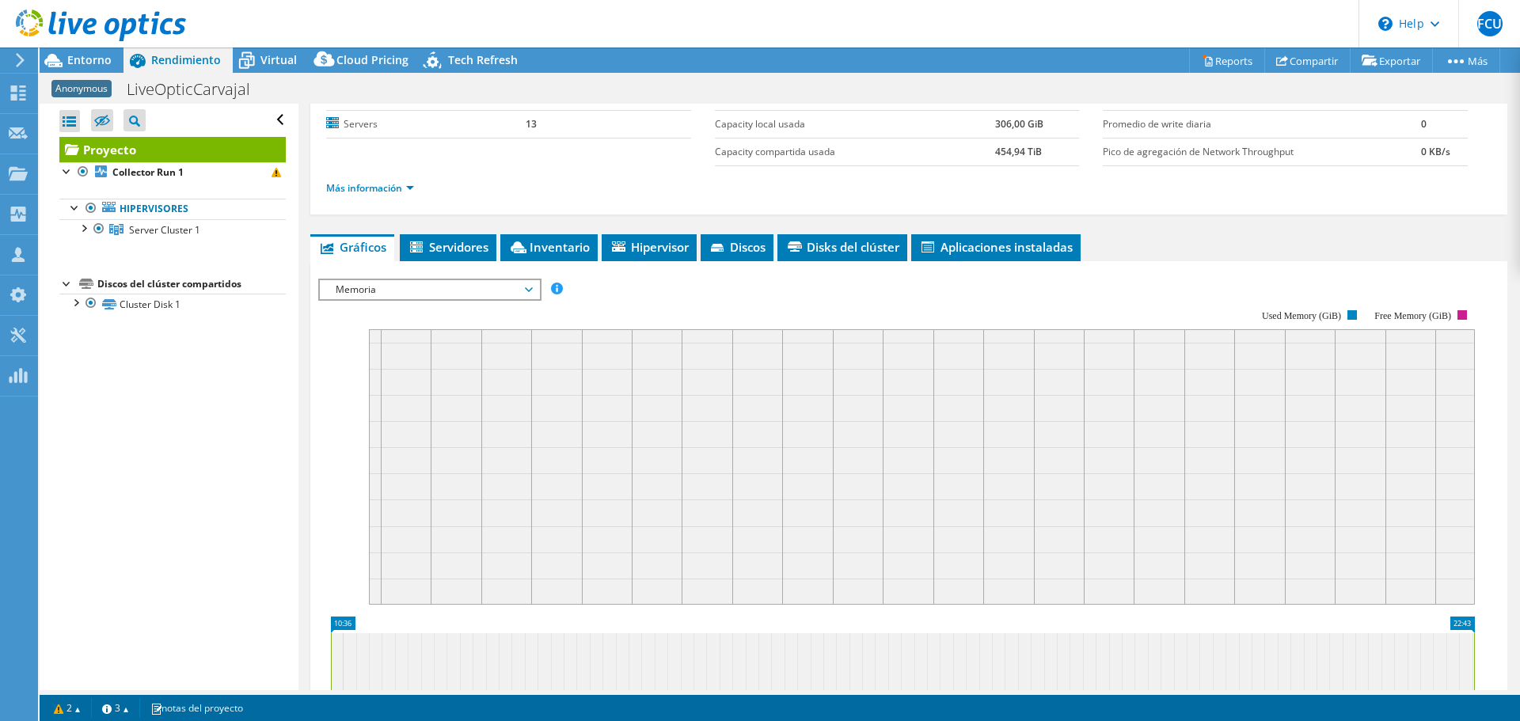
scroll to position [124, 0]
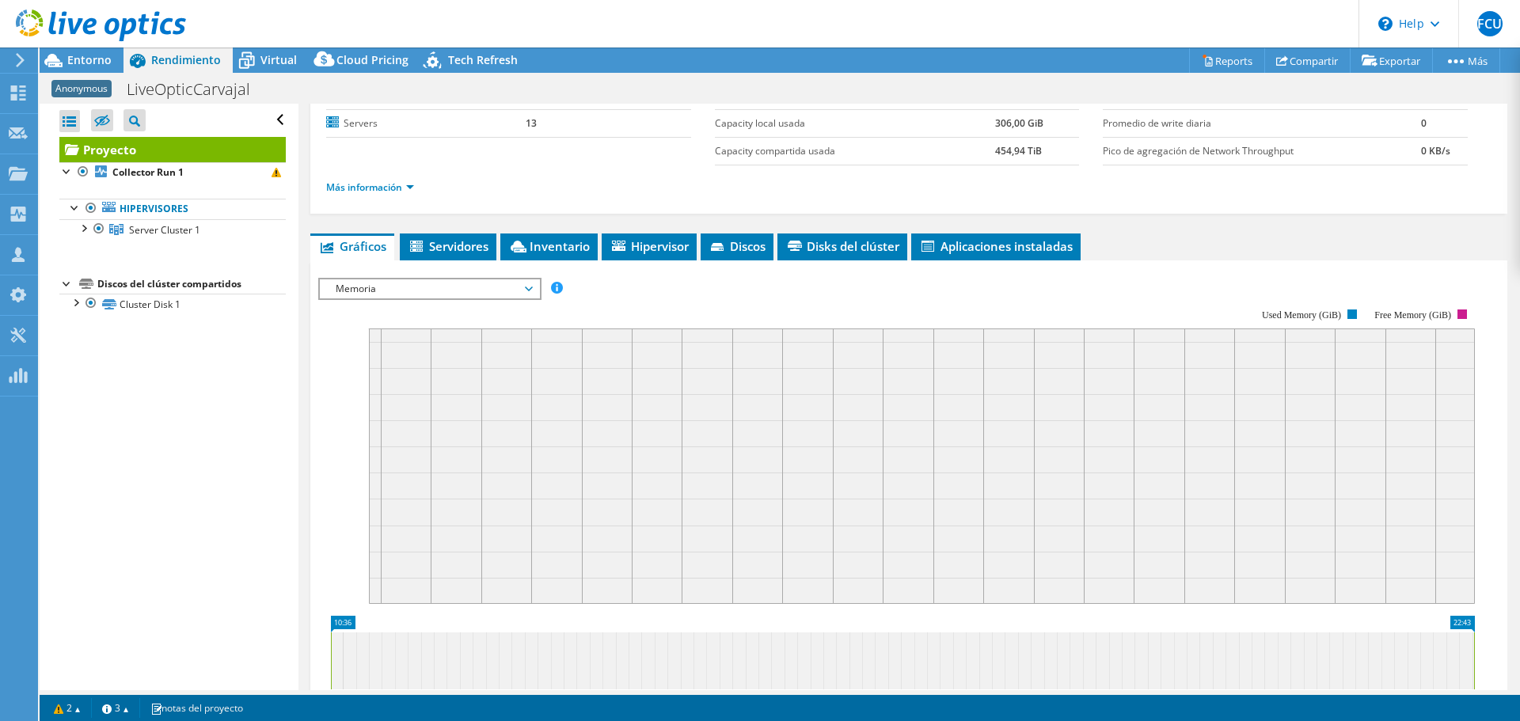
click at [531, 290] on span "Memoria" at bounding box center [429, 289] width 203 height 19
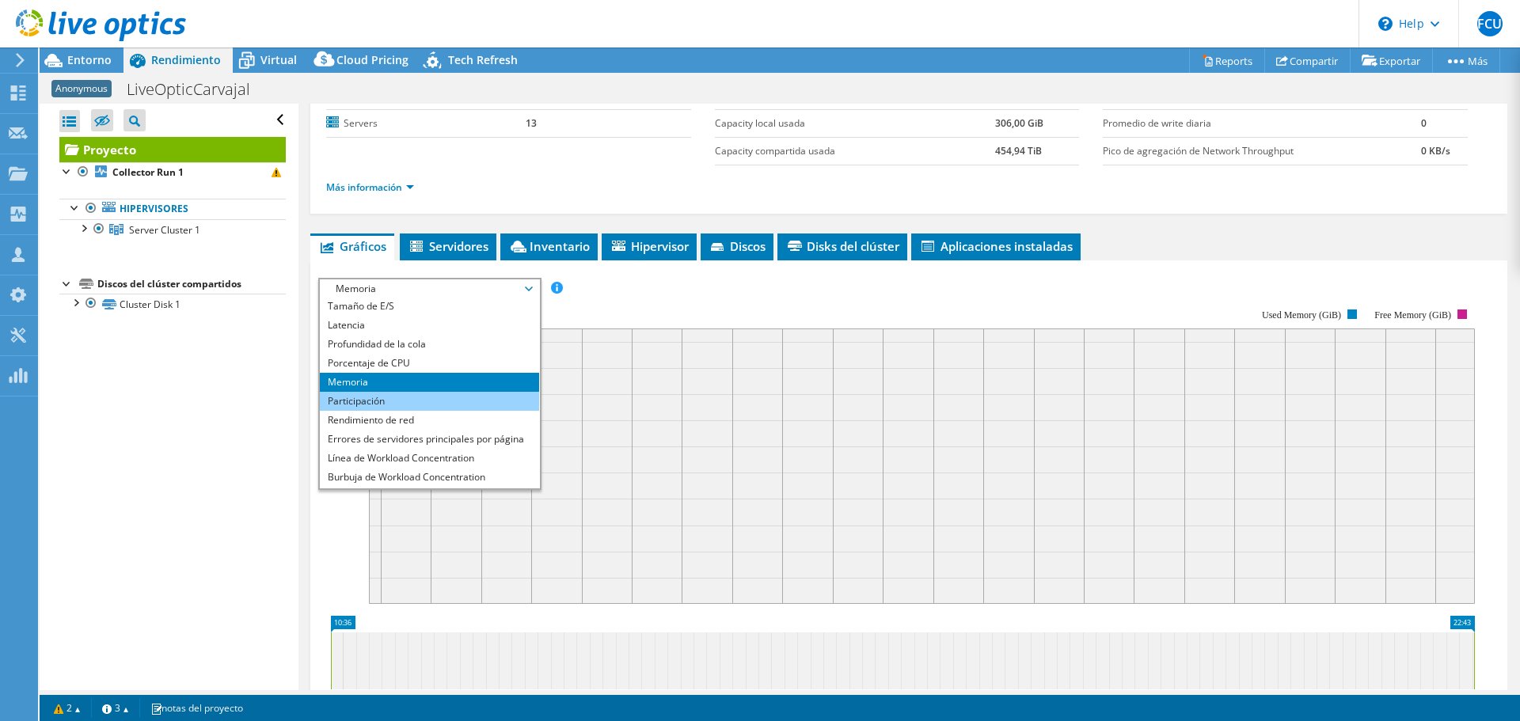
scroll to position [57, 0]
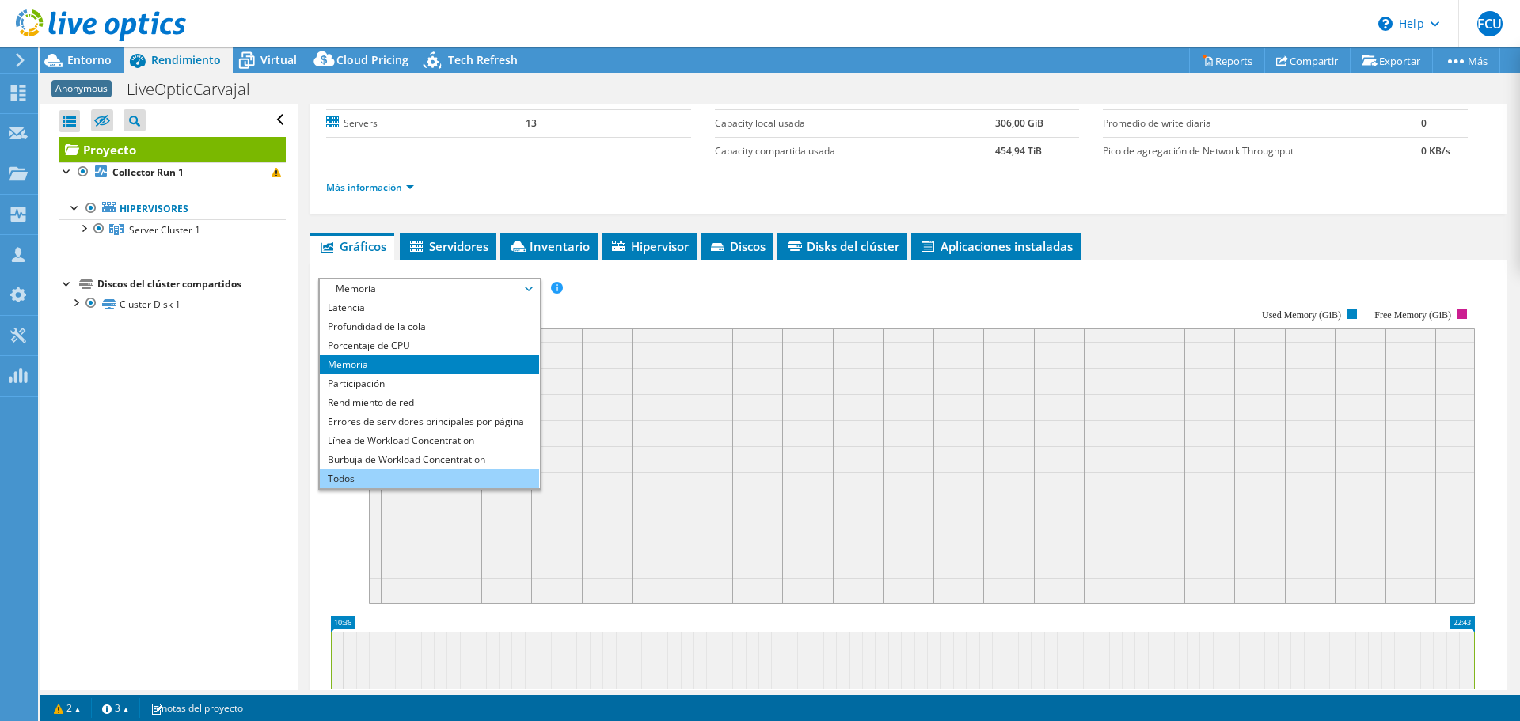
click at [375, 481] on li "Todos" at bounding box center [429, 479] width 219 height 19
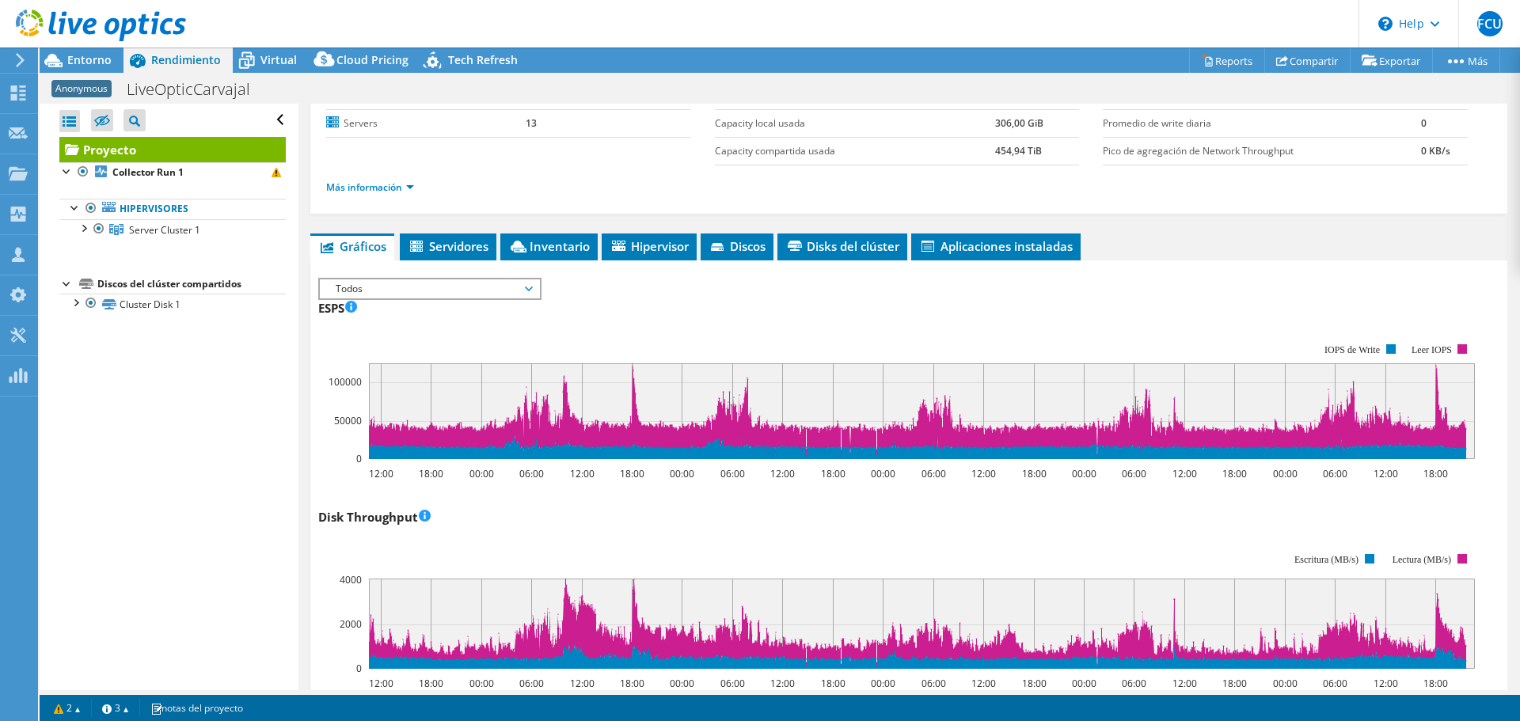
click at [412, 287] on span "Todos" at bounding box center [429, 289] width 203 height 19
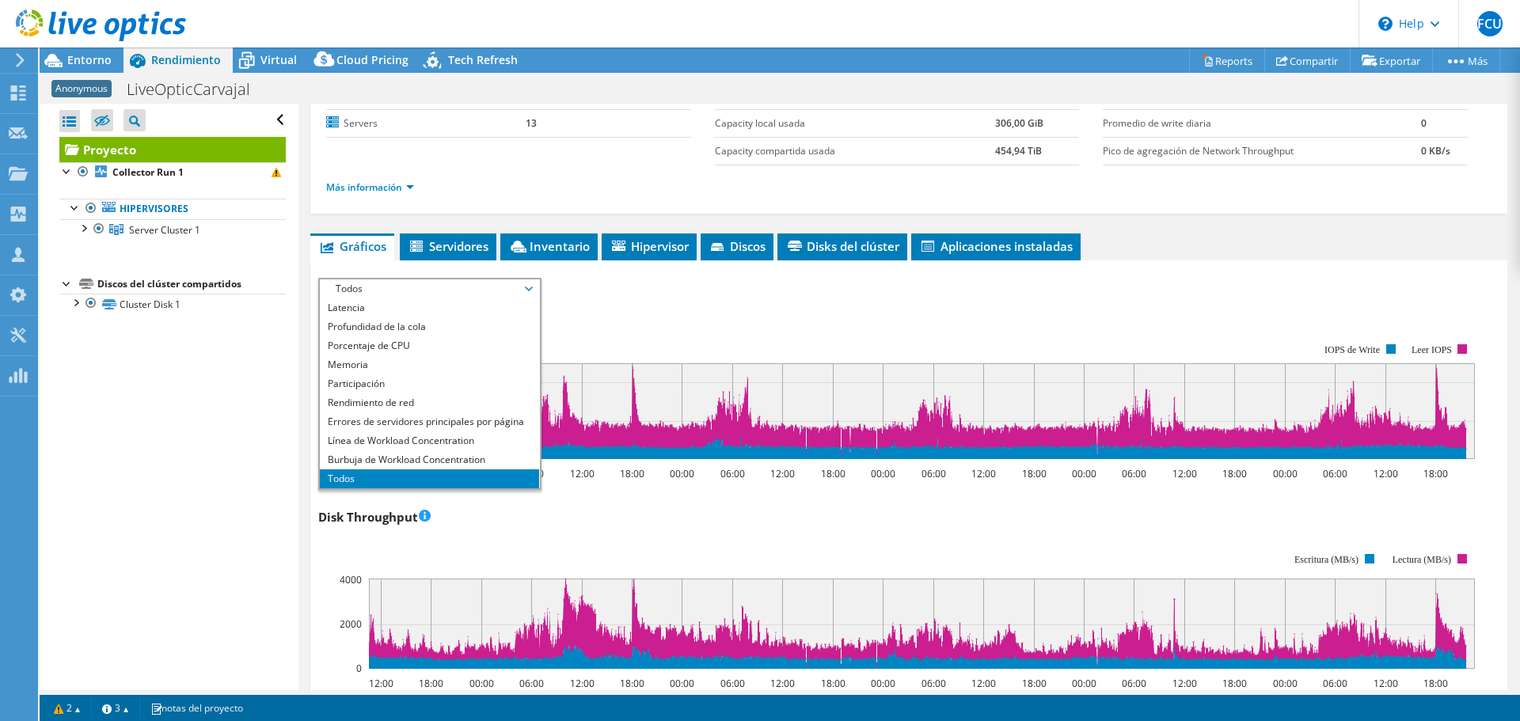
click at [412, 287] on span "Todos" at bounding box center [429, 289] width 203 height 19
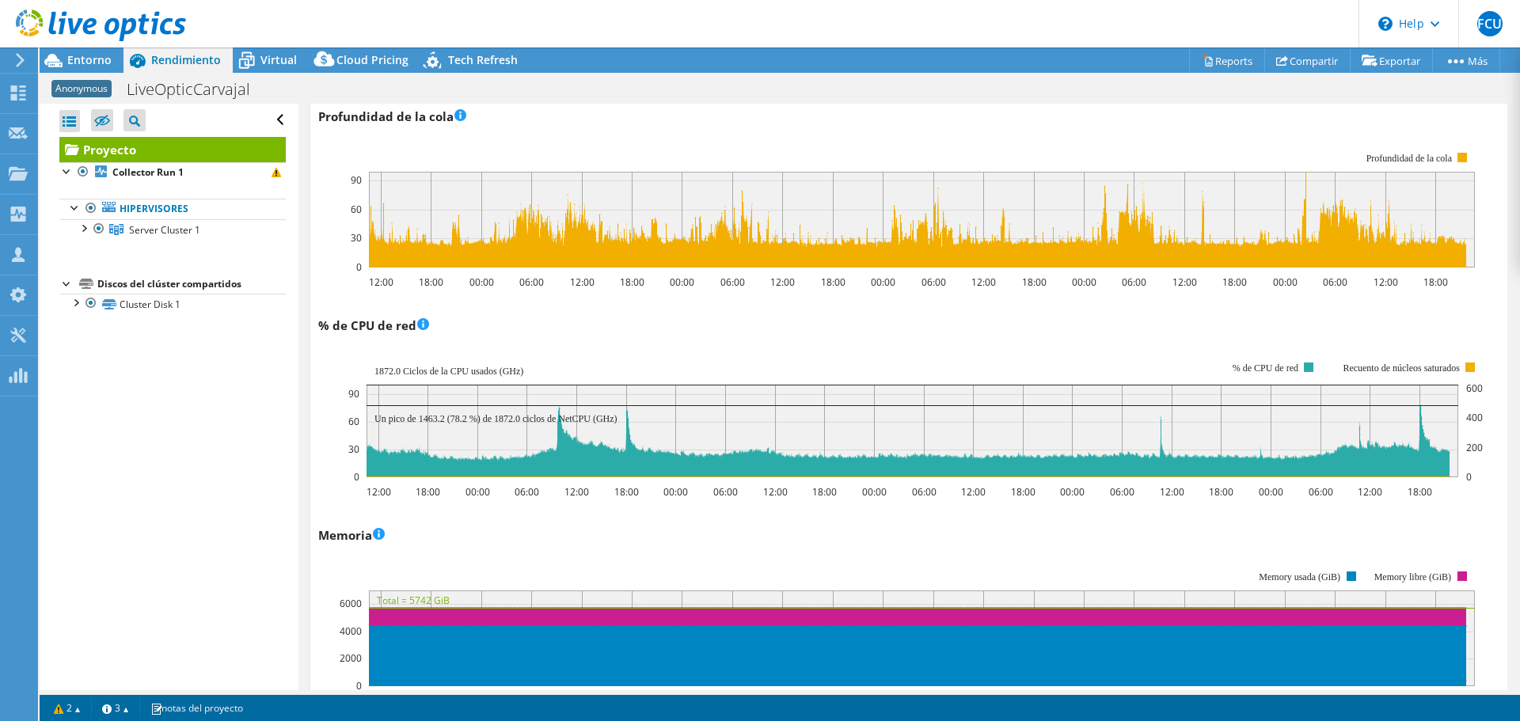
scroll to position [1391, 0]
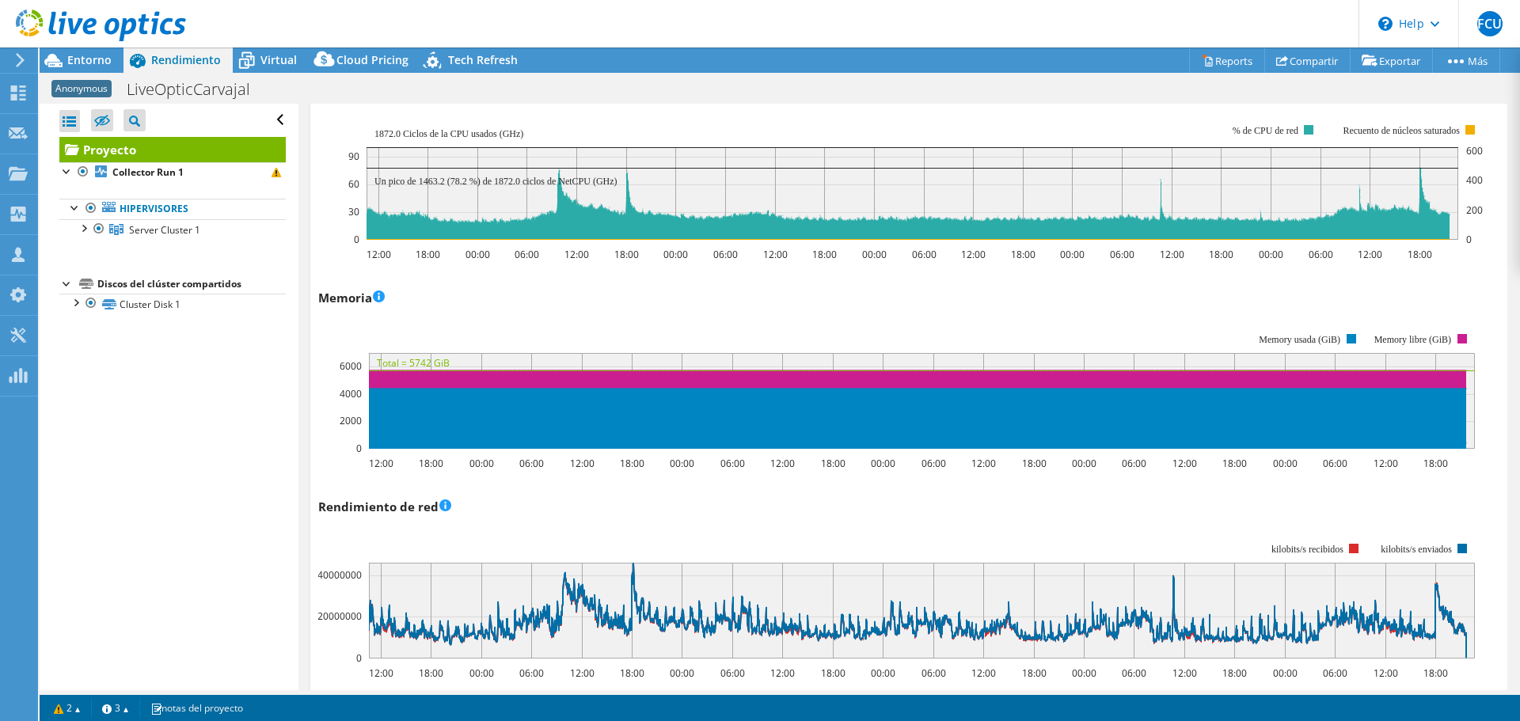
click at [108, 553] on div "Abrir todo Cerrar todo Ocultar nodos excluidos Filtro de árbol del proyecto" at bounding box center [169, 397] width 258 height 587
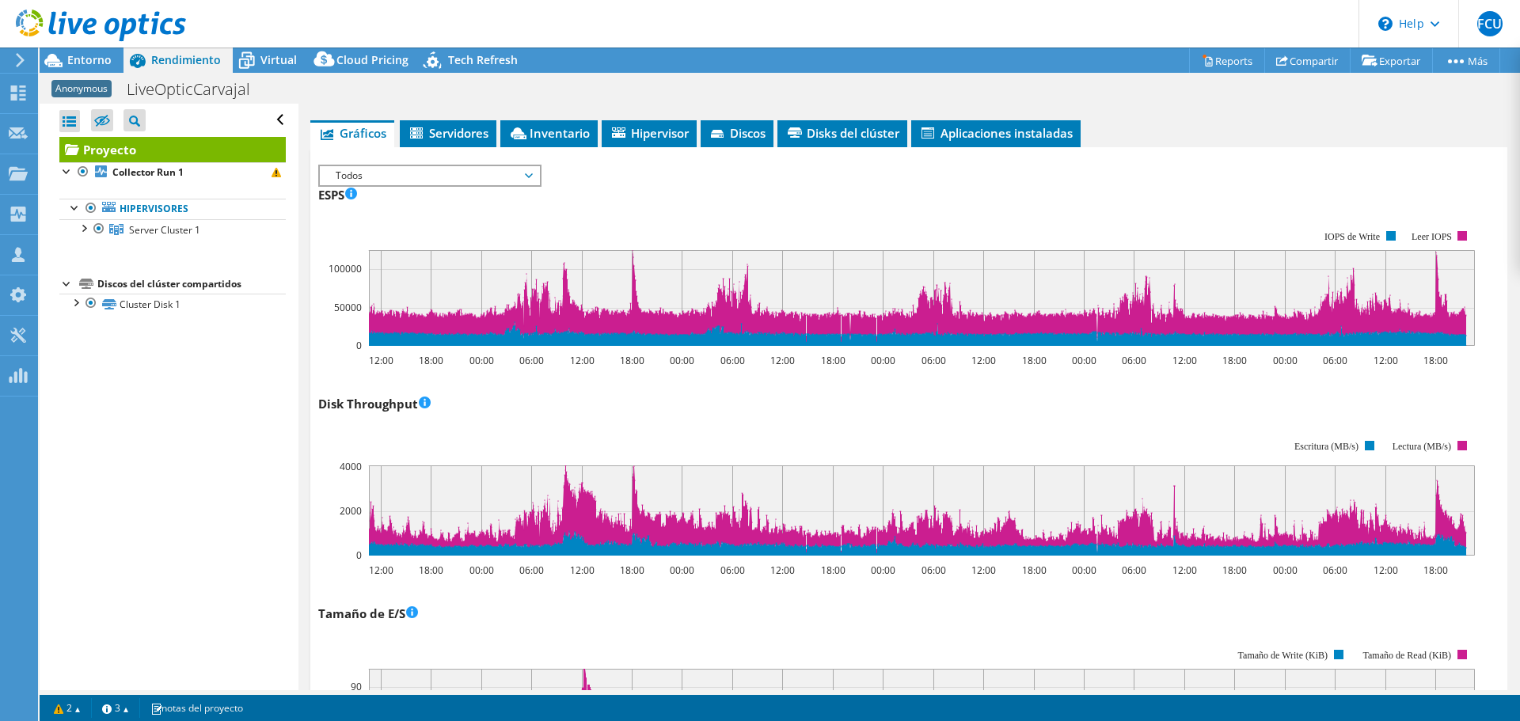
scroll to position [79, 0]
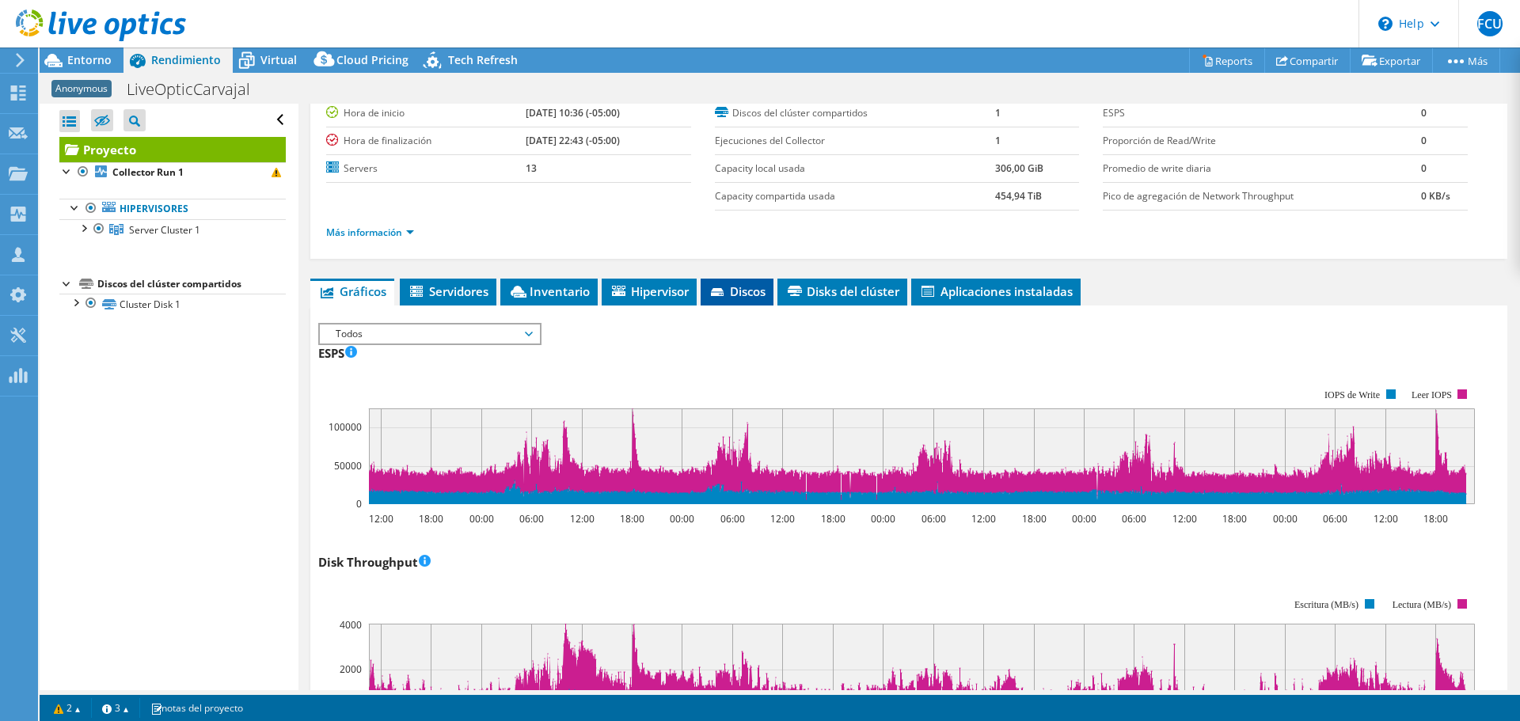
click at [743, 287] on span "Discos" at bounding box center [737, 291] width 57 height 16
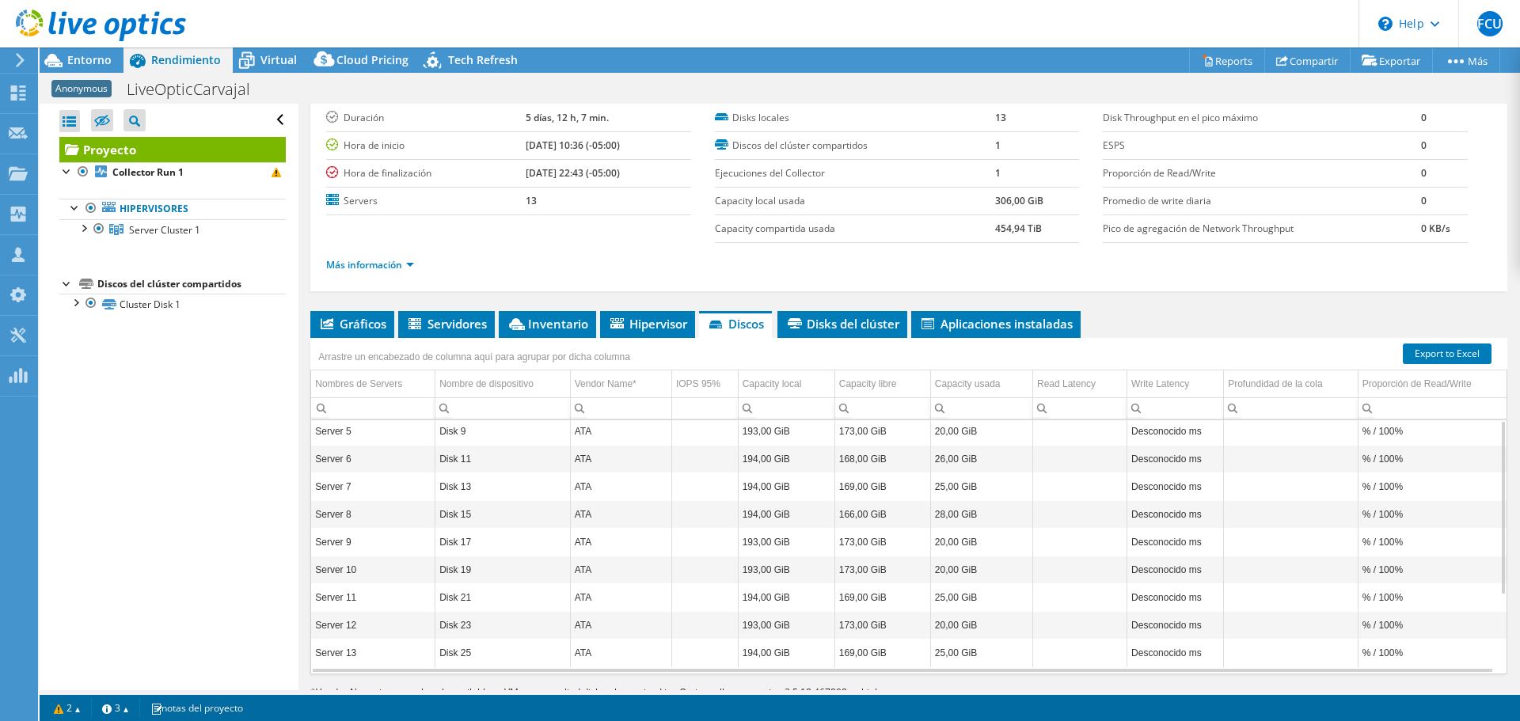
scroll to position [91, 0]
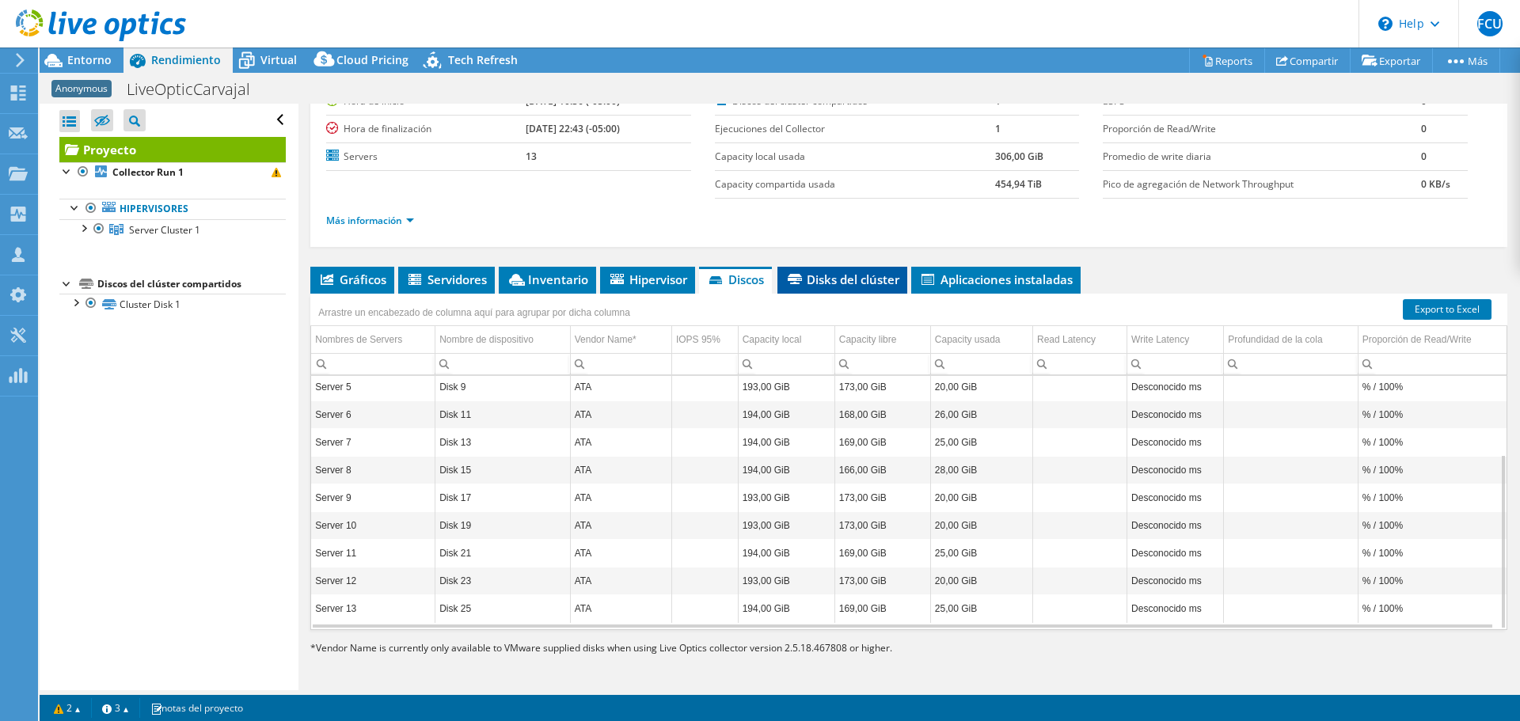
click at [842, 269] on li "Disks del clúster" at bounding box center [843, 280] width 130 height 27
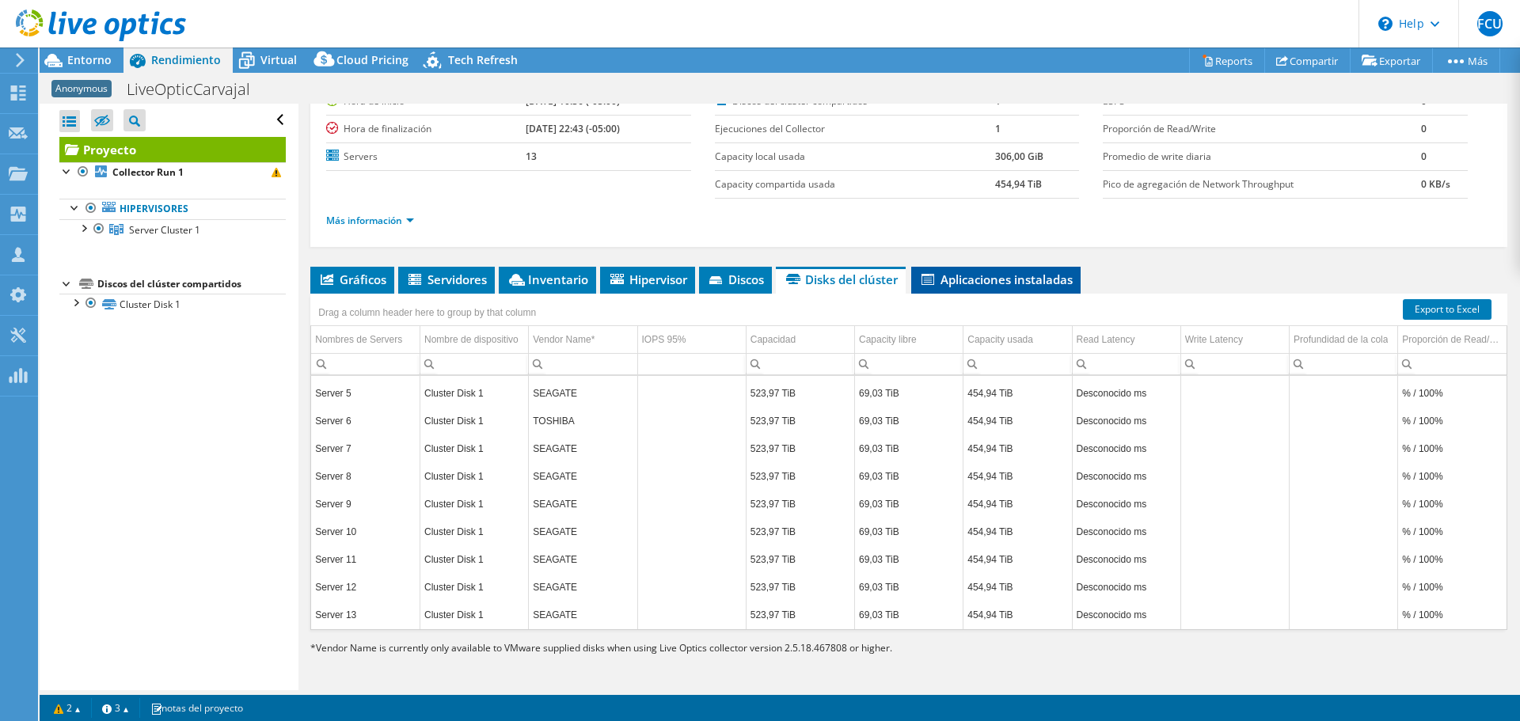
click at [1008, 288] on li "Aplicaciones instaladas" at bounding box center [995, 280] width 169 height 27
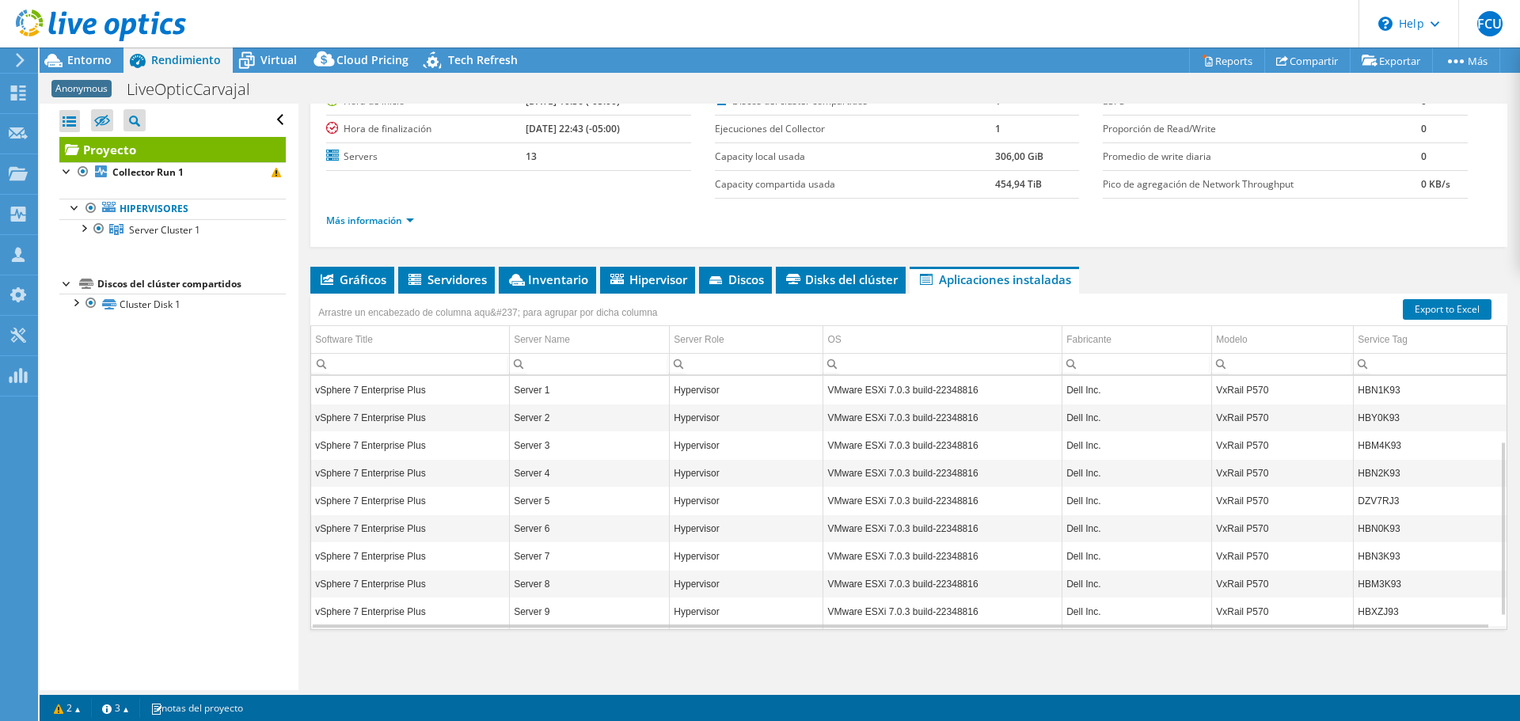
scroll to position [0, 0]
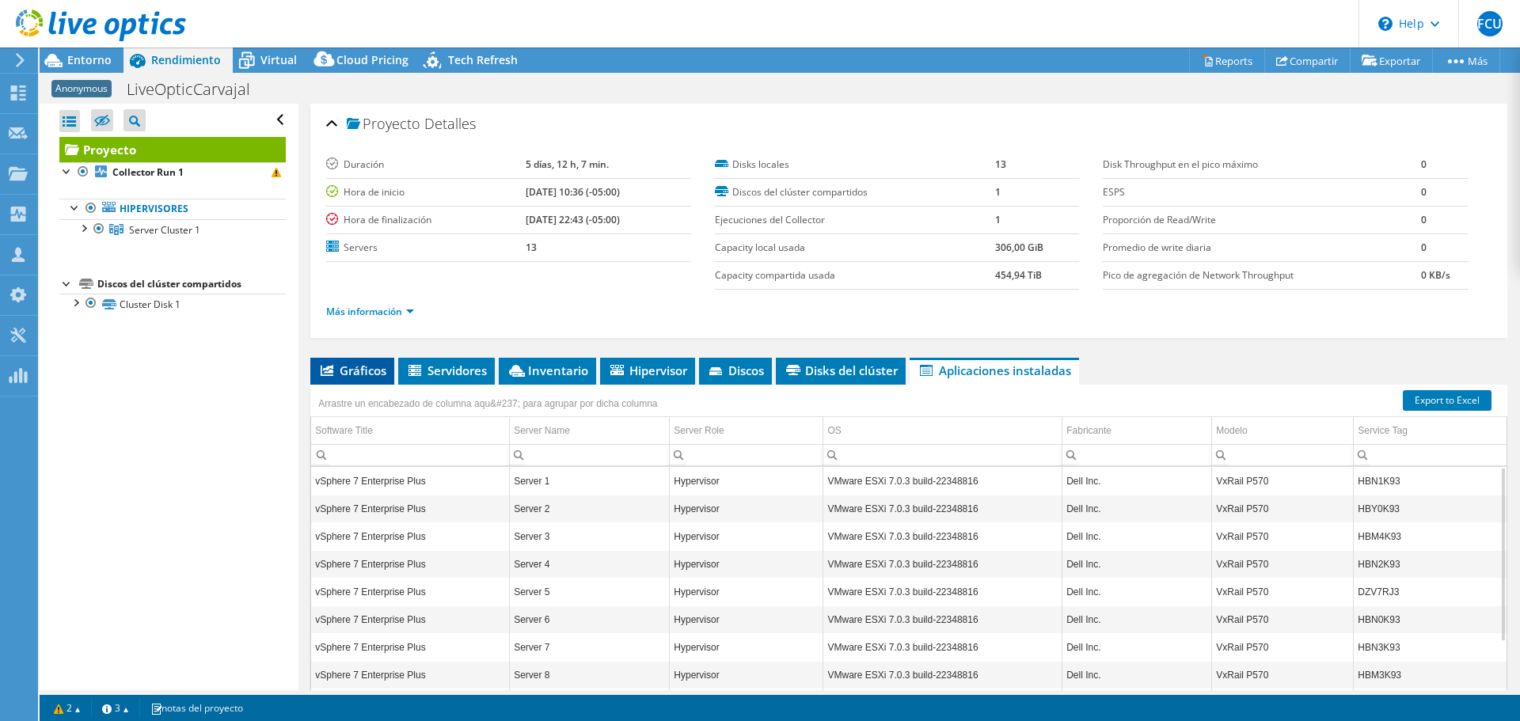
click at [333, 367] on icon at bounding box center [327, 370] width 13 height 11
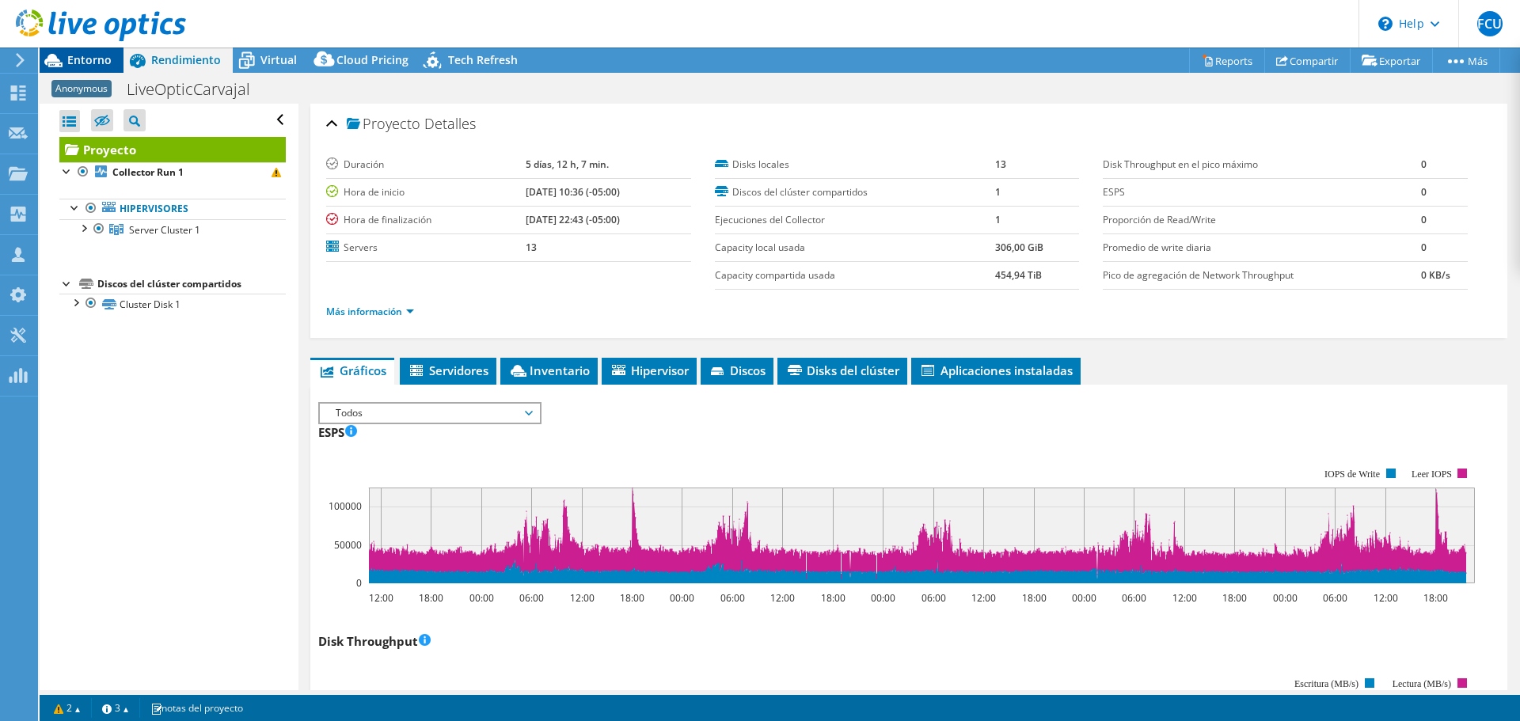
click at [79, 59] on span "Entorno" at bounding box center [89, 59] width 44 height 15
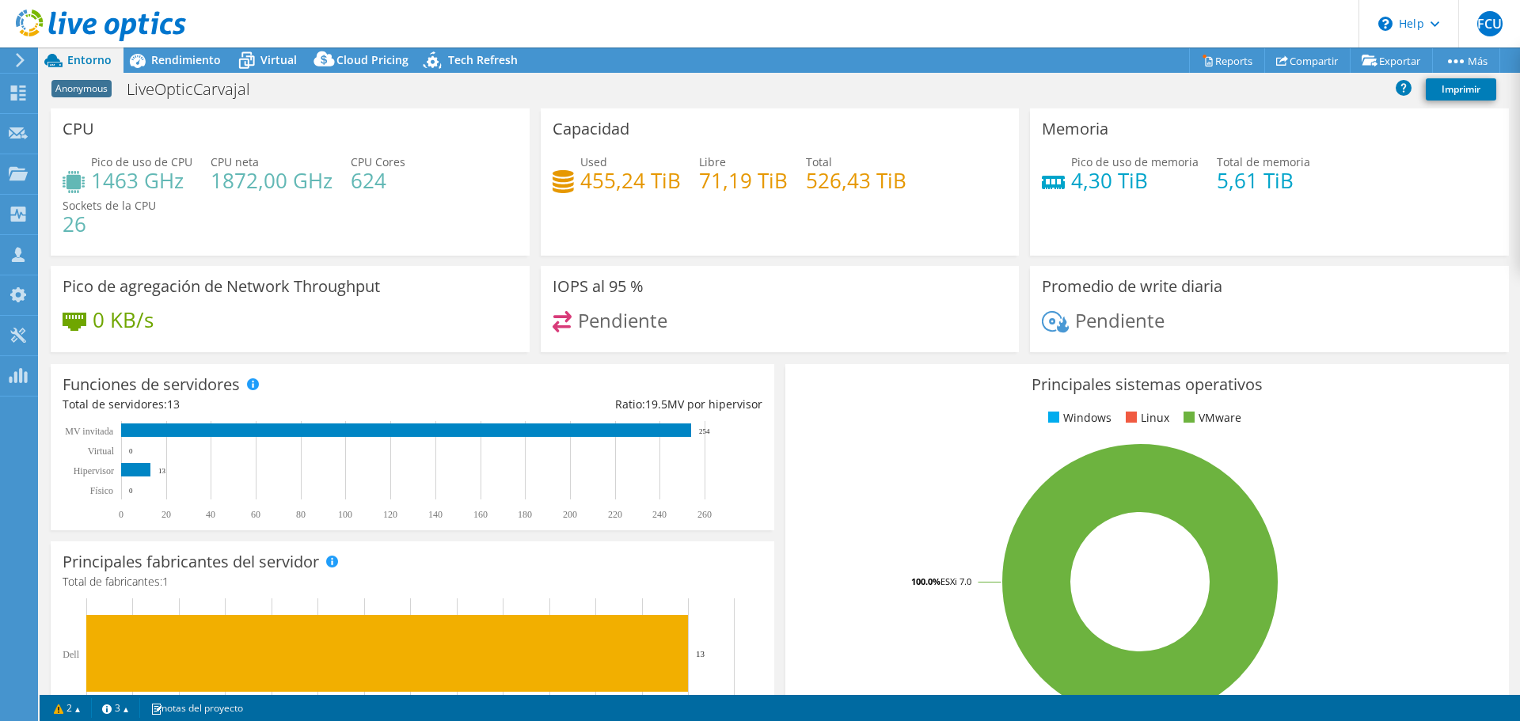
click at [582, 180] on h4 "455,24 TiB" at bounding box center [630, 180] width 101 height 17
drag, startPoint x: 575, startPoint y: 180, endPoint x: 663, endPoint y: 189, distance: 88.4
click at [663, 189] on div "Used 455,24 TiB" at bounding box center [617, 172] width 128 height 36
click at [647, 221] on div "Capacidad Used 455,24 TiB Libre 71,19 TiB Total 526,43 TiB" at bounding box center [780, 181] width 479 height 147
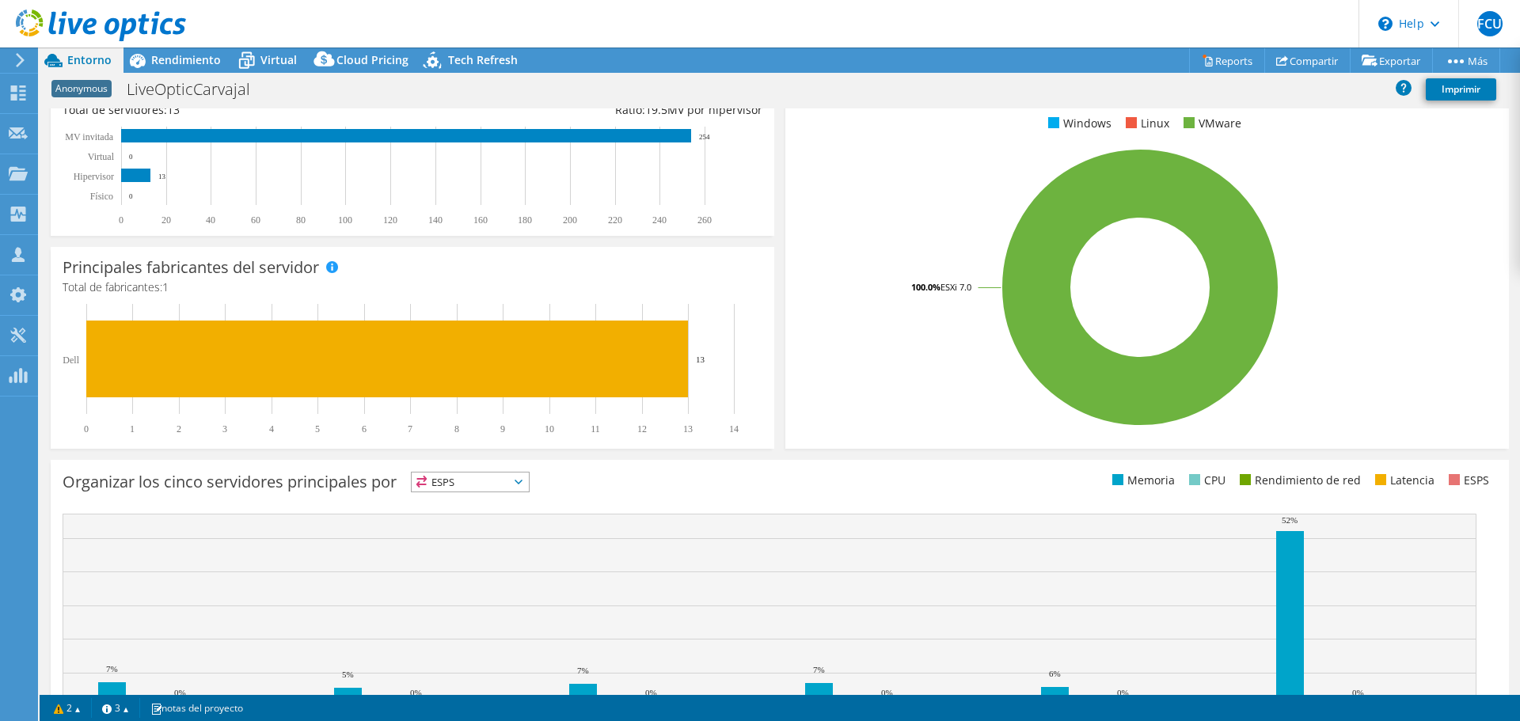
scroll to position [379, 0]
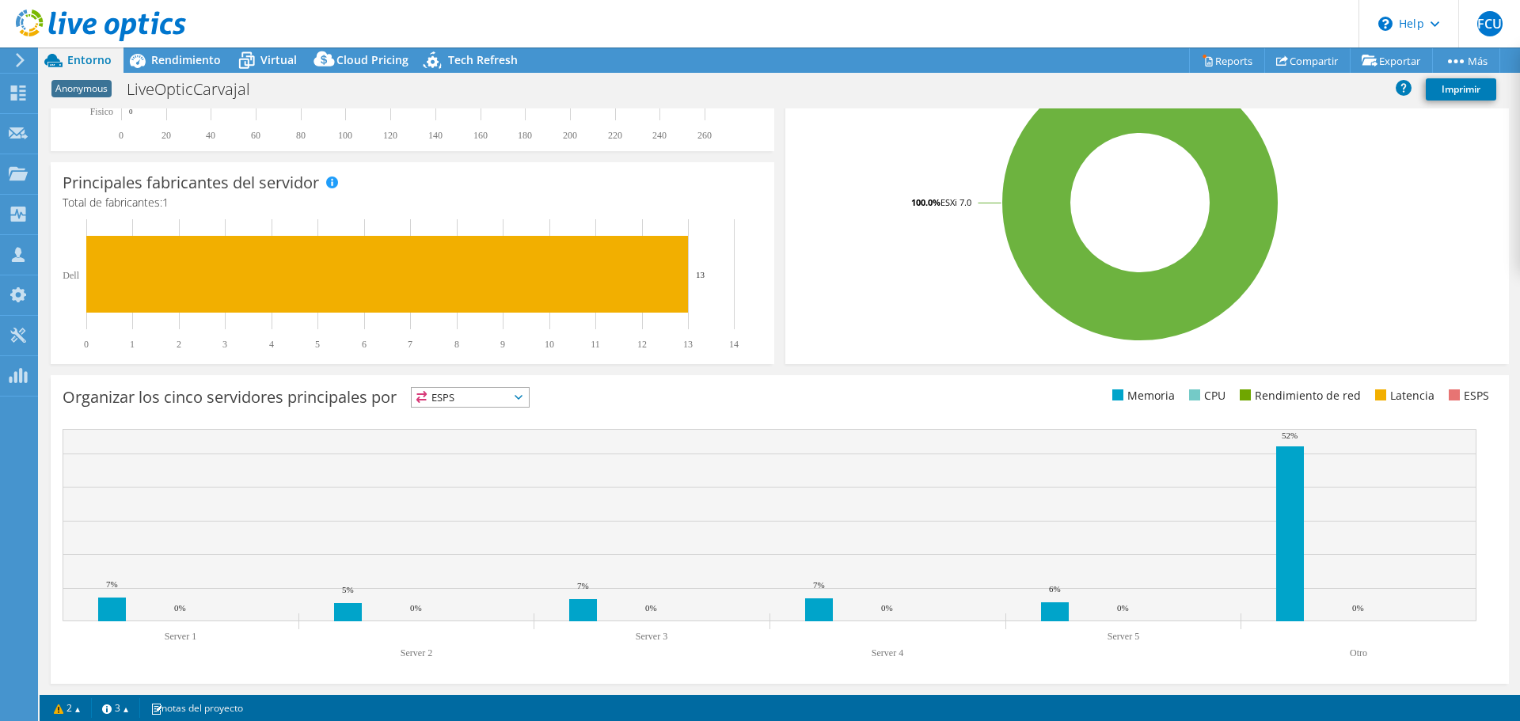
click at [461, 393] on span "ESPS" at bounding box center [470, 397] width 117 height 19
click at [460, 432] on li "Memoria" at bounding box center [470, 440] width 117 height 22
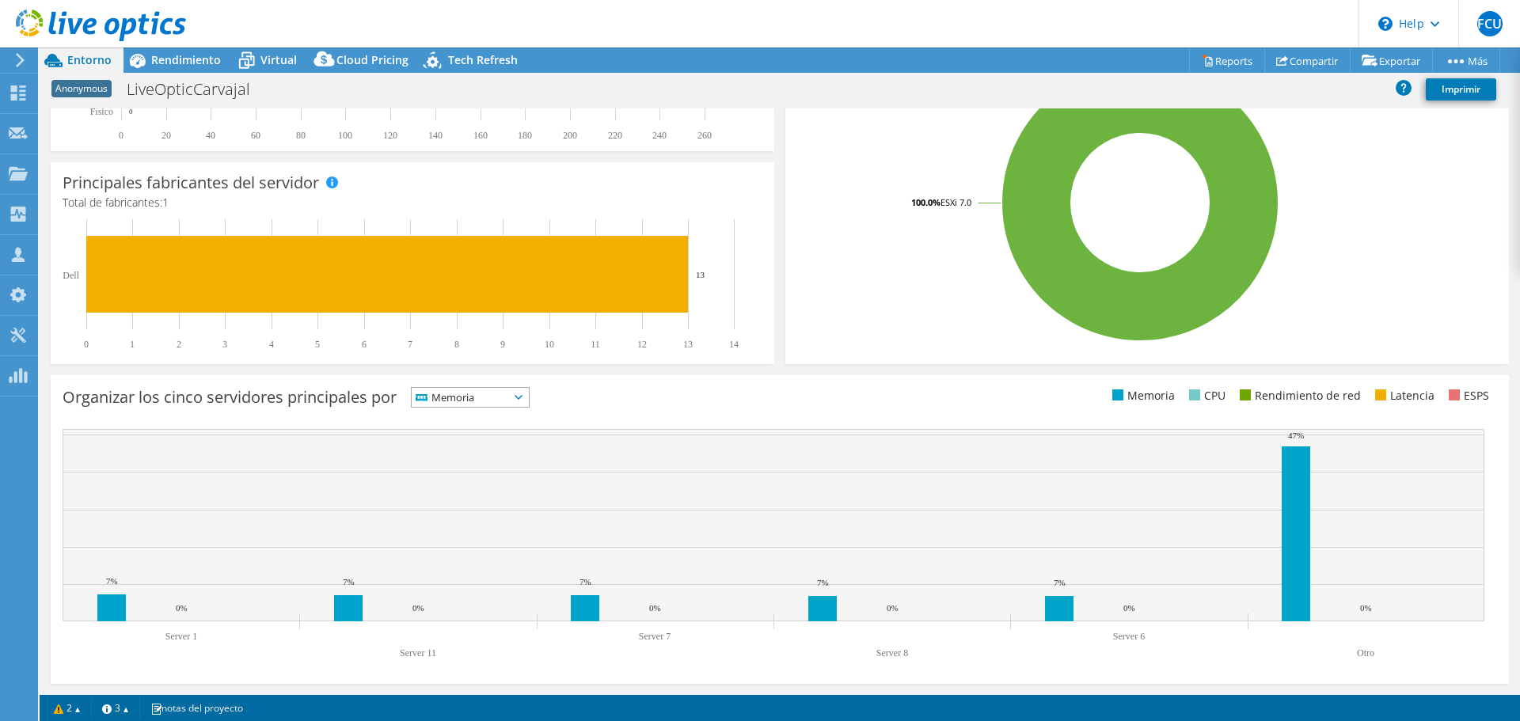
click at [453, 403] on span "Memoria" at bounding box center [460, 397] width 97 height 19
